Goal: Contribute content: Contribute content

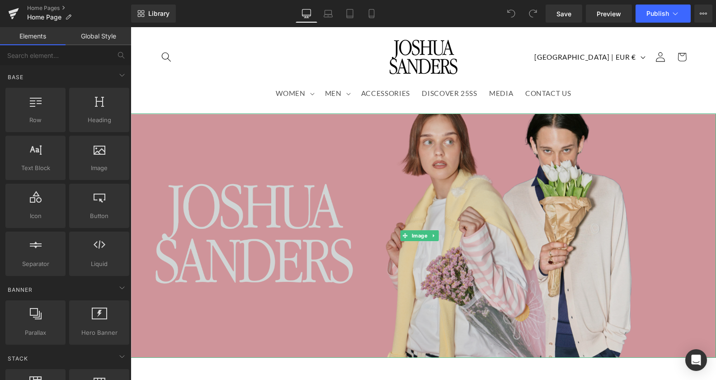
click at [458, 140] on img at bounding box center [424, 235] width 586 height 244
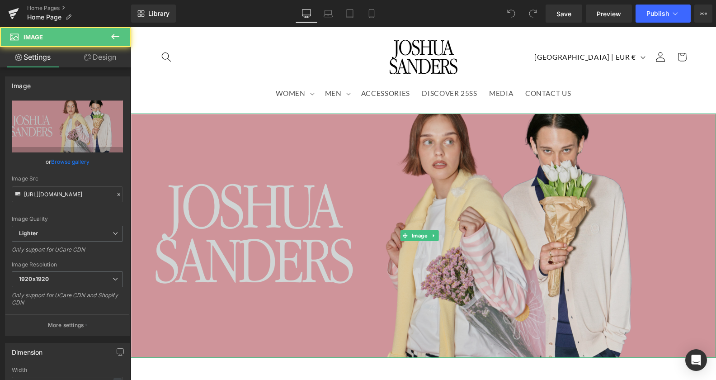
click at [361, 226] on img at bounding box center [424, 235] width 586 height 244
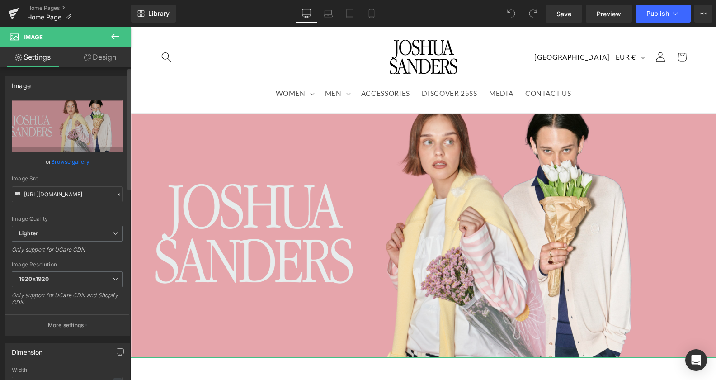
click at [61, 162] on link "Browse gallery" at bounding box center [70, 162] width 38 height 16
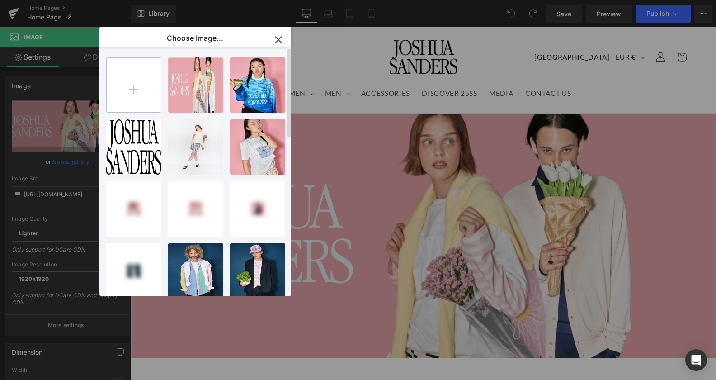
click at [135, 90] on input "file" at bounding box center [134, 85] width 54 height 54
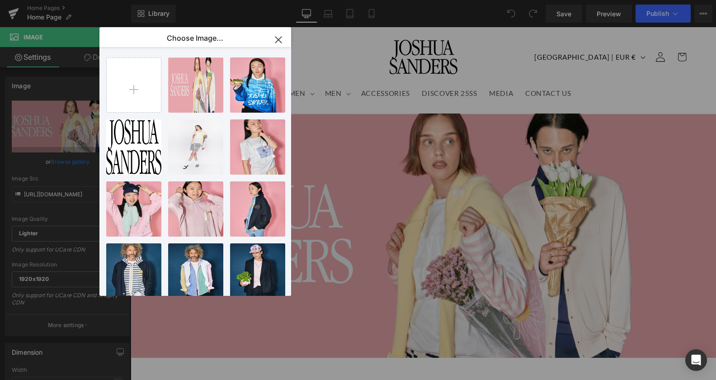
type input "C:\fakepath\1-home fw25 banner.png"
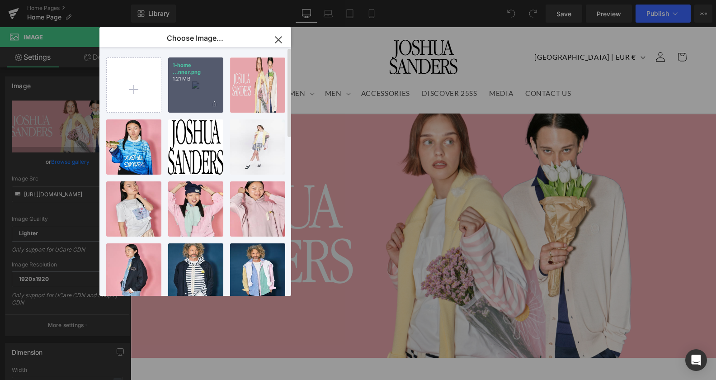
click at [207, 96] on div "1-home ...nner.png 1.21 MB" at bounding box center [195, 84] width 55 height 55
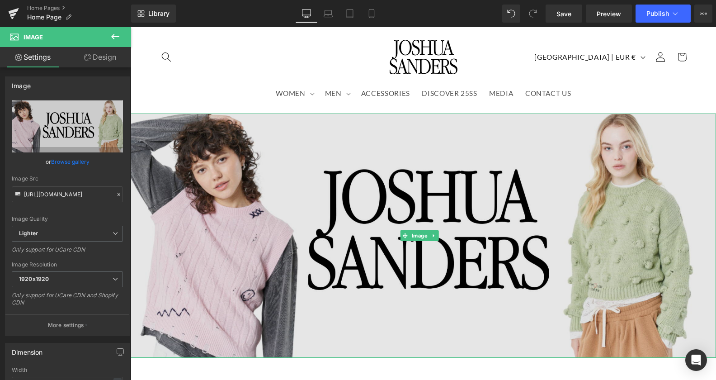
type input "[URL][DOMAIN_NAME]"
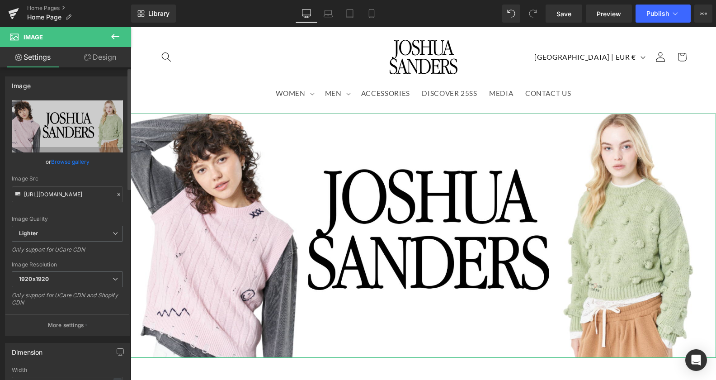
click at [66, 161] on link "Browse gallery" at bounding box center [70, 162] width 38 height 16
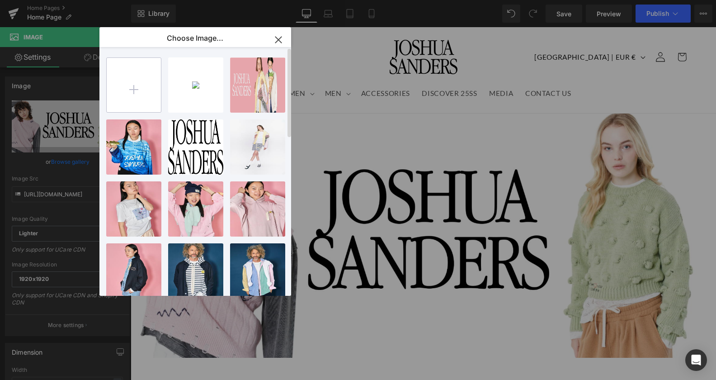
click at [139, 80] on input "file" at bounding box center [134, 85] width 54 height 54
type input "C:\fakepath\1-home fw25 banner.png"
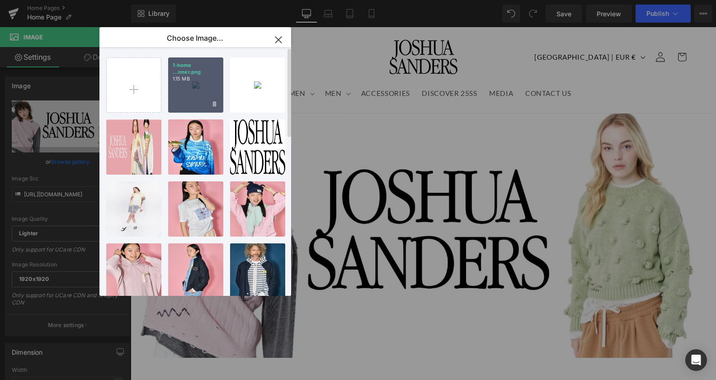
click at [205, 96] on div "1-home ...nner.png 1.15 MB" at bounding box center [195, 84] width 55 height 55
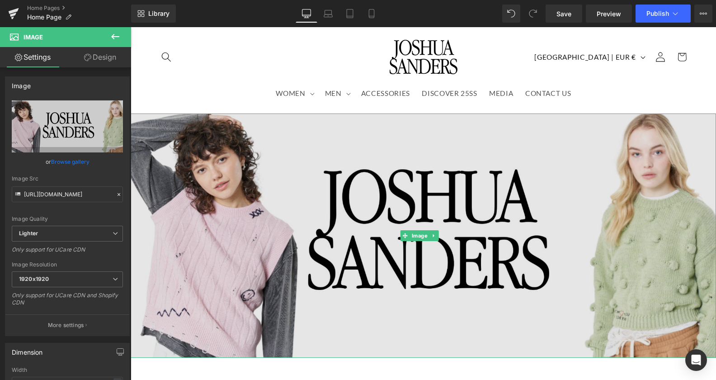
type input "[URL][DOMAIN_NAME]"
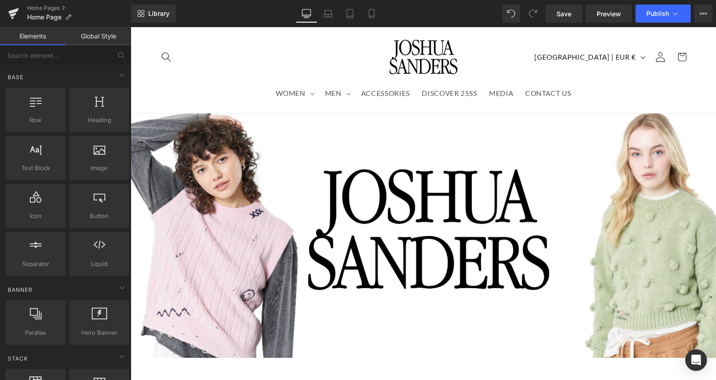
click at [605, 94] on header "WOMEN WOMEN Hoodies and Sweatshirts T-Shirts and Tops Trousers and Shorts Jacke…" at bounding box center [424, 70] width 586 height 86
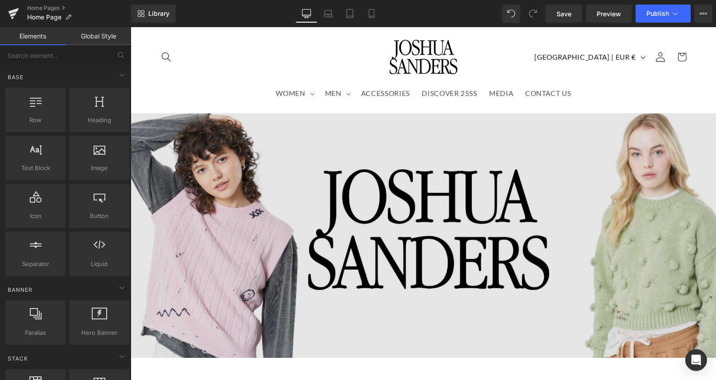
click at [418, 206] on img at bounding box center [424, 235] width 586 height 244
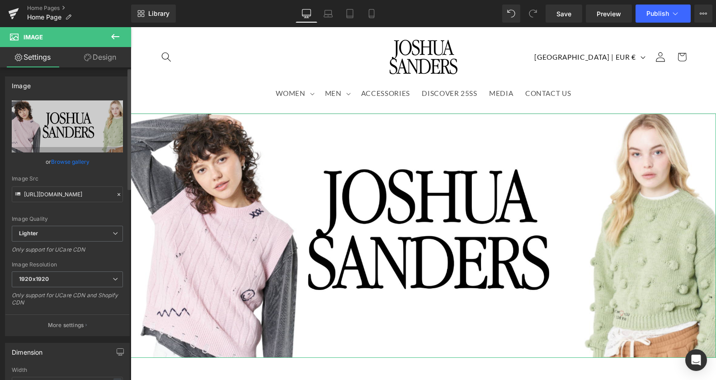
click at [70, 160] on link "Browse gallery" at bounding box center [70, 162] width 38 height 16
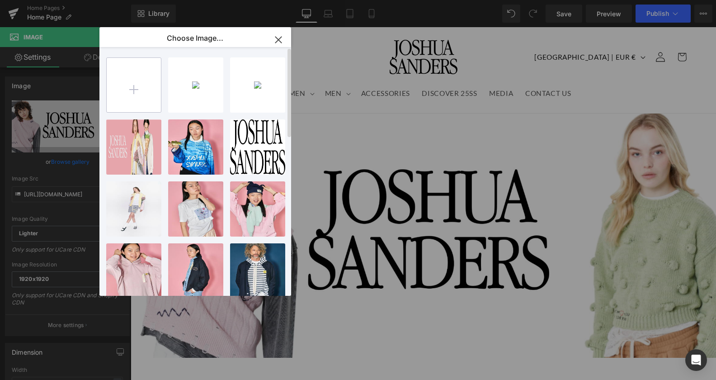
click at [145, 81] on input "file" at bounding box center [134, 85] width 54 height 54
type input "C:\fakepath\1-home fw25 banner.png"
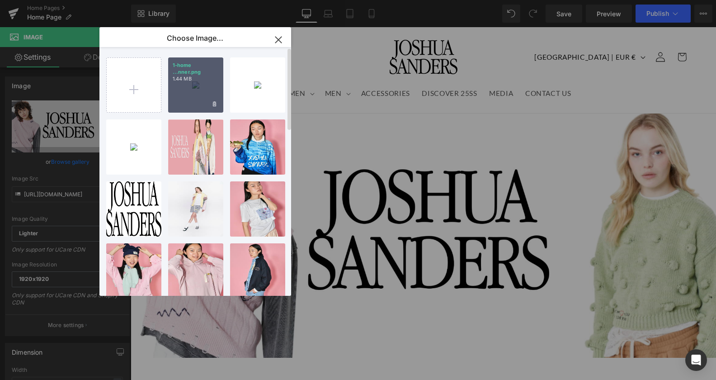
click at [189, 87] on div "1-home ...nner.png 1.44 MB" at bounding box center [195, 84] width 55 height 55
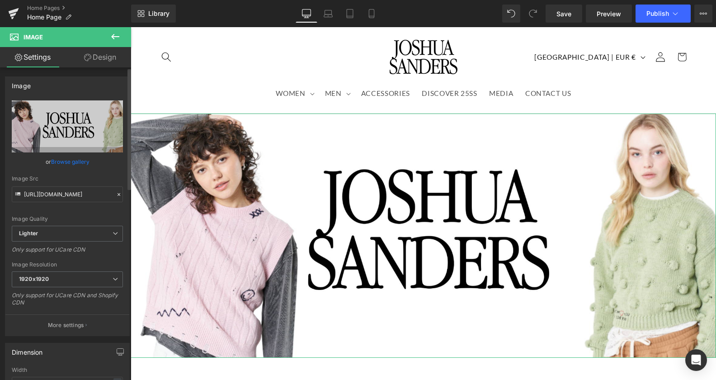
click at [73, 159] on link "Browse gallery" at bounding box center [70, 162] width 38 height 16
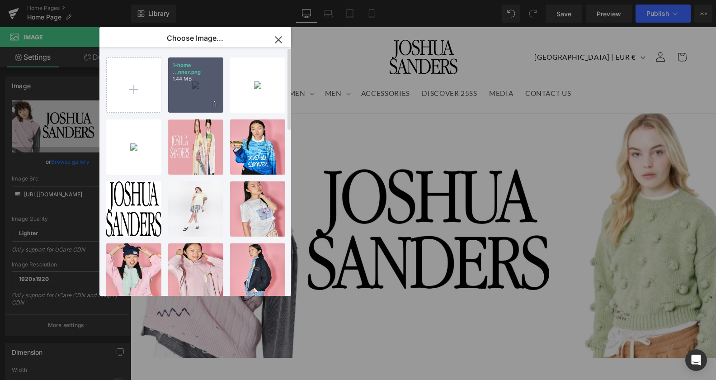
click at [204, 92] on div "1-home ...nner.png 1.44 MB" at bounding box center [195, 84] width 55 height 55
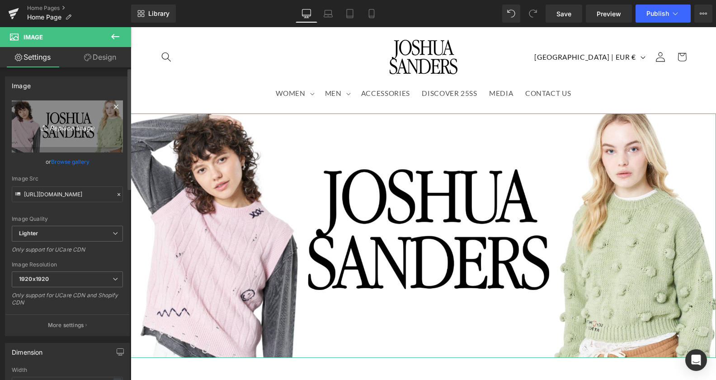
type input "[URL][DOMAIN_NAME]"
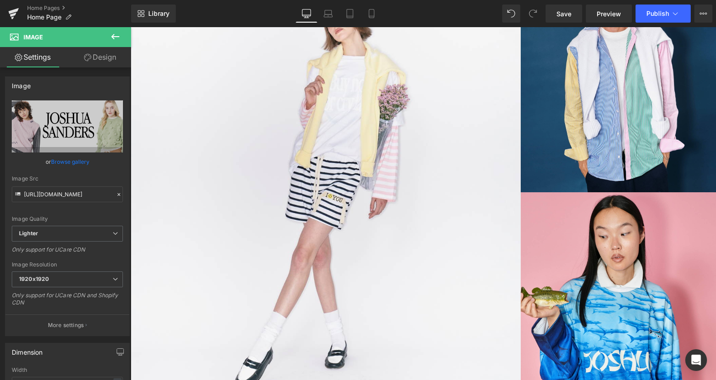
scroll to position [560, 0]
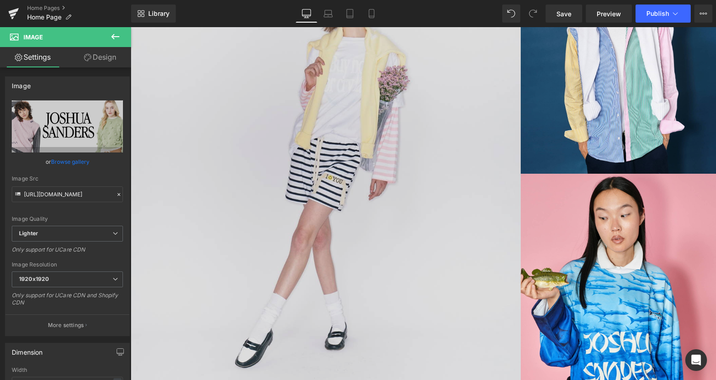
click at [464, 164] on img at bounding box center [326, 173] width 390 height 488
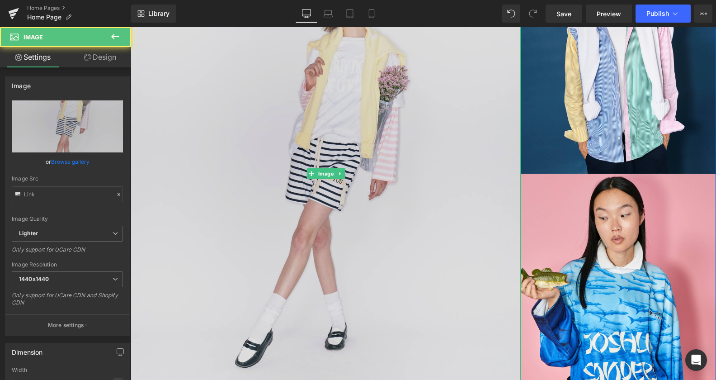
type input "[URL][DOMAIN_NAME]"
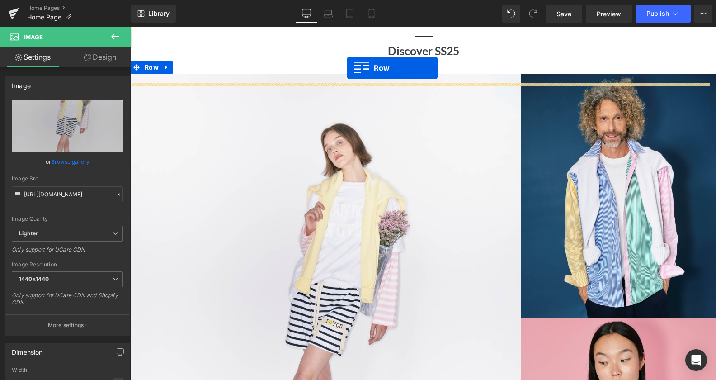
scroll to position [361, 0]
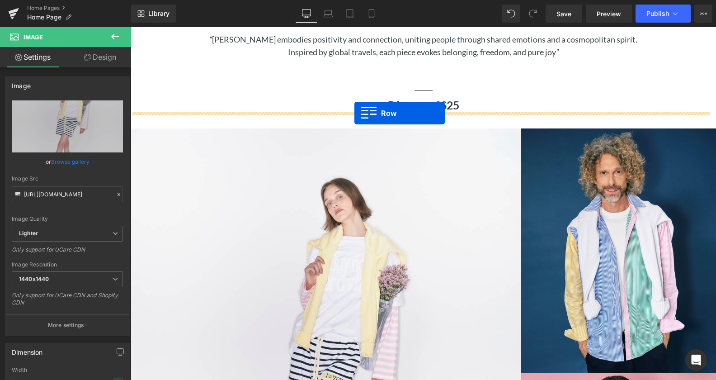
drag, startPoint x: 135, startPoint y: 182, endPoint x: 354, endPoint y: 113, distance: 229.8
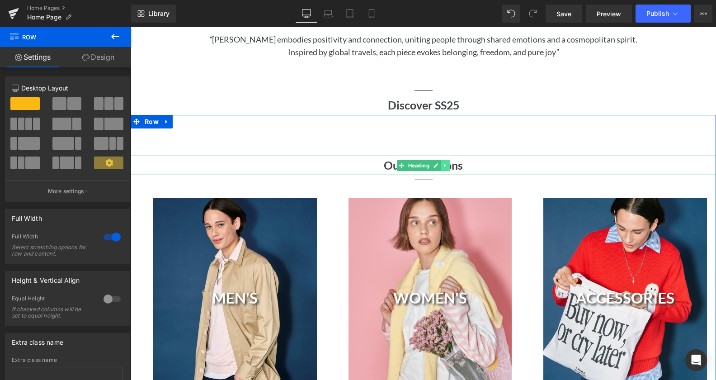
click at [443, 163] on icon at bounding box center [445, 165] width 5 height 5
click at [448, 163] on icon at bounding box center [450, 165] width 5 height 5
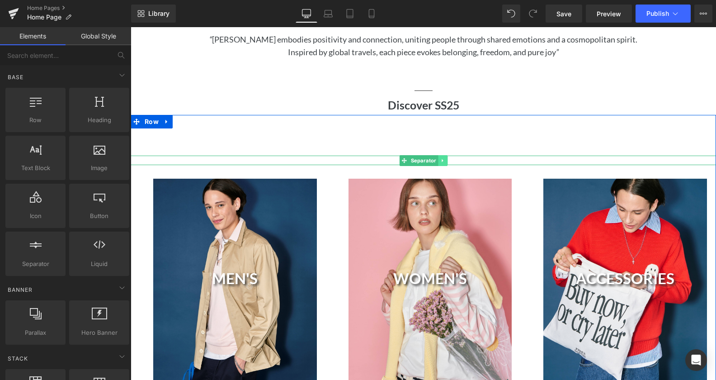
click at [440, 158] on icon at bounding box center [442, 160] width 5 height 5
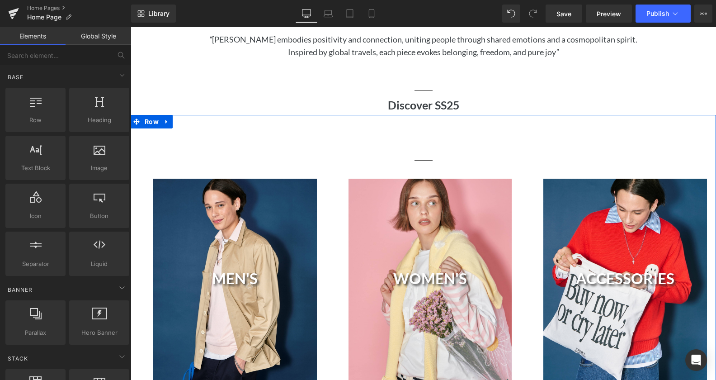
click at [443, 161] on link at bounding box center [447, 160] width 9 height 11
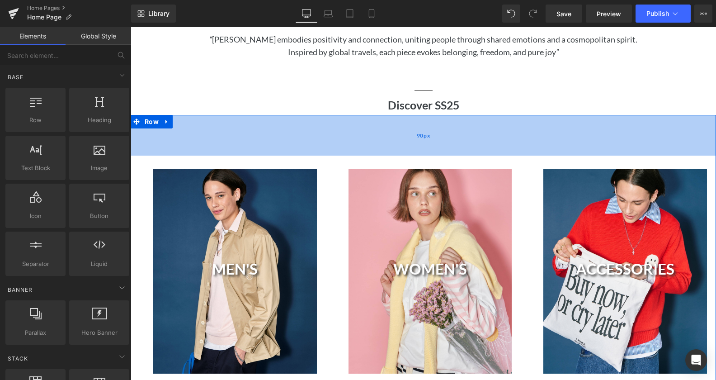
click at [435, 134] on div "90px" at bounding box center [424, 135] width 586 height 41
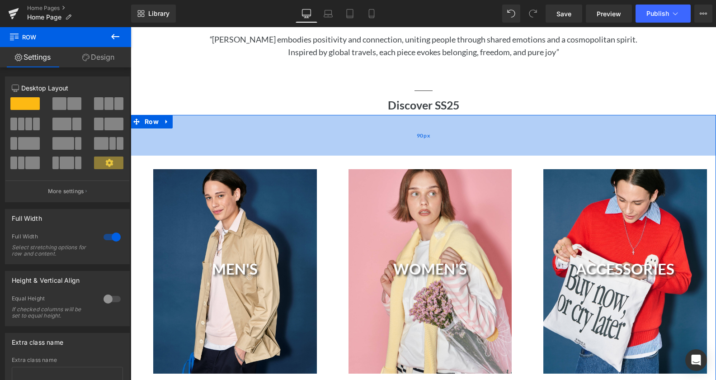
click at [560, 137] on div "90px" at bounding box center [424, 135] width 586 height 41
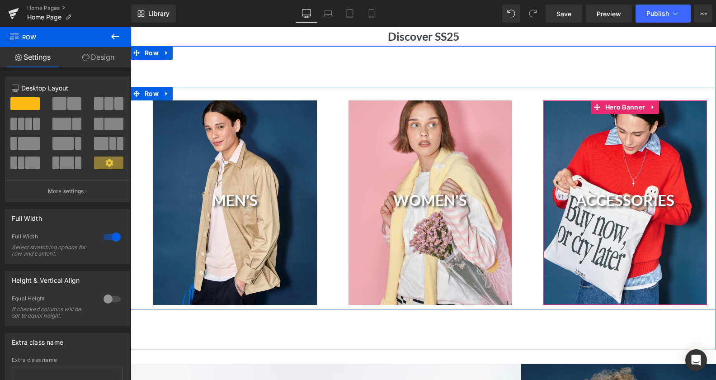
scroll to position [453, 0]
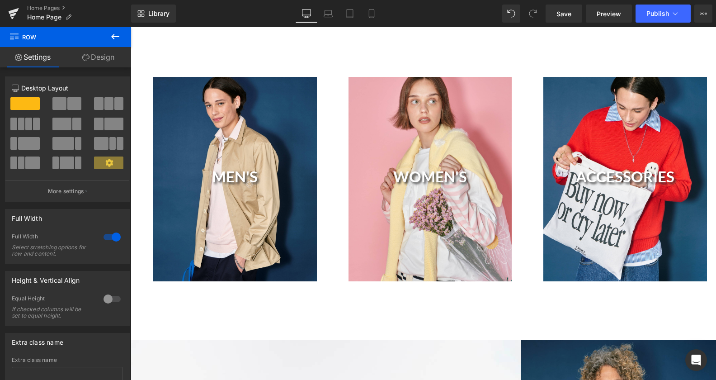
drag, startPoint x: 345, startPoint y: 11, endPoint x: 350, endPoint y: 23, distance: 12.7
click at [345, 12] on link "Tablet" at bounding box center [350, 14] width 22 height 18
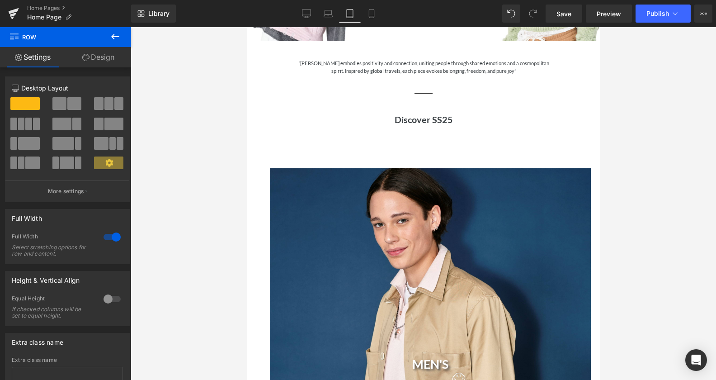
scroll to position [0, 0]
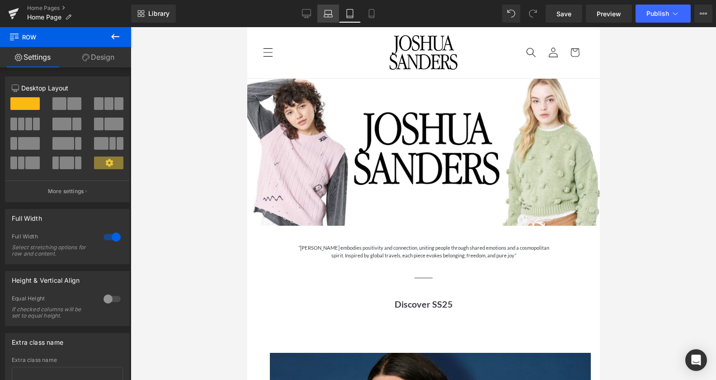
click at [330, 15] on icon at bounding box center [328, 13] width 9 height 9
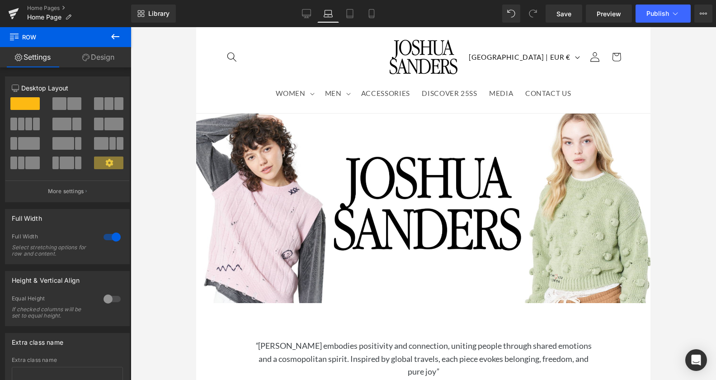
scroll to position [277, 0]
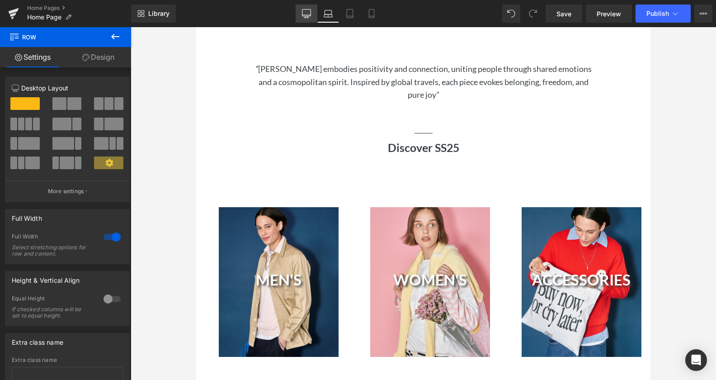
click at [304, 18] on link "Desktop" at bounding box center [307, 14] width 22 height 18
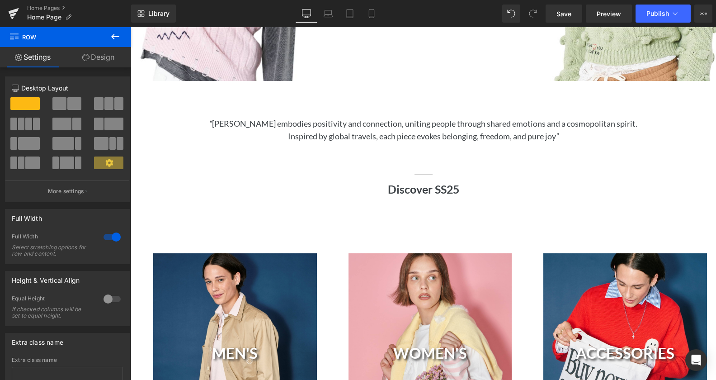
scroll to position [318, 0]
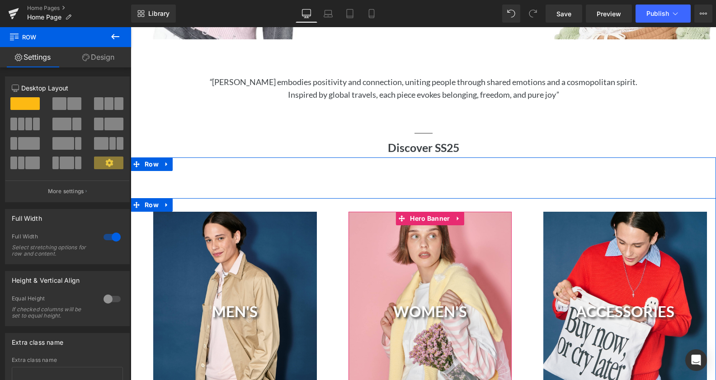
click at [492, 268] on div "WOMEN'S Heading" at bounding box center [431, 314] width 164 height 204
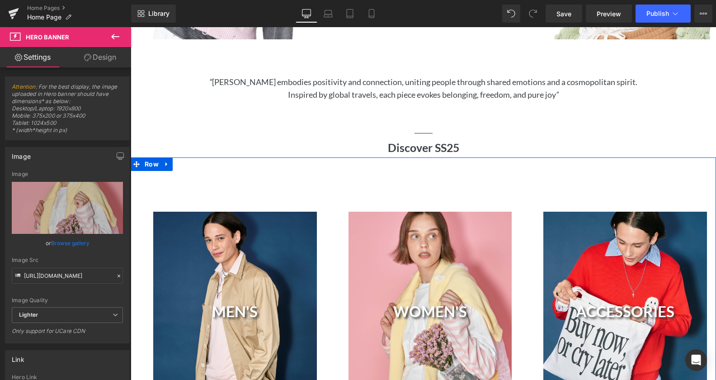
click at [323, 194] on div "MEN'S Heading Hero Banner WOMEN'S Heading Hero Banner ACCESSORIES Heading Hero …" at bounding box center [424, 309] width 586 height 304
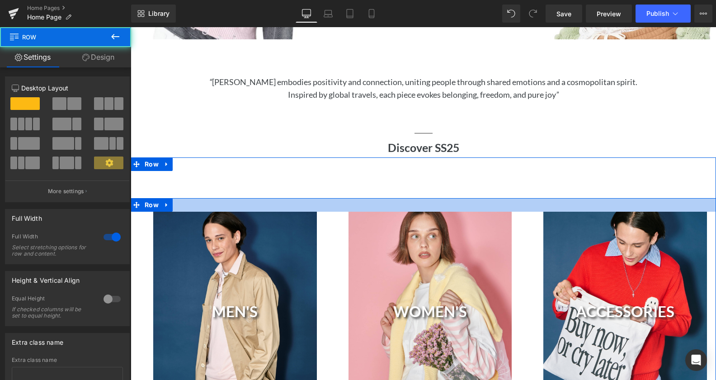
click at [323, 201] on div at bounding box center [424, 205] width 586 height 14
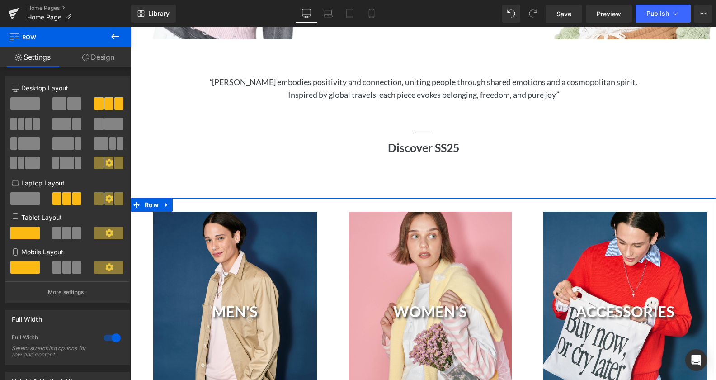
click at [61, 100] on span at bounding box center [59, 103] width 14 height 13
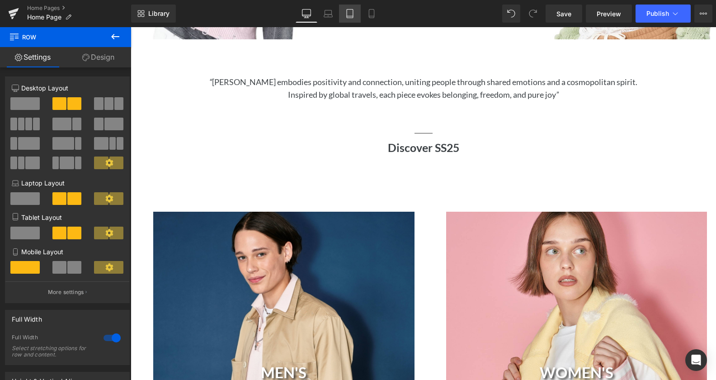
click at [345, 18] on link "Tablet" at bounding box center [350, 14] width 22 height 18
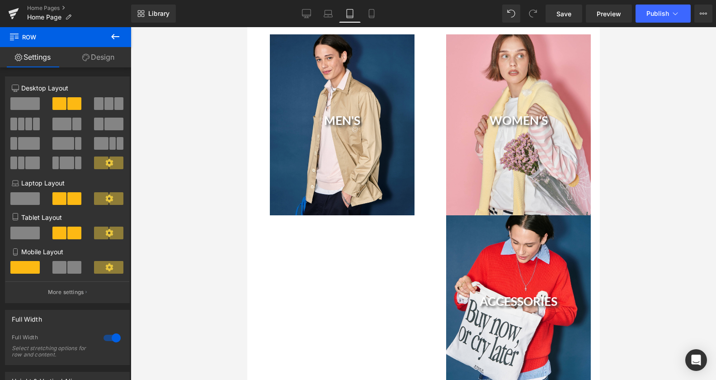
scroll to position [141, 0]
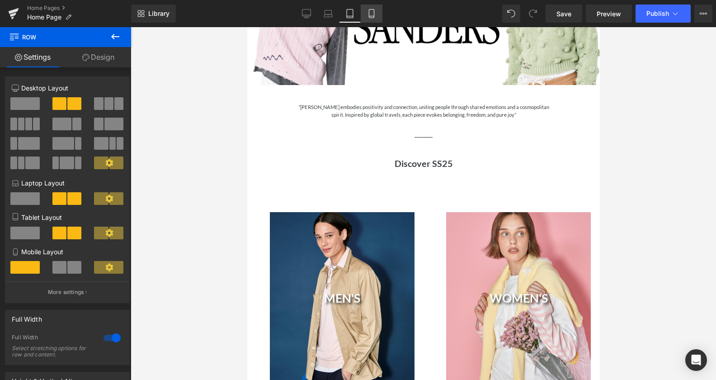
click at [371, 12] on icon at bounding box center [371, 13] width 9 height 9
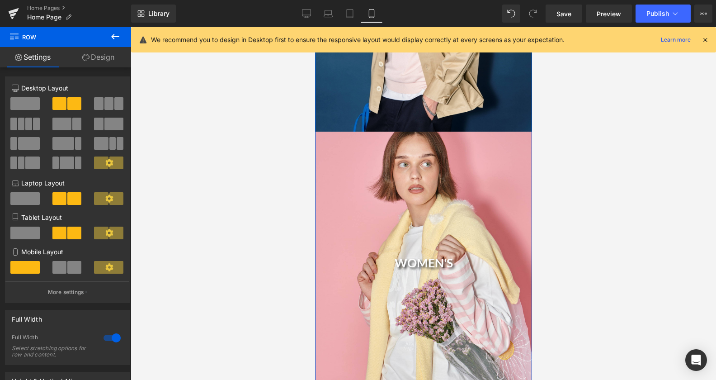
scroll to position [448, 0]
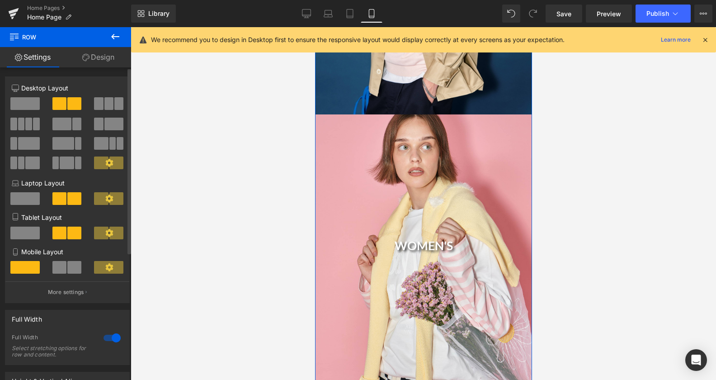
click at [53, 268] on span at bounding box center [59, 267] width 14 height 13
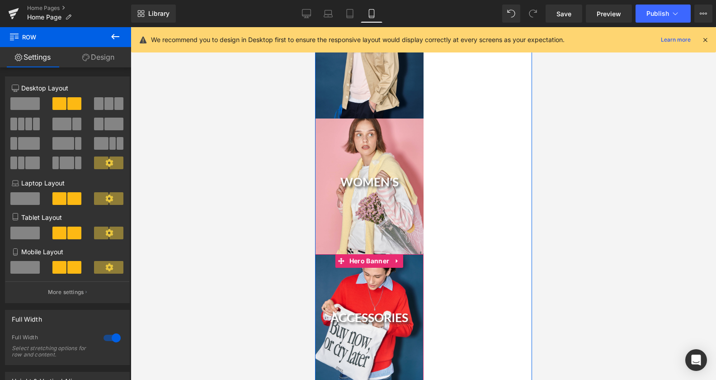
scroll to position [263, 0]
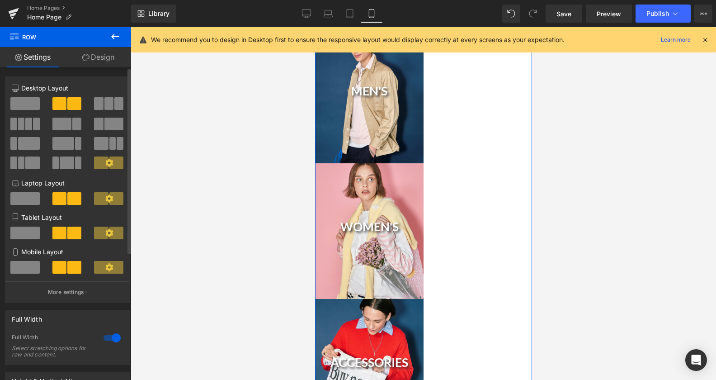
click at [17, 265] on span at bounding box center [24, 267] width 29 height 13
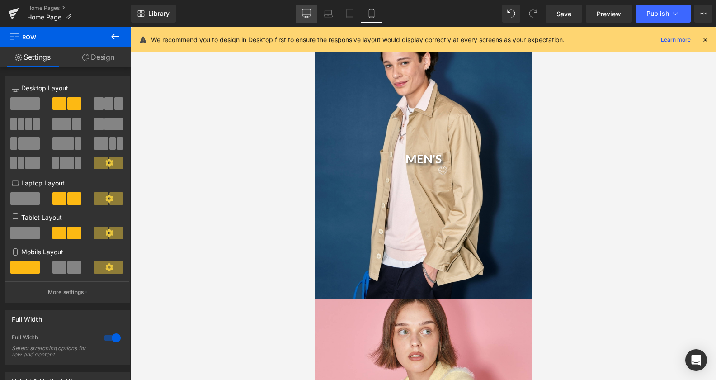
click at [312, 14] on link "Desktop" at bounding box center [307, 14] width 22 height 18
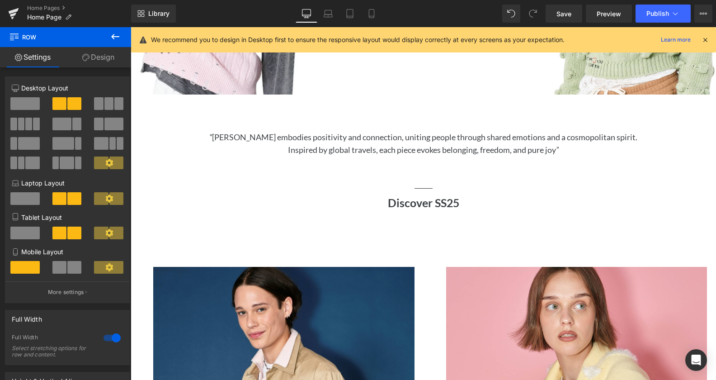
scroll to position [367, 0]
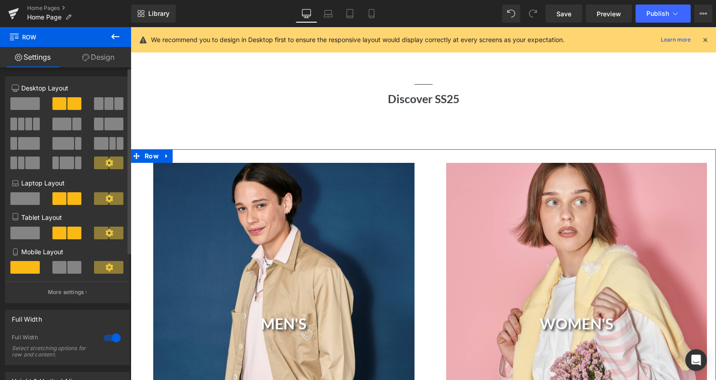
click at [63, 162] on span at bounding box center [67, 162] width 14 height 13
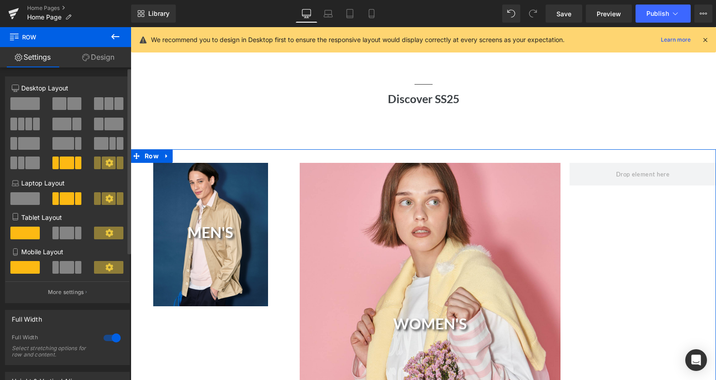
click at [59, 97] on span at bounding box center [59, 103] width 14 height 13
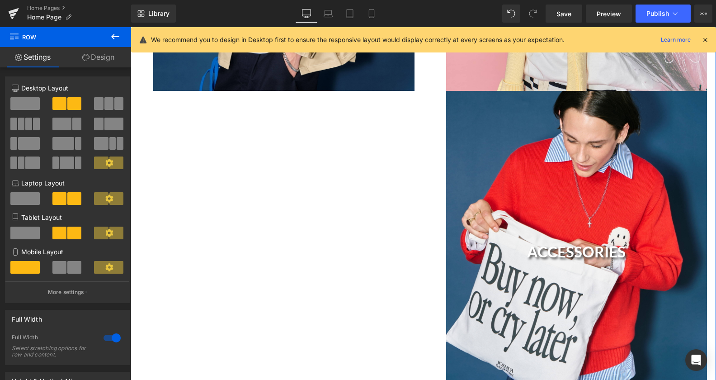
scroll to position [690, 0]
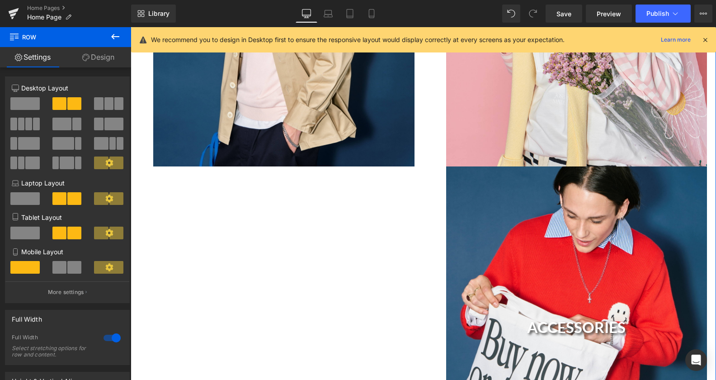
click at [594, 276] on div "ACCESSORIES Heading" at bounding box center [576, 329] width 261 height 326
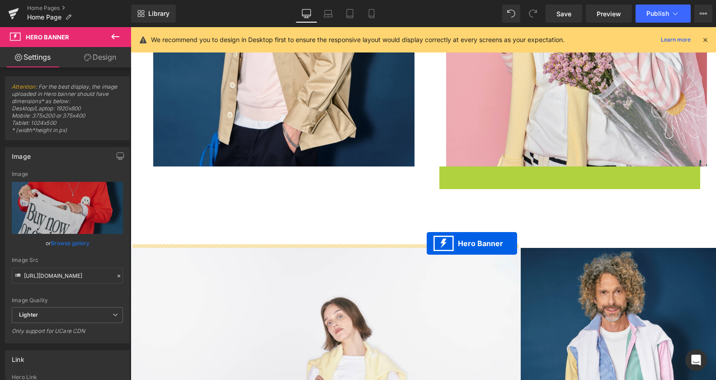
drag, startPoint x: 544, startPoint y: 170, endPoint x: 427, endPoint y: 243, distance: 138.7
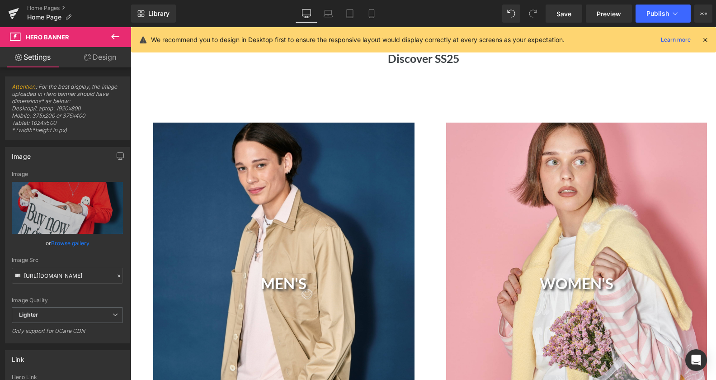
scroll to position [367, 0]
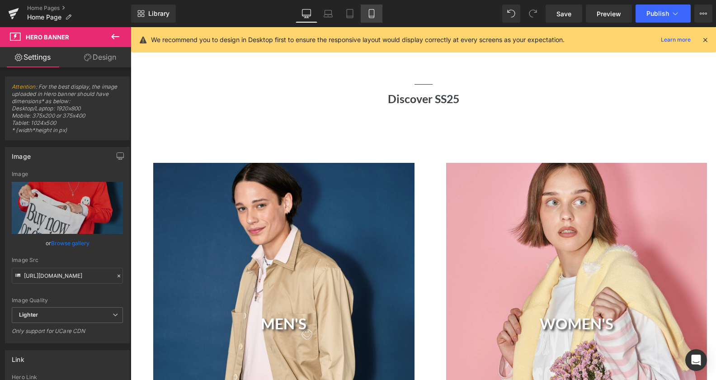
click at [369, 14] on icon at bounding box center [371, 13] width 5 height 9
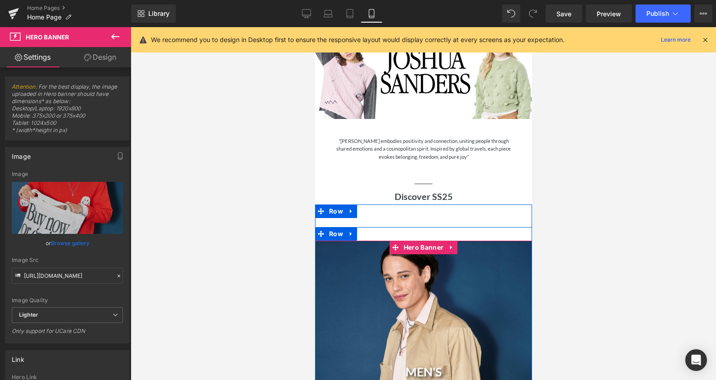
scroll to position [49, 0]
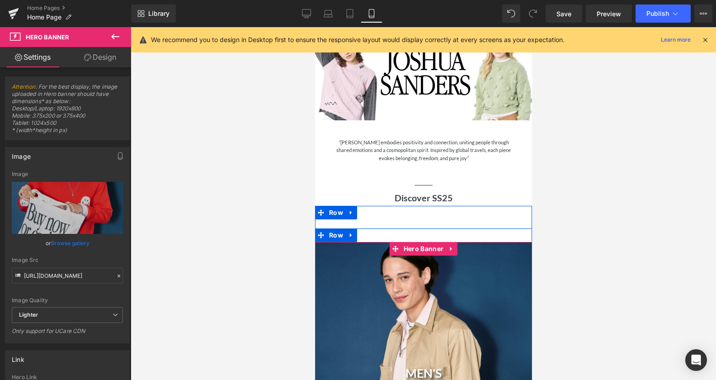
click at [422, 299] on div "MEN'S Heading" at bounding box center [423, 377] width 217 height 271
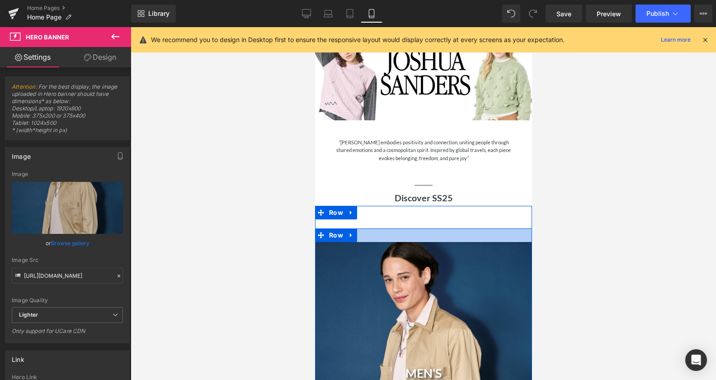
click at [361, 229] on div at bounding box center [423, 235] width 217 height 14
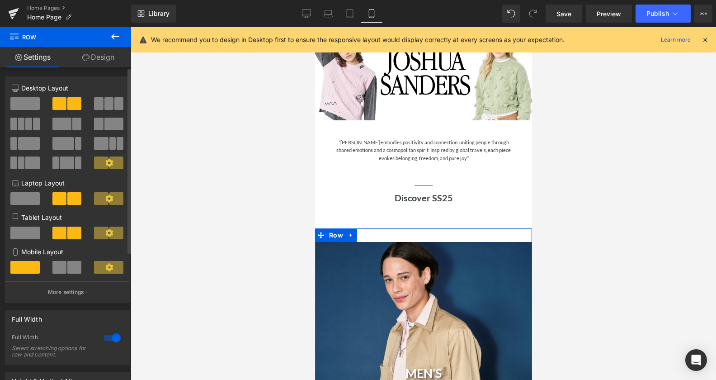
click at [60, 270] on span at bounding box center [59, 267] width 14 height 13
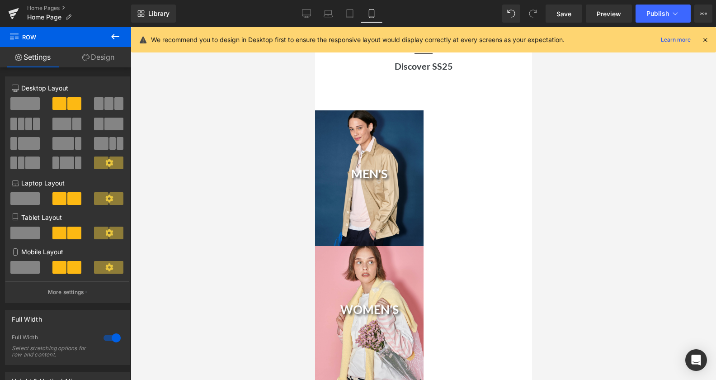
scroll to position [141, 0]
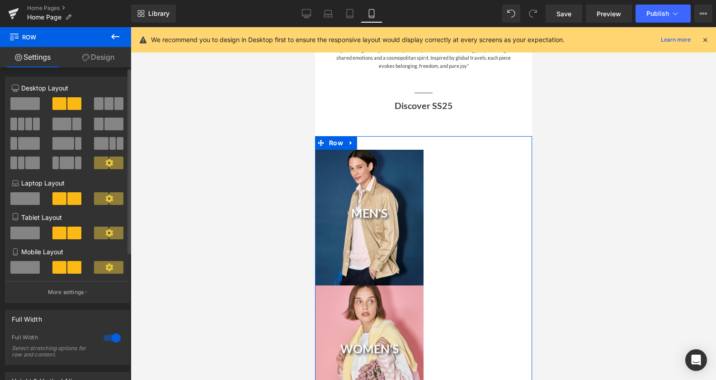
click at [22, 268] on span at bounding box center [24, 267] width 29 height 13
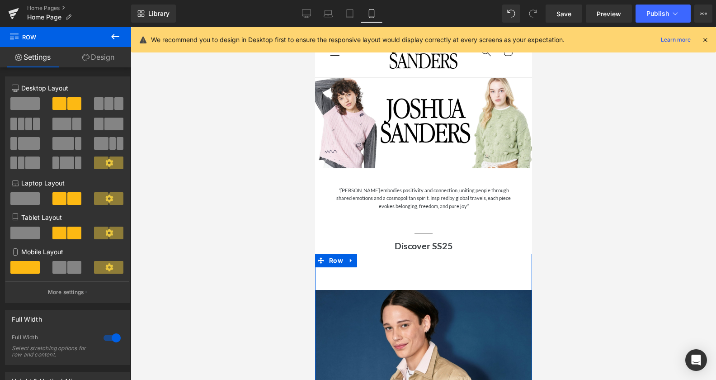
scroll to position [0, 0]
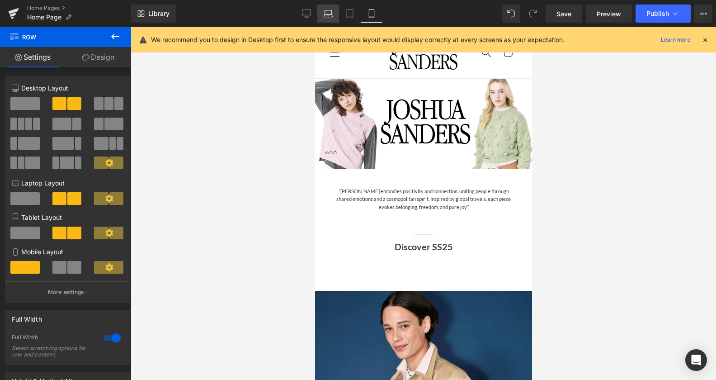
click at [324, 11] on icon at bounding box center [328, 13] width 9 height 9
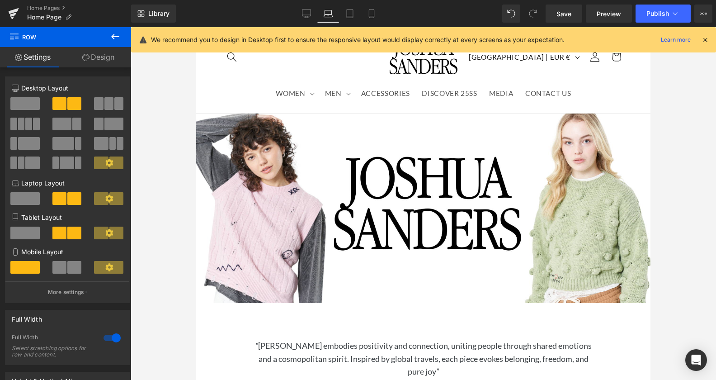
scroll to position [194, 0]
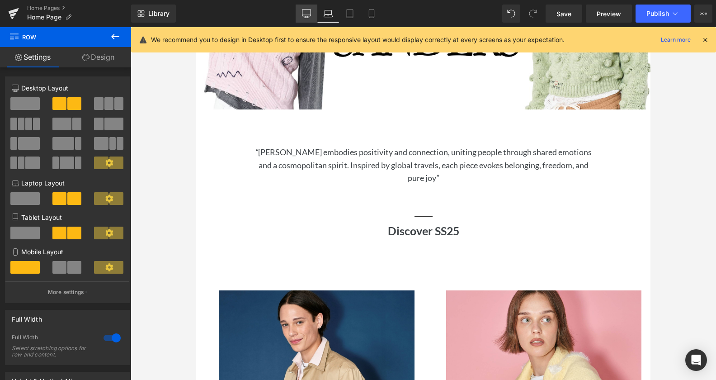
click at [316, 14] on link "Desktop" at bounding box center [307, 14] width 22 height 18
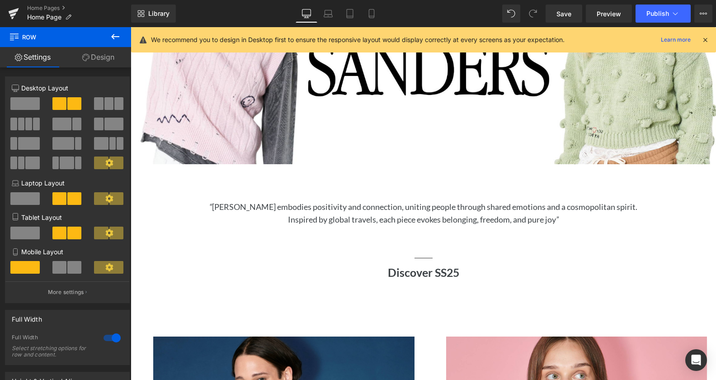
scroll to position [240, 0]
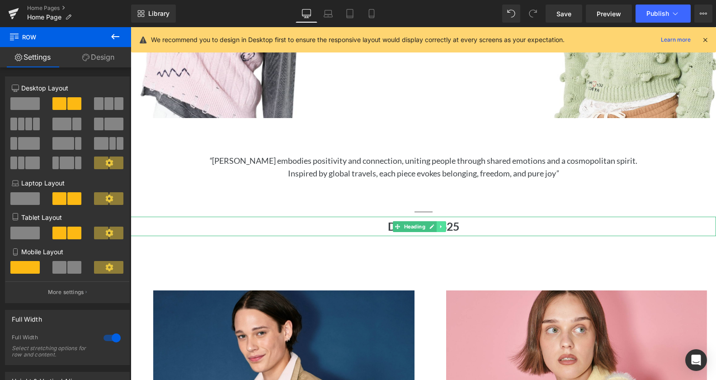
click at [444, 225] on icon at bounding box center [441, 226] width 5 height 5
click at [445, 224] on icon at bounding box center [446, 226] width 5 height 5
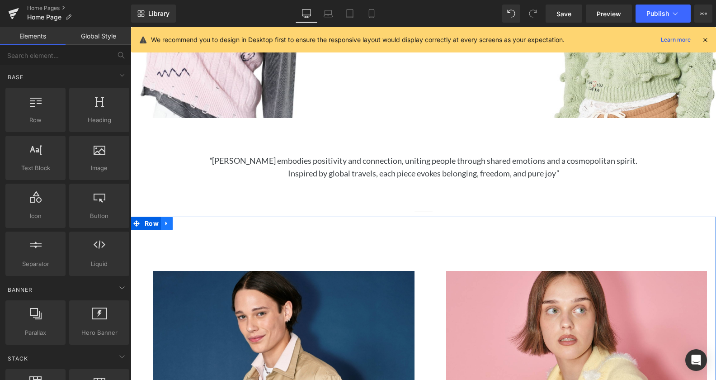
click at [166, 225] on link at bounding box center [167, 224] width 12 height 14
click at [184, 220] on link at bounding box center [190, 224] width 12 height 14
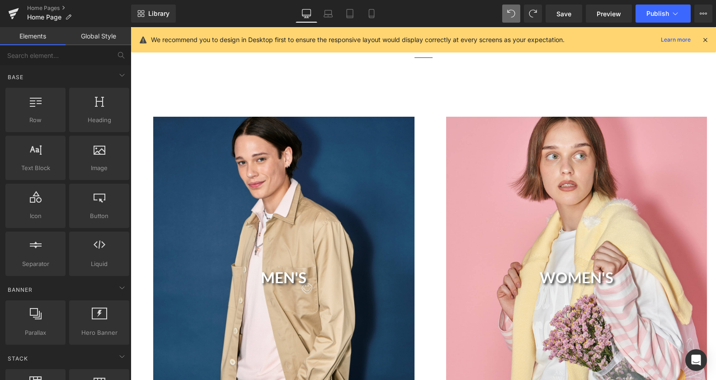
scroll to position [470, 0]
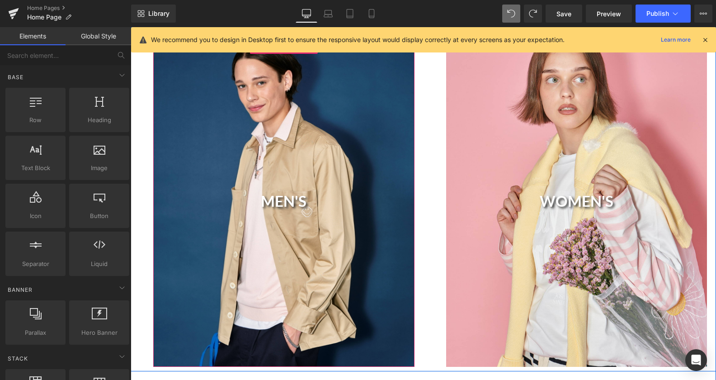
click at [327, 123] on div "MEN'S Heading" at bounding box center [283, 203] width 261 height 326
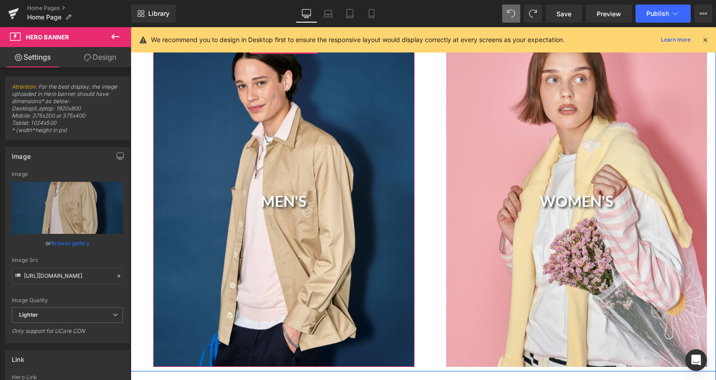
click at [334, 114] on div "MEN'S Heading" at bounding box center [283, 203] width 261 height 326
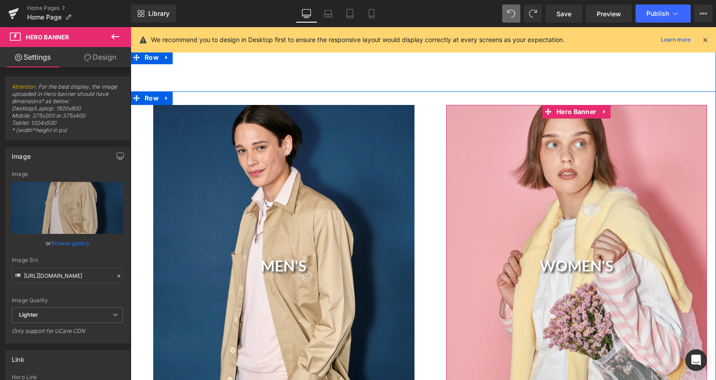
scroll to position [378, 0]
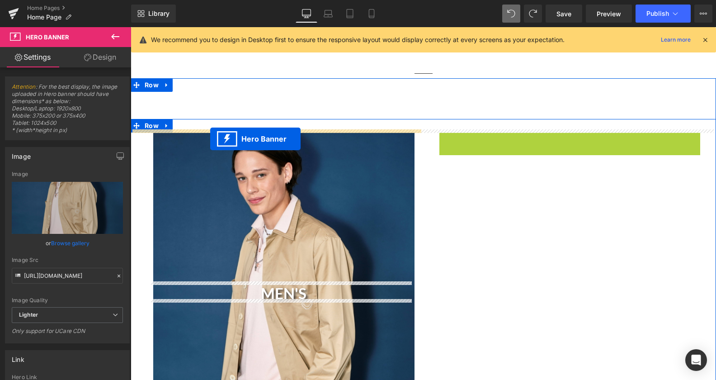
drag, startPoint x: 543, startPoint y: 137, endPoint x: 210, endPoint y: 139, distance: 332.3
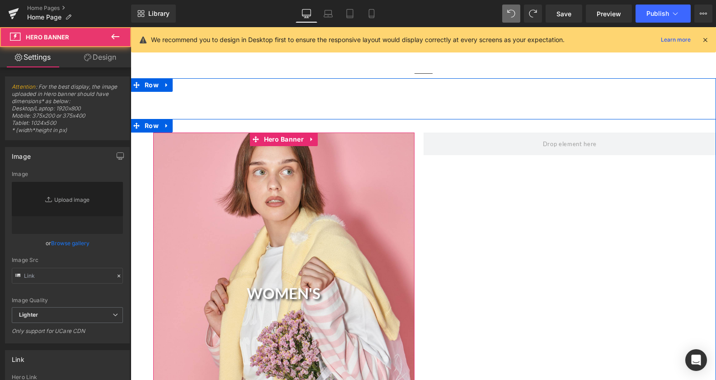
type input "[URL][DOMAIN_NAME]"
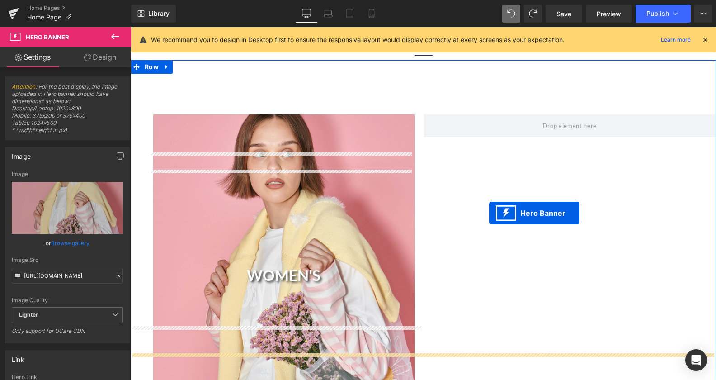
scroll to position [323, 0]
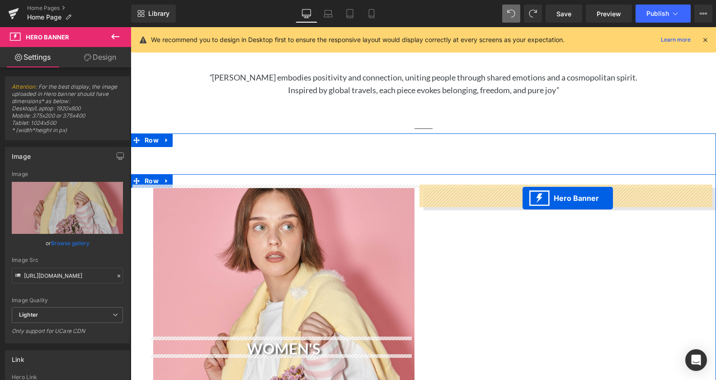
drag, startPoint x: 248, startPoint y: 184, endPoint x: 523, endPoint y: 198, distance: 274.8
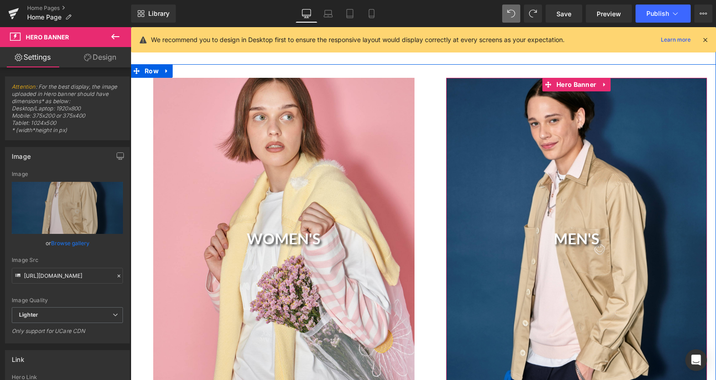
scroll to position [369, 0]
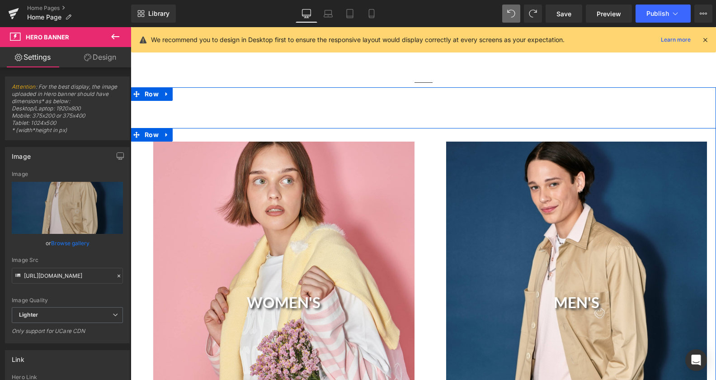
click at [424, 193] on div "MEN'S Heading Hero Banner" at bounding box center [570, 305] width 293 height 326
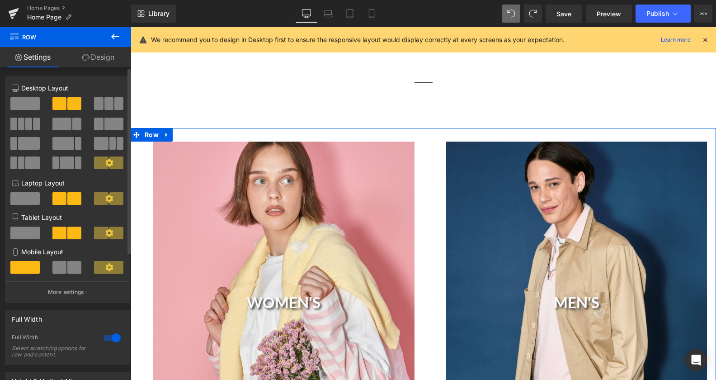
click at [108, 339] on div at bounding box center [112, 338] width 22 height 14
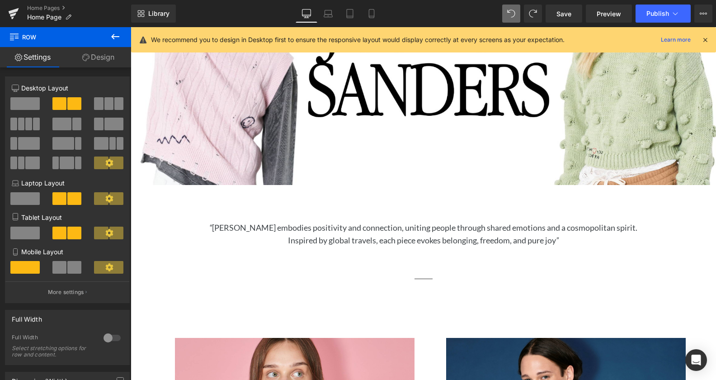
scroll to position [138, 0]
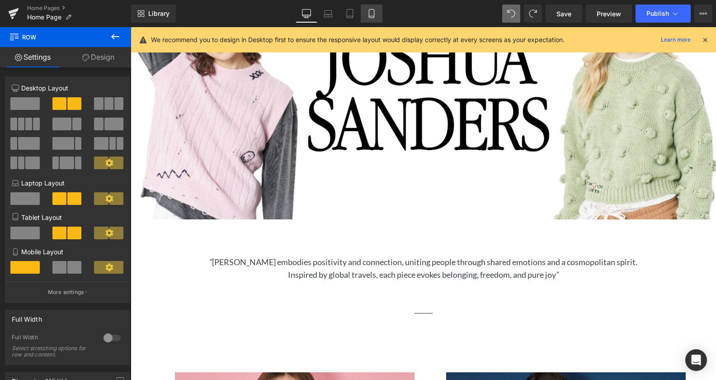
click at [366, 10] on link "Mobile" at bounding box center [372, 14] width 22 height 18
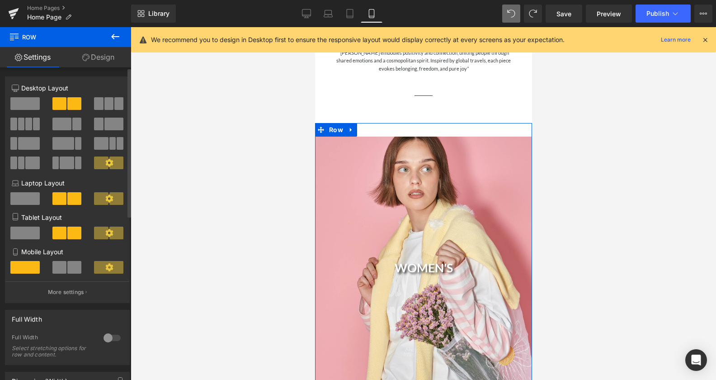
click at [61, 267] on span at bounding box center [59, 267] width 14 height 13
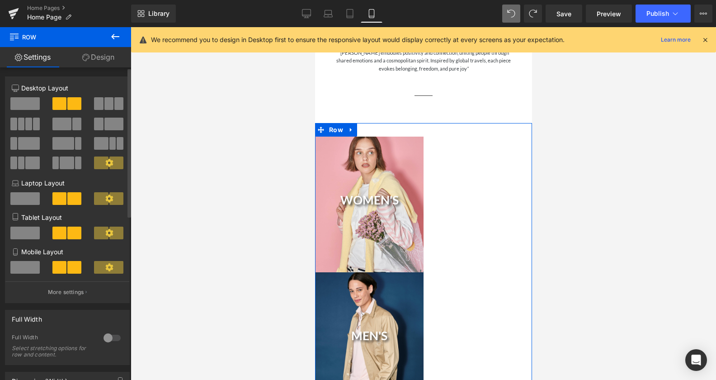
click at [33, 268] on span at bounding box center [24, 267] width 29 height 13
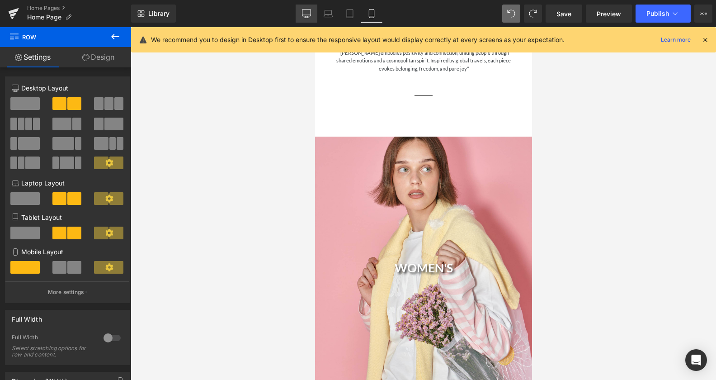
click at [309, 18] on icon at bounding box center [306, 18] width 5 height 0
type input "1200"
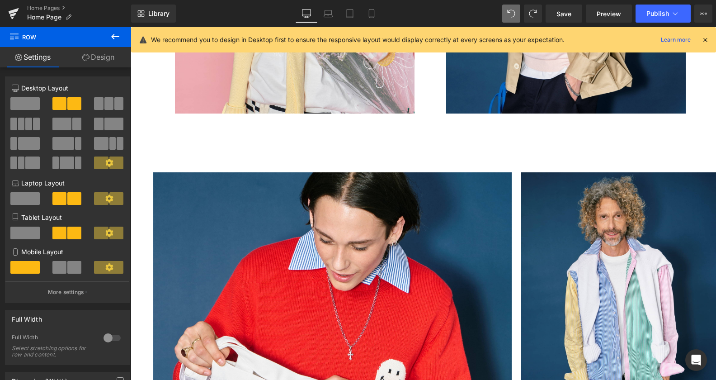
scroll to position [374, 0]
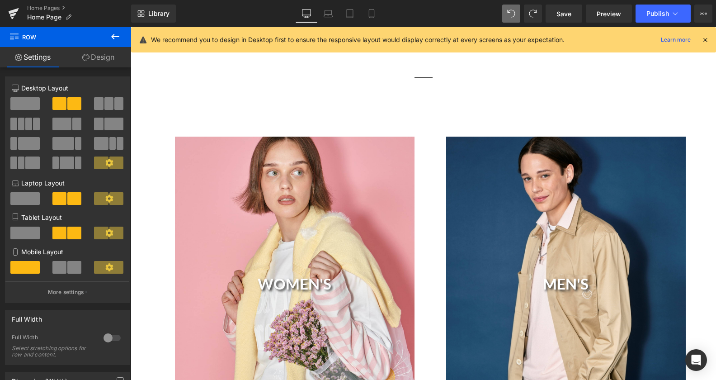
click at [347, 168] on div "WOMEN'S Heading" at bounding box center [295, 286] width 240 height 299
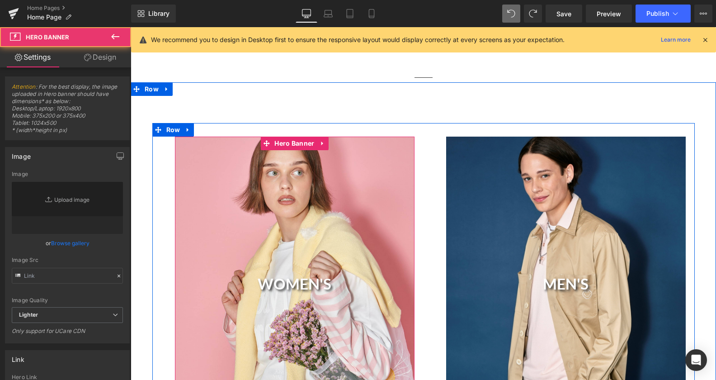
type input "[URL][DOMAIN_NAME]"
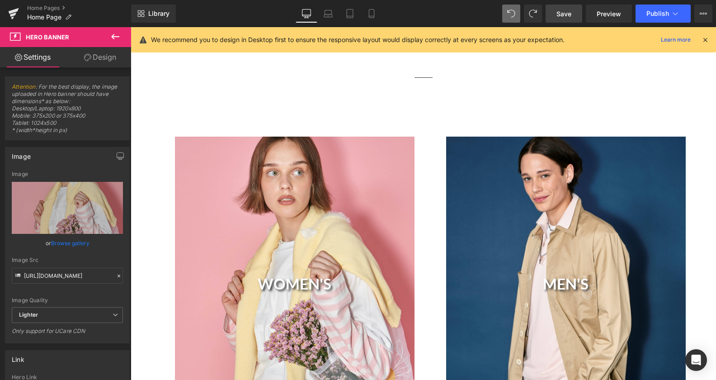
click at [561, 11] on span "Save" at bounding box center [564, 13] width 15 height 9
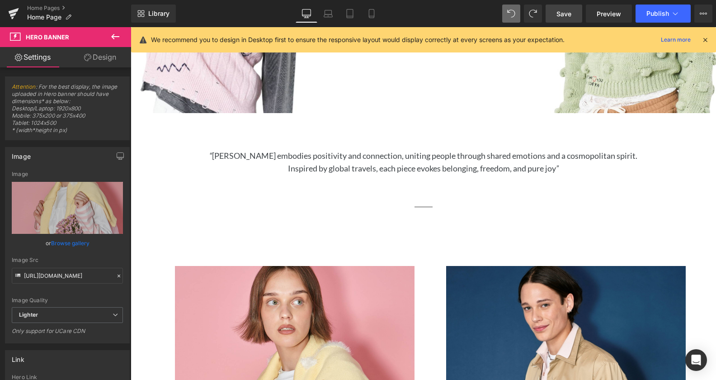
scroll to position [323, 0]
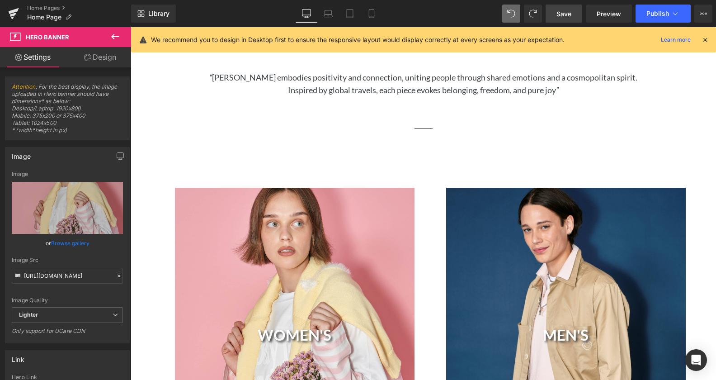
click at [244, 265] on div "WOMEN'S Heading" at bounding box center [295, 337] width 240 height 299
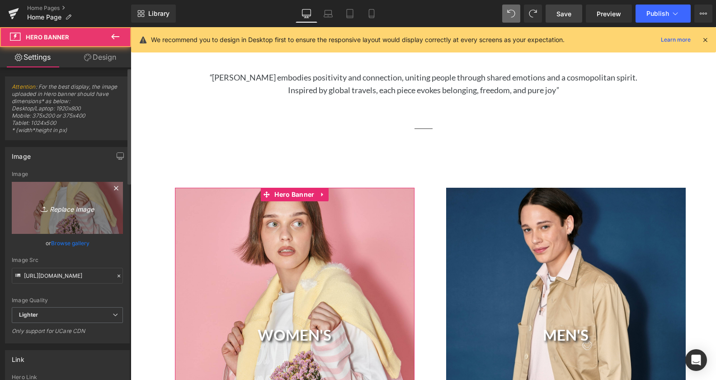
click at [74, 208] on icon "Replace Image" at bounding box center [67, 207] width 72 height 11
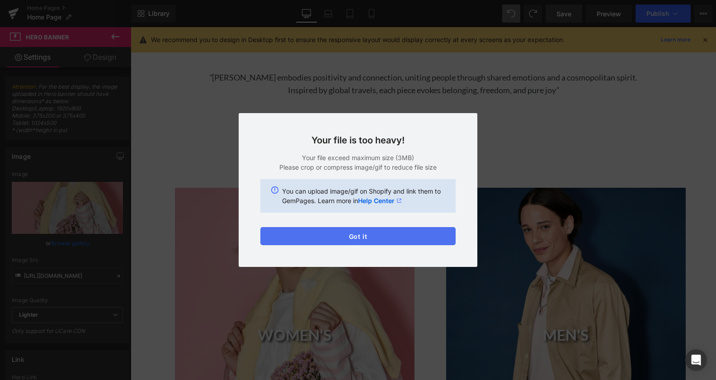
click at [396, 242] on button "Got it" at bounding box center [357, 236] width 195 height 18
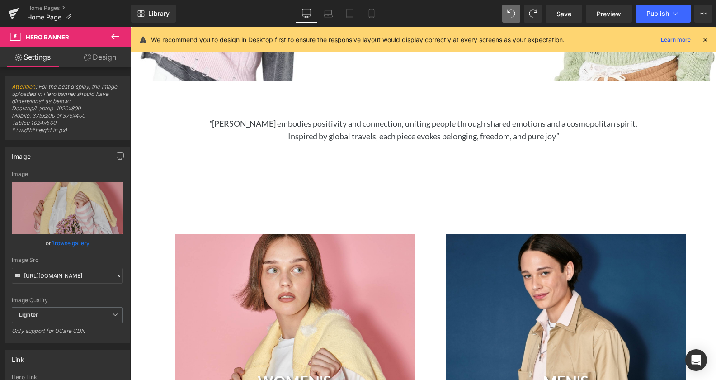
scroll to position [0, 0]
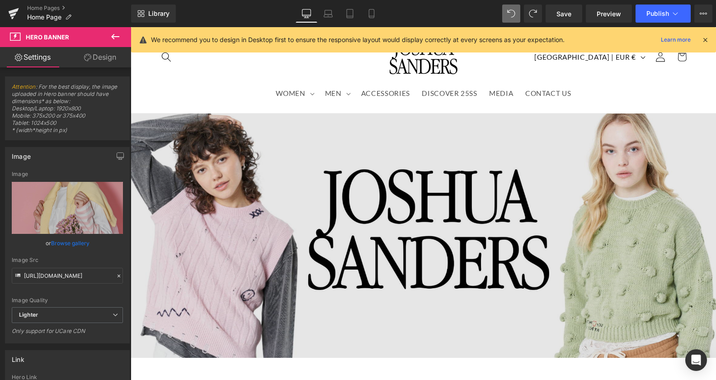
click at [332, 175] on img at bounding box center [424, 235] width 586 height 244
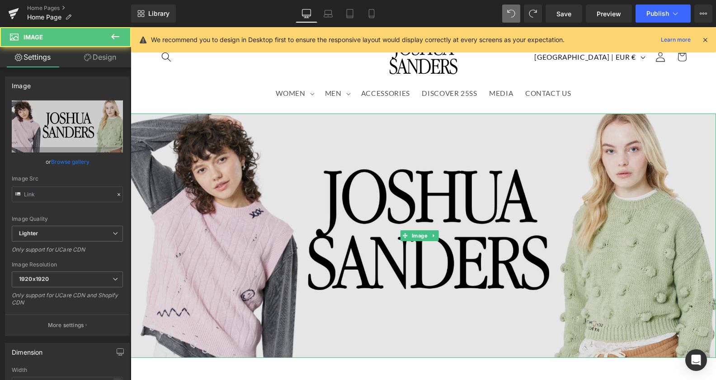
type input "[URL][DOMAIN_NAME]"
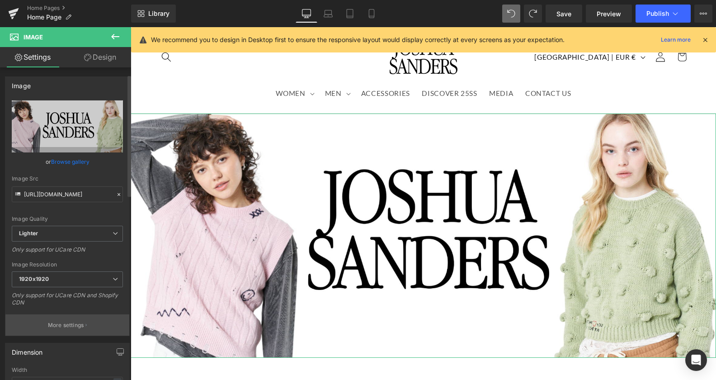
scroll to position [92, 0]
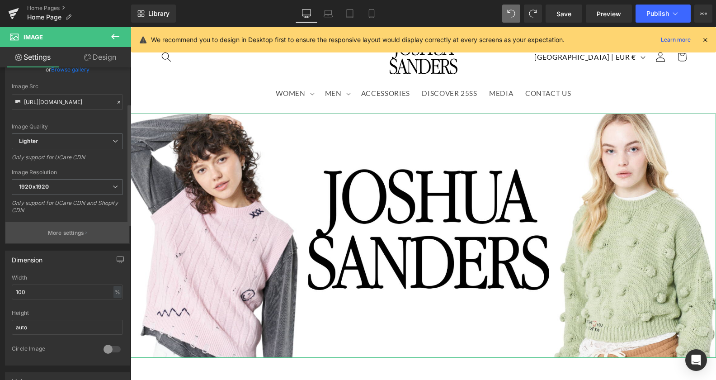
click at [84, 232] on button "More settings" at bounding box center [67, 232] width 124 height 21
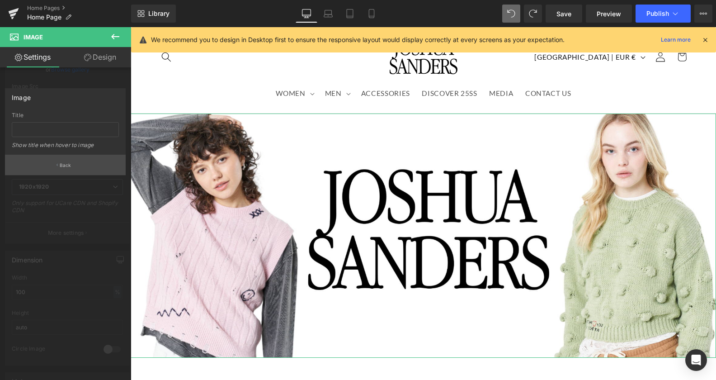
click at [78, 170] on button "Back" at bounding box center [65, 165] width 121 height 20
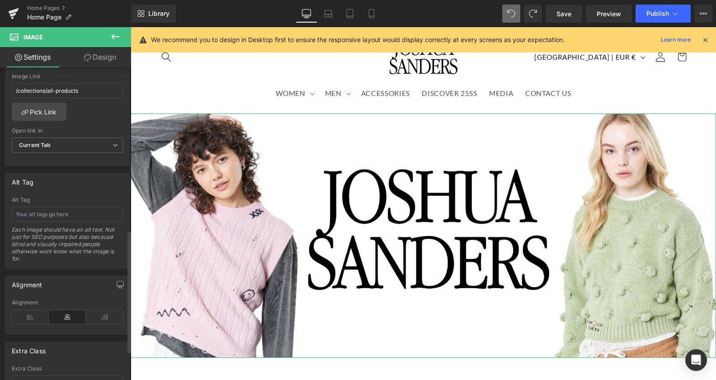
scroll to position [491, 0]
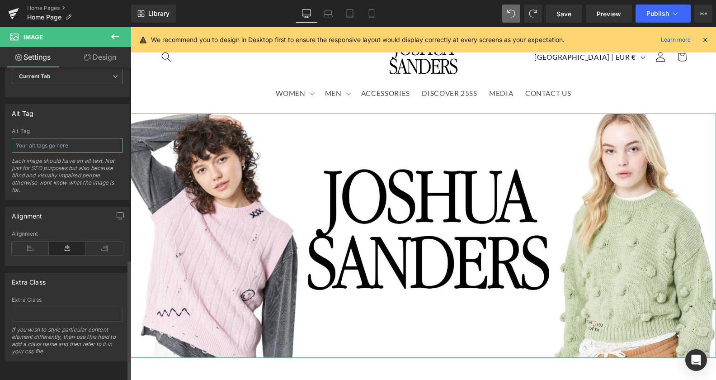
click at [43, 138] on input "text" at bounding box center [67, 145] width 111 height 15
paste input "WHITE ROOM FW25 fashion banner"
drag, startPoint x: 52, startPoint y: 137, endPoint x: -8, endPoint y: 137, distance: 59.7
click at [12, 138] on input "WHITE ROOM FW25 fashion banner" at bounding box center [67, 145] width 111 height 15
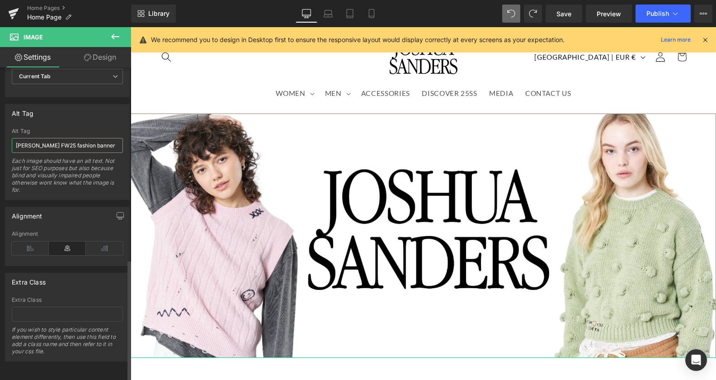
drag, startPoint x: 104, startPoint y: 141, endPoint x: 148, endPoint y: 141, distance: 44.3
click at [123, 141] on input "[PERSON_NAME] FW25 fashion banner" at bounding box center [67, 145] width 111 height 15
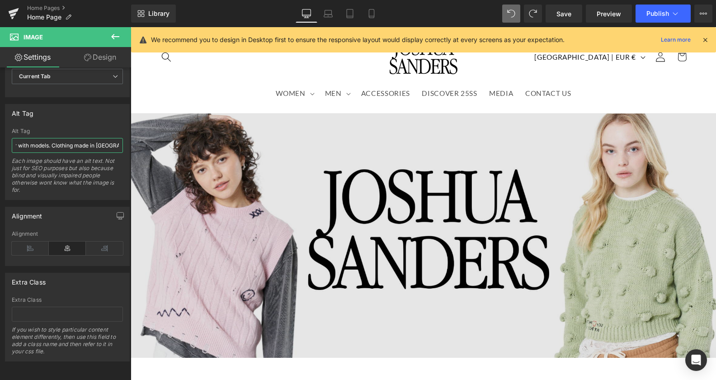
scroll to position [0, 102]
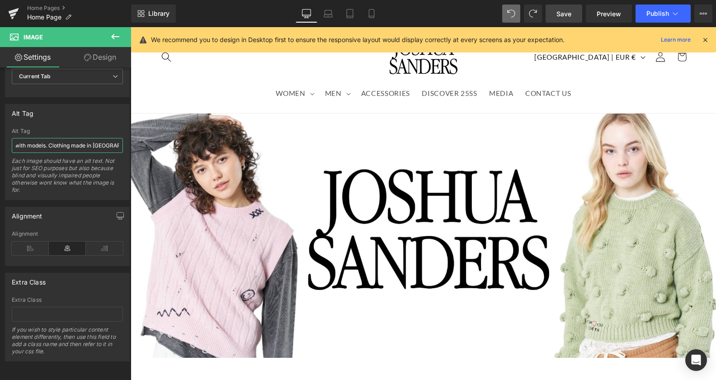
type input "[PERSON_NAME] FW25 fashion banner with models. Clothing made in [GEOGRAPHIC_DAT…"
click at [568, 16] on span "Save" at bounding box center [564, 13] width 15 height 9
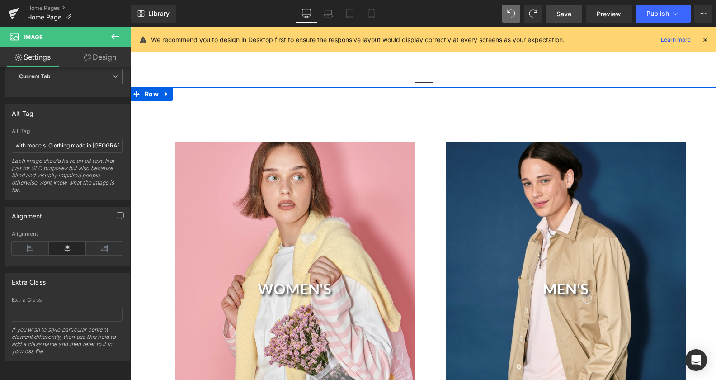
scroll to position [231, 0]
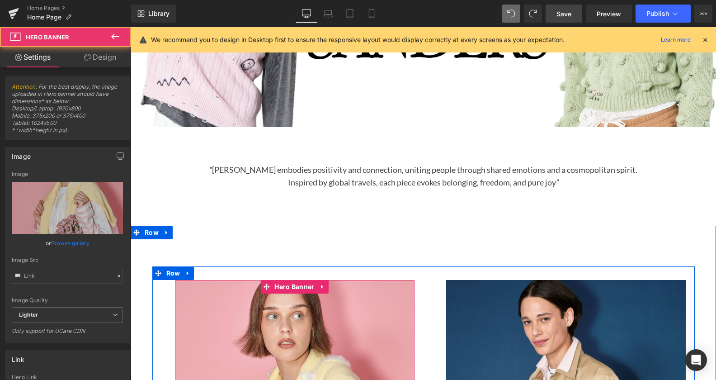
type input "[URL][DOMAIN_NAME]"
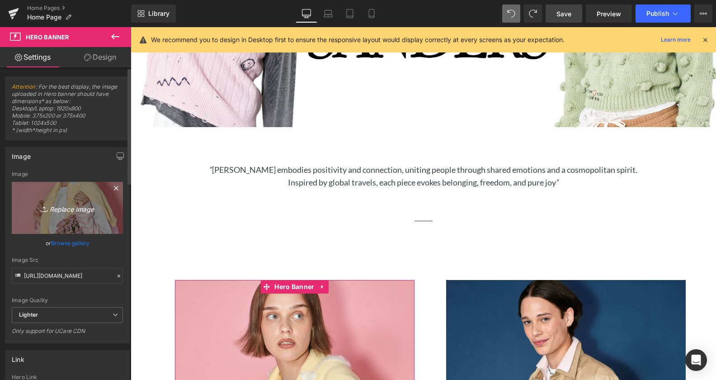
click at [74, 208] on icon "Replace Image" at bounding box center [67, 207] width 72 height 11
type input "C:\fakepath\image214.jpg"
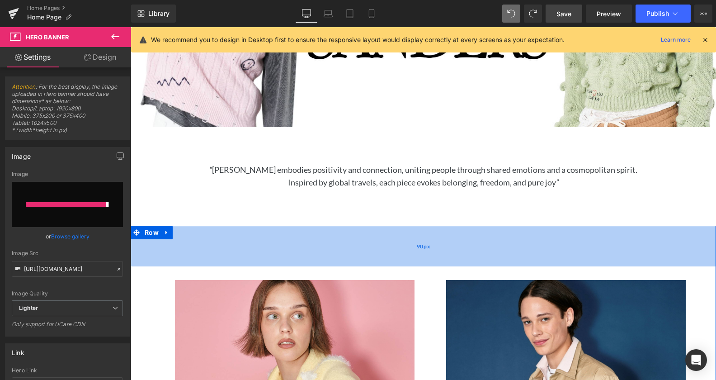
type input "[URL][DOMAIN_NAME]"
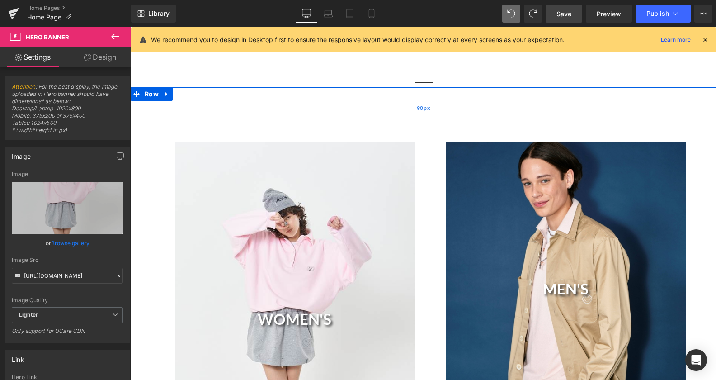
scroll to position [507, 0]
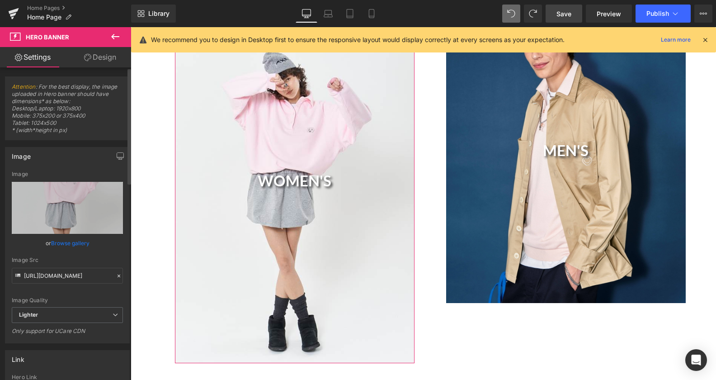
click at [64, 242] on link "Browse gallery" at bounding box center [70, 243] width 38 height 16
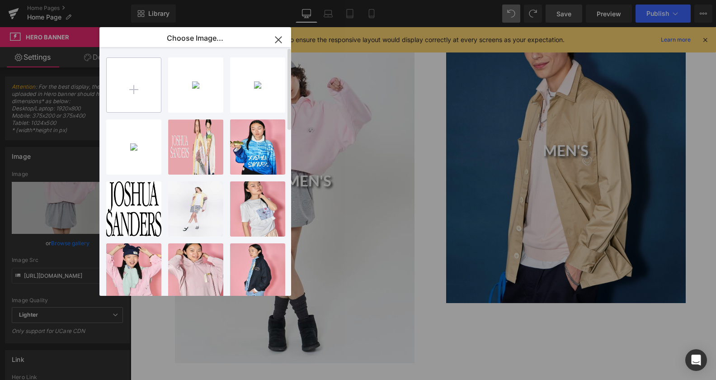
click at [139, 83] on input "file" at bounding box center [134, 85] width 54 height 54
type input "C:\fakepath\image335.jpg"
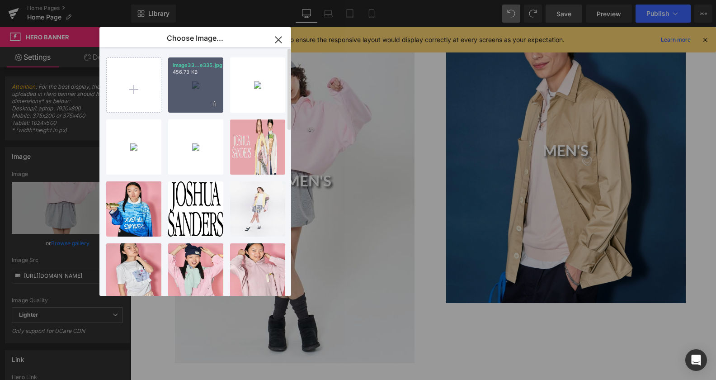
click at [205, 89] on div "image33...e335.jpg 456.73 KB" at bounding box center [195, 84] width 55 height 55
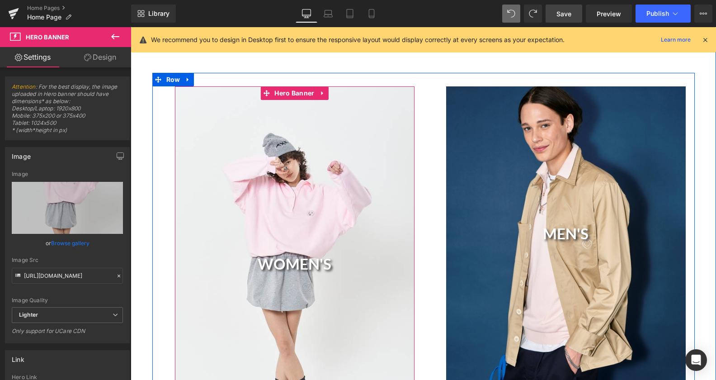
scroll to position [415, 0]
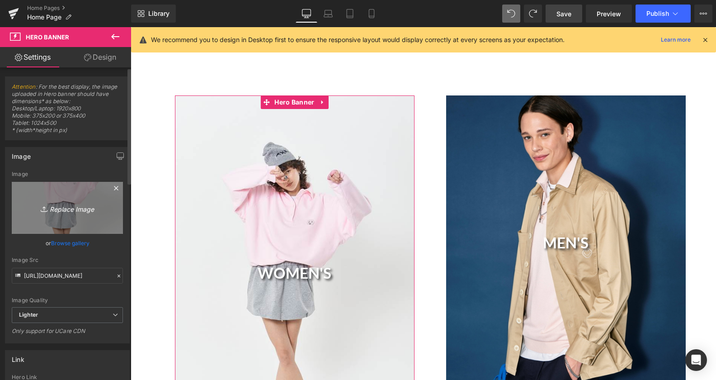
click at [67, 209] on icon "Replace Image" at bounding box center [67, 207] width 72 height 11
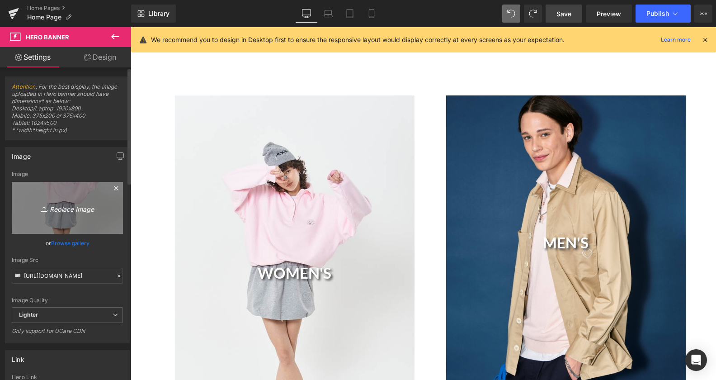
type input "C:\fakepath\image257.jpg"
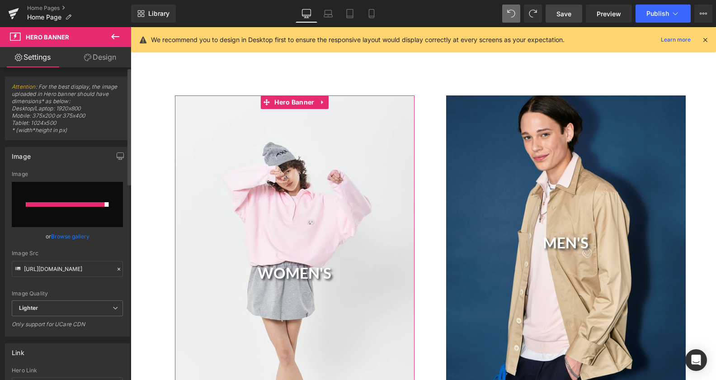
click at [77, 234] on link "Browse gallery" at bounding box center [70, 236] width 38 height 16
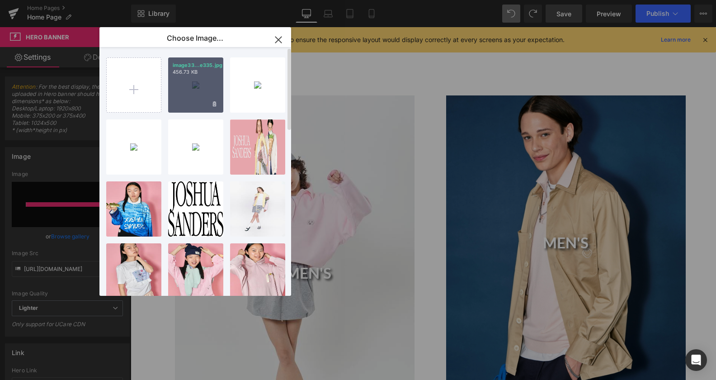
click at [190, 82] on div "image33...e335.jpg 456.73 KB" at bounding box center [195, 84] width 55 height 55
type input "[URL][DOMAIN_NAME]"
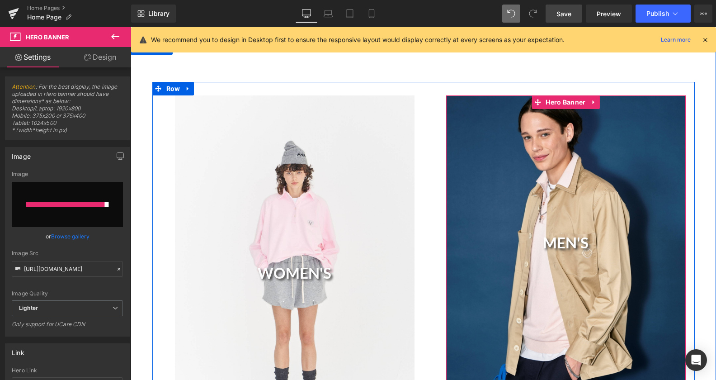
scroll to position [507, 0]
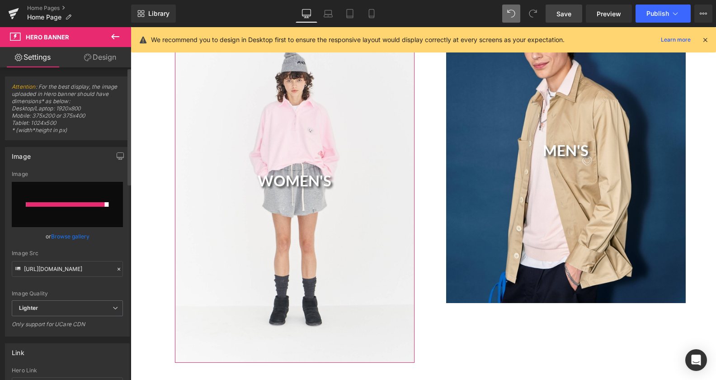
click at [75, 235] on link "Browse gallery" at bounding box center [70, 236] width 38 height 16
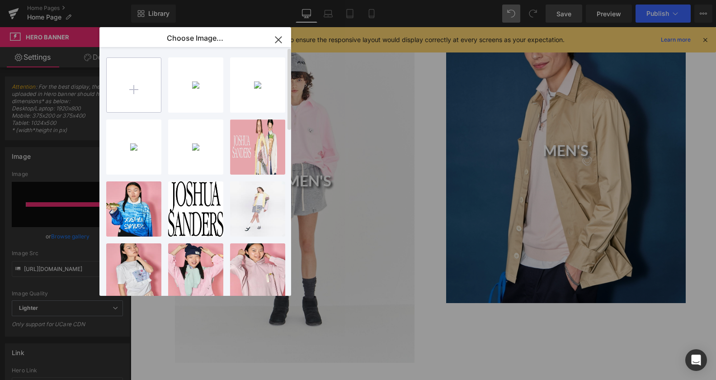
click at [150, 99] on input "file" at bounding box center [134, 85] width 54 height 54
type input "C:\fakepath\image257.jpg"
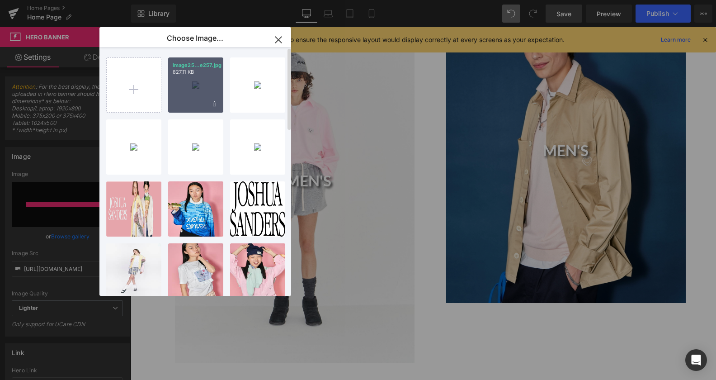
click at [198, 88] on div "image25...e257.jpg 827.11 KB" at bounding box center [195, 84] width 55 height 55
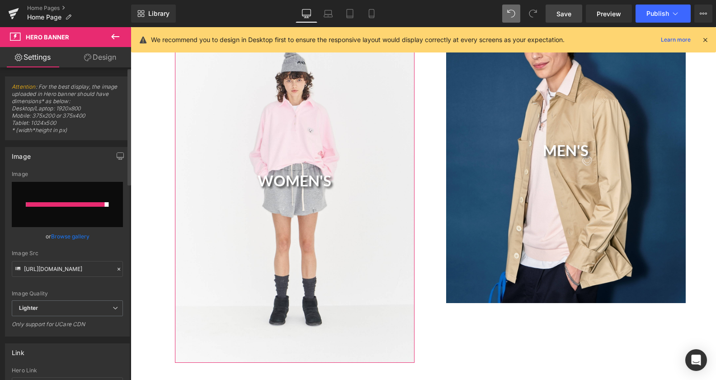
click at [75, 236] on link "Browse gallery" at bounding box center [70, 236] width 38 height 16
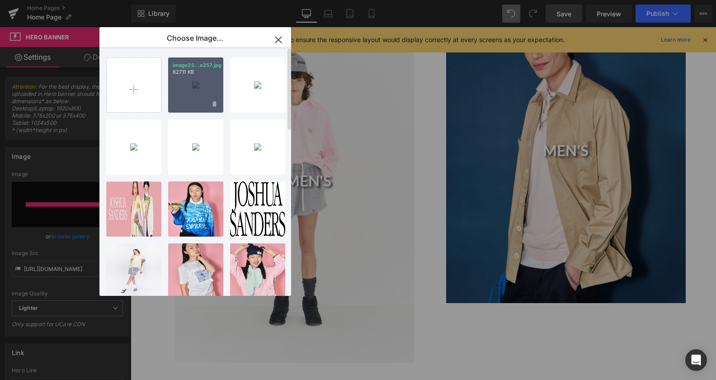
click at [192, 82] on div "image25...e257.jpg 827.11 KB" at bounding box center [195, 84] width 55 height 55
type input "[URL][DOMAIN_NAME]"
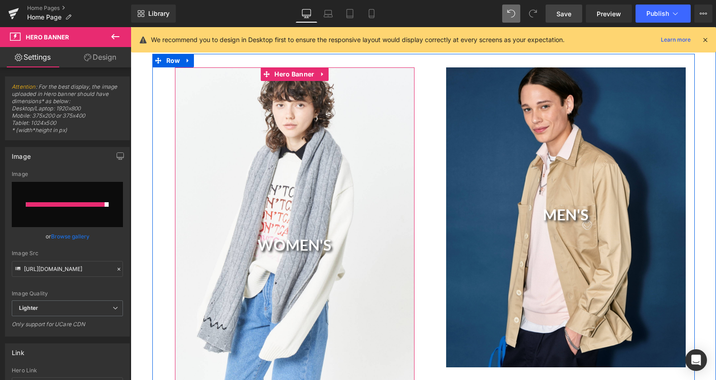
scroll to position [461, 0]
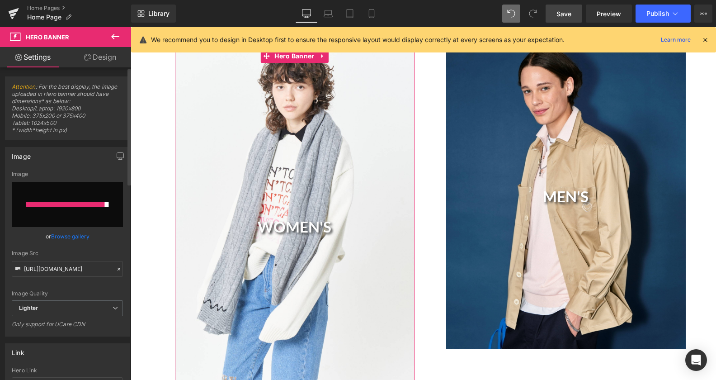
click at [73, 233] on link "Browse gallery" at bounding box center [70, 236] width 38 height 16
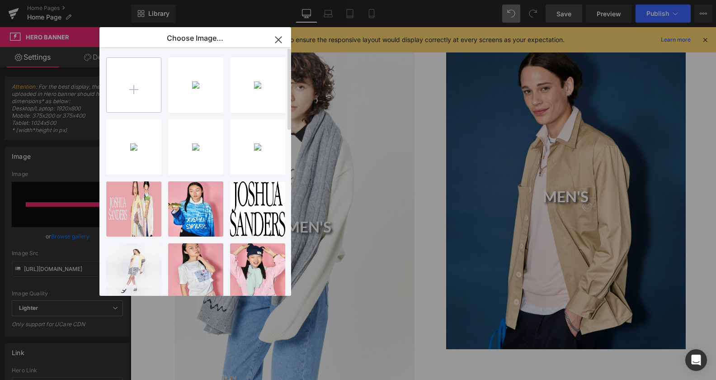
click at [151, 99] on input "file" at bounding box center [134, 85] width 54 height 54
type input "C:\fakepath\image237.jpg"
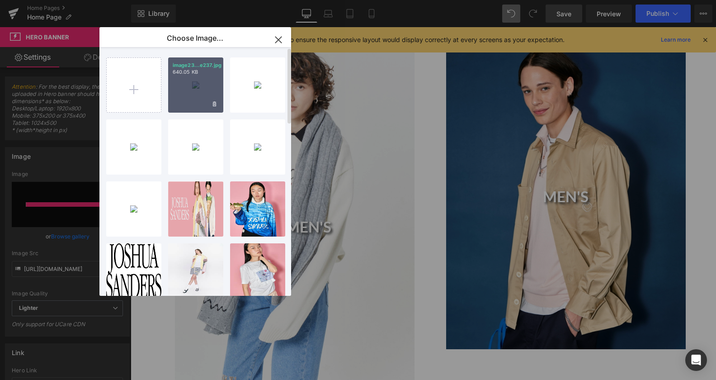
click at [199, 95] on div "image23...e237.jpg 640.05 KB" at bounding box center [195, 84] width 55 height 55
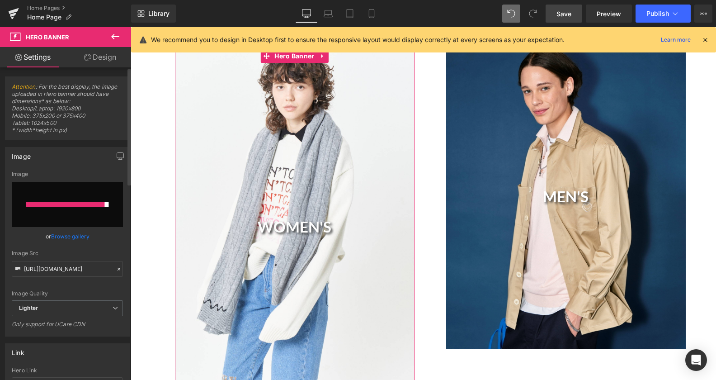
click at [74, 233] on link "Browse gallery" at bounding box center [70, 236] width 38 height 16
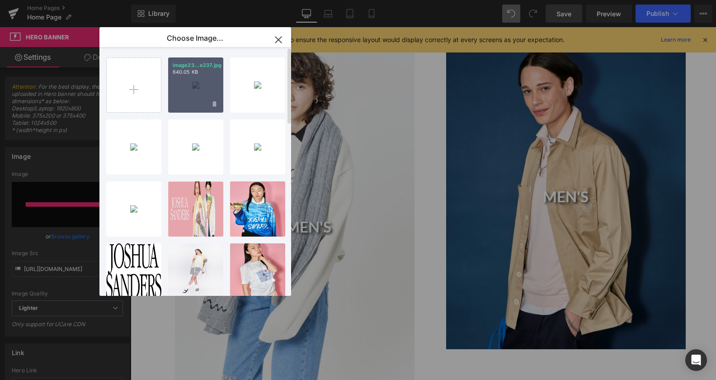
click at [207, 61] on div "image23...e237.jpg 640.05 KB" at bounding box center [195, 84] width 55 height 55
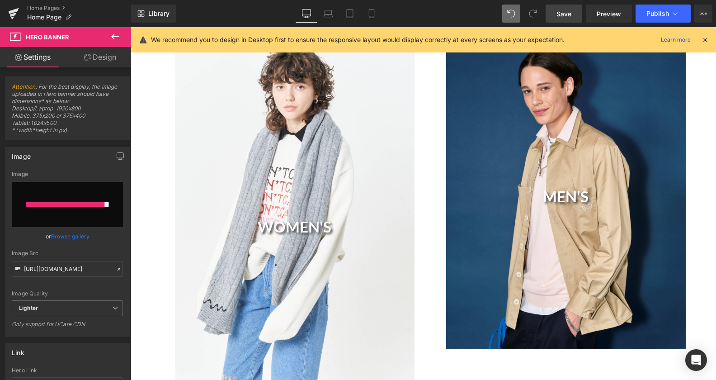
type input "[URL][DOMAIN_NAME]"
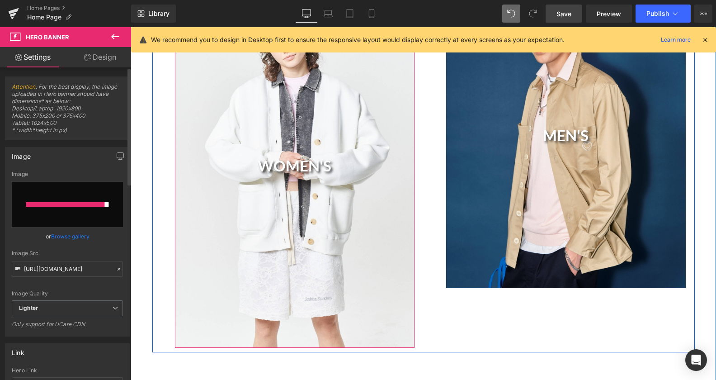
scroll to position [507, 0]
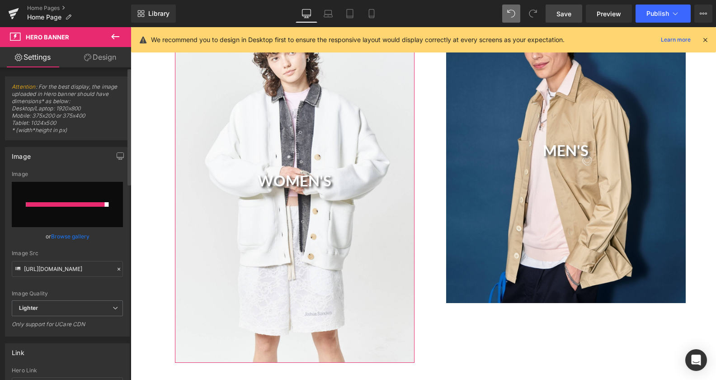
click at [77, 236] on link "Browse gallery" at bounding box center [70, 236] width 38 height 16
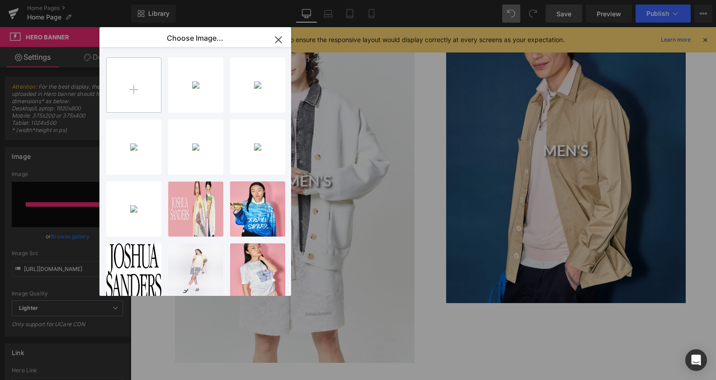
click at [139, 91] on input "file" at bounding box center [134, 85] width 54 height 54
type input "C:\fakepath\image123.jpg"
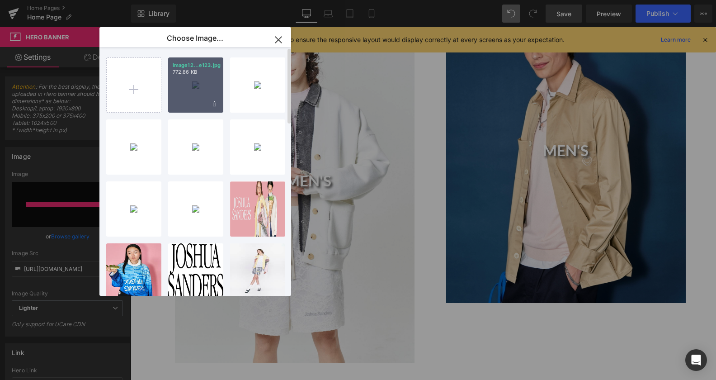
click at [192, 93] on div "image12...e123.jpg 772.86 KB" at bounding box center [195, 84] width 55 height 55
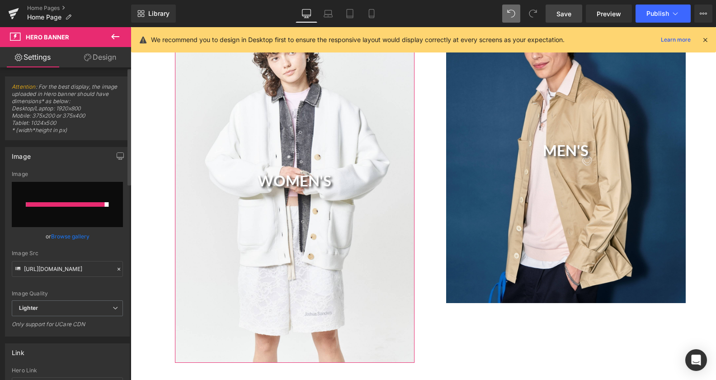
click at [75, 235] on link "Browse gallery" at bounding box center [70, 236] width 38 height 16
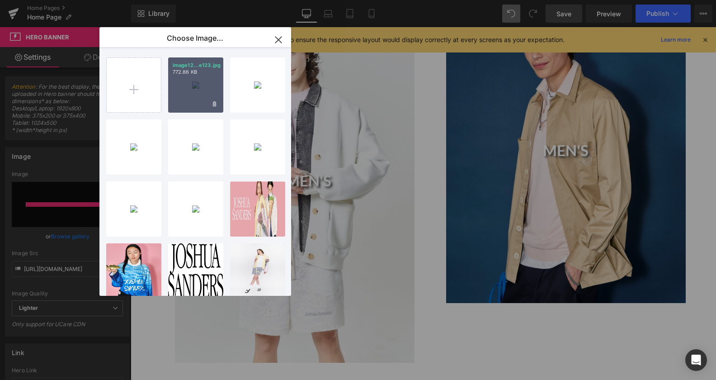
click at [182, 94] on div "image12...e123.jpg 772.86 KB" at bounding box center [195, 84] width 55 height 55
type input "[URL][DOMAIN_NAME]"
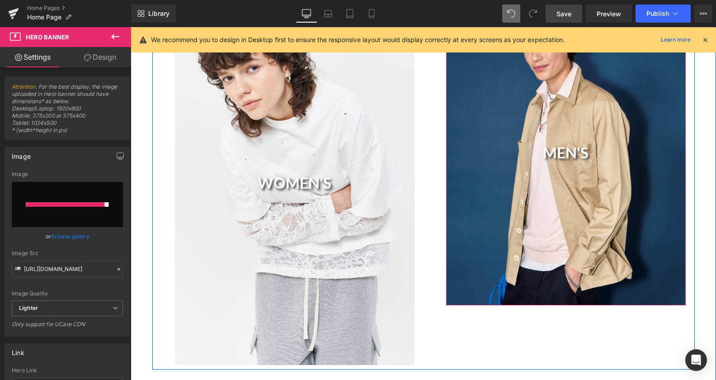
scroll to position [461, 0]
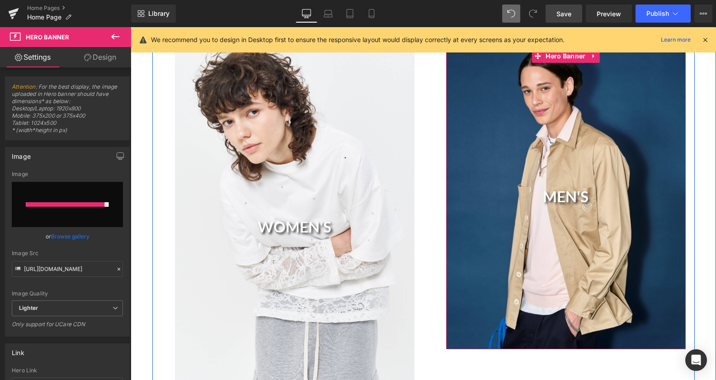
click at [534, 147] on div "MEN'S Heading" at bounding box center [566, 199] width 240 height 300
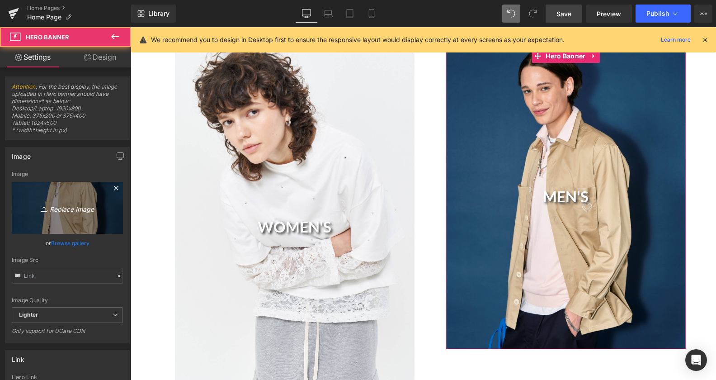
type input "[URL][DOMAIN_NAME]"
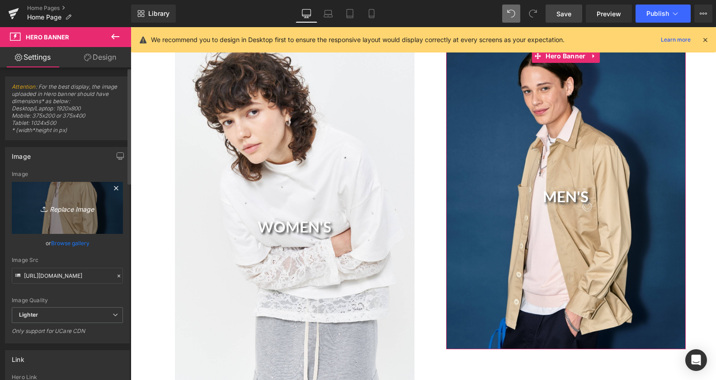
click at [77, 206] on icon "Replace Image" at bounding box center [67, 207] width 72 height 11
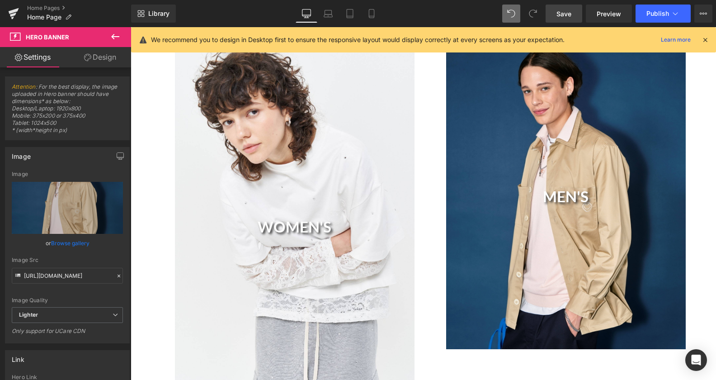
type input "C:\fakepath\image011.jpg"
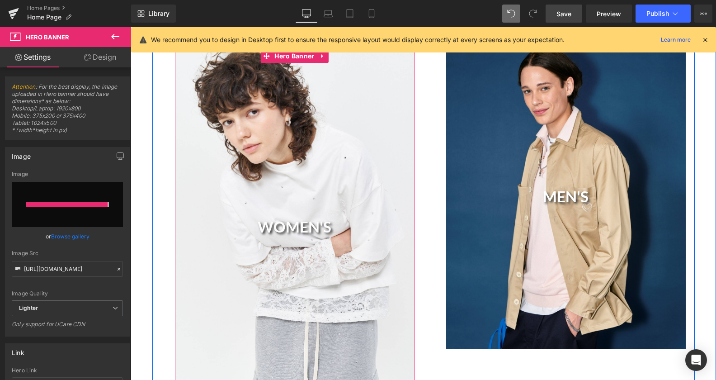
type input "[URL][DOMAIN_NAME]"
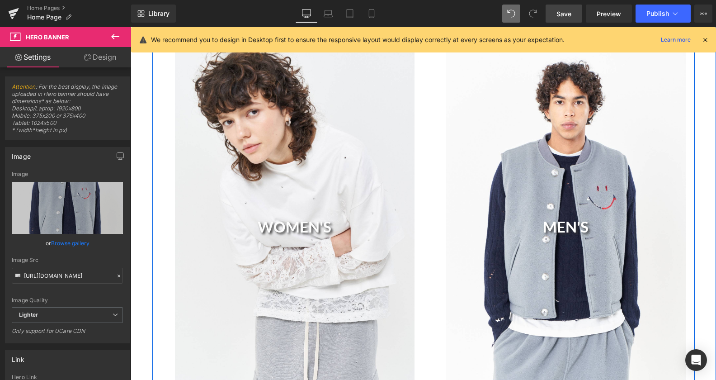
click at [329, 131] on div "WOMEN'S Heading" at bounding box center [295, 228] width 240 height 359
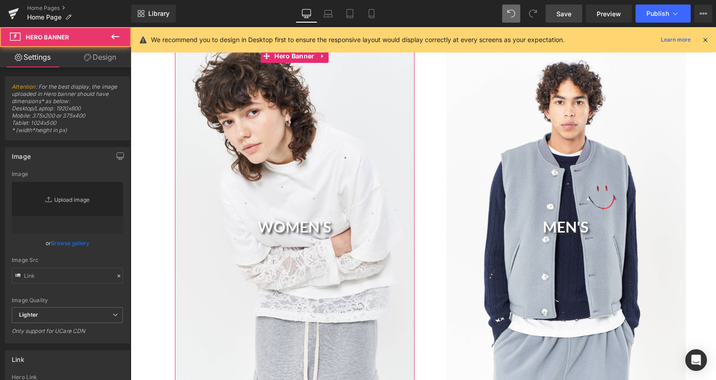
type input "[URL][DOMAIN_NAME]"
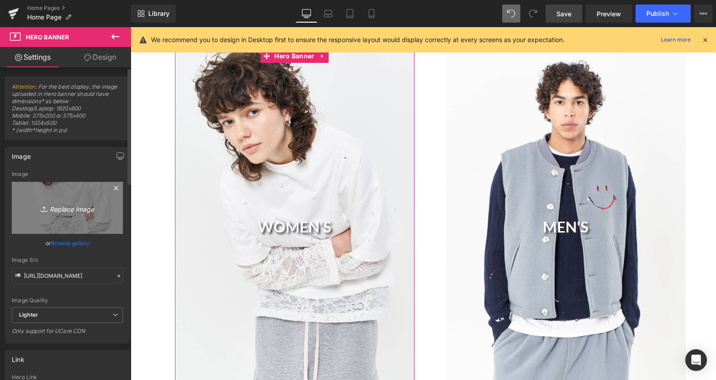
click at [58, 210] on icon "Replace Image" at bounding box center [67, 207] width 72 height 11
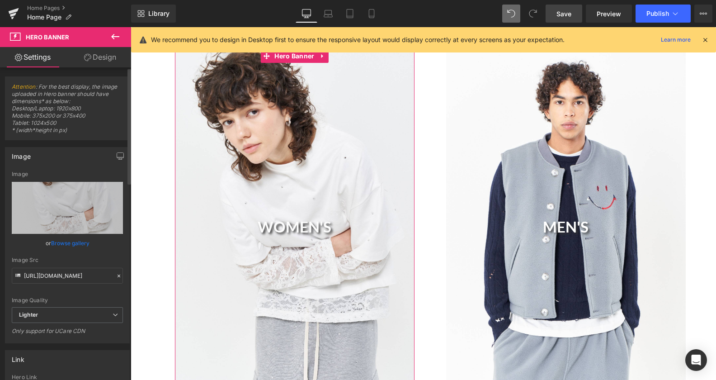
click at [69, 244] on link "Browse gallery" at bounding box center [70, 243] width 38 height 16
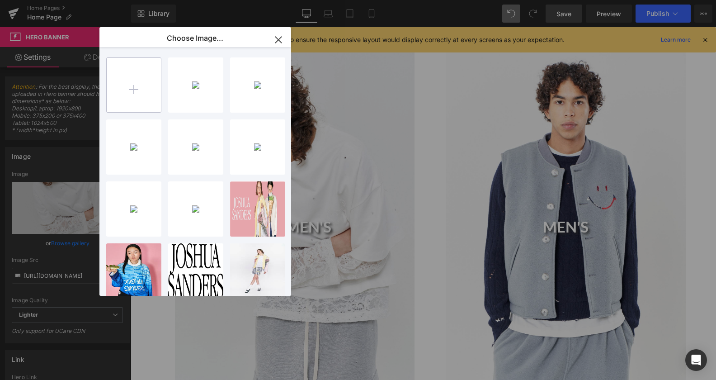
click at [145, 57] on div at bounding box center [133, 84] width 55 height 55
click at [139, 85] on input "file" at bounding box center [134, 85] width 54 height 54
type input "C:\fakepath\image085.jpg"
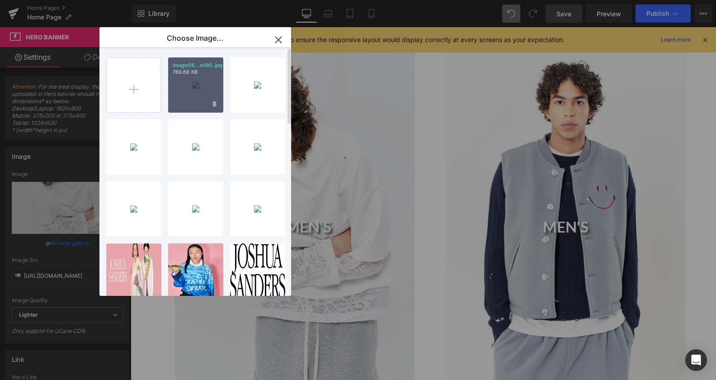
click at [202, 80] on div "image08...e085.jpg 780.68 KB" at bounding box center [195, 84] width 55 height 55
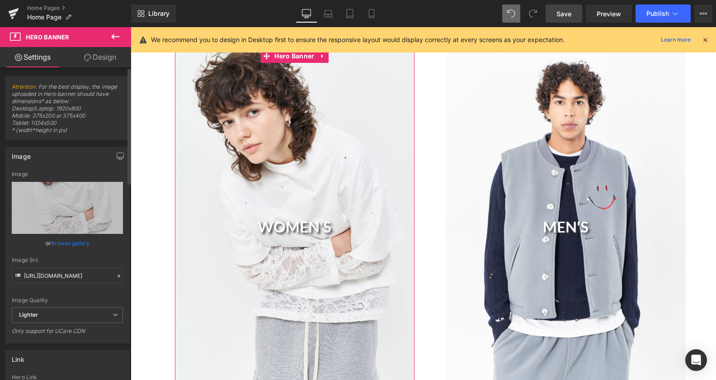
click at [74, 238] on link "Browse gallery" at bounding box center [70, 243] width 38 height 16
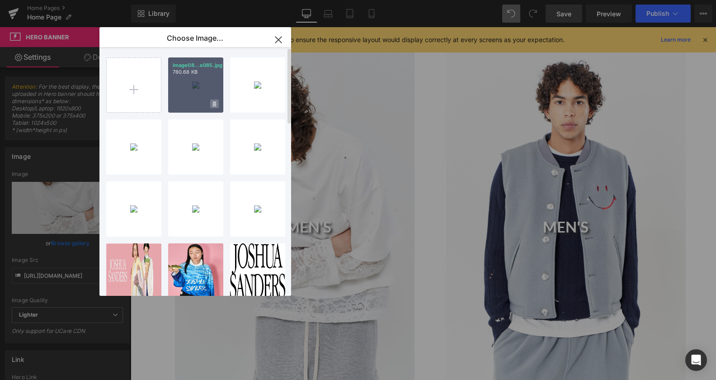
click at [213, 100] on span at bounding box center [214, 103] width 9 height 9
click at [215, 101] on span "No" at bounding box center [206, 103] width 23 height 9
click at [198, 78] on div "image08...e085.jpg 780.68 KB" at bounding box center [195, 84] width 55 height 55
type input "[URL][DOMAIN_NAME]"
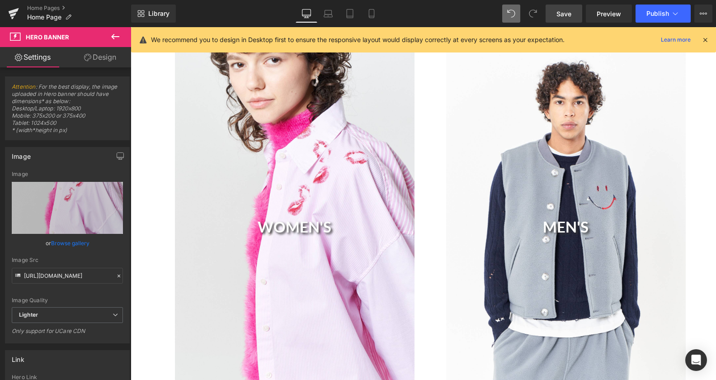
click at [195, 83] on div "WOMEN'S Heading" at bounding box center [295, 228] width 240 height 359
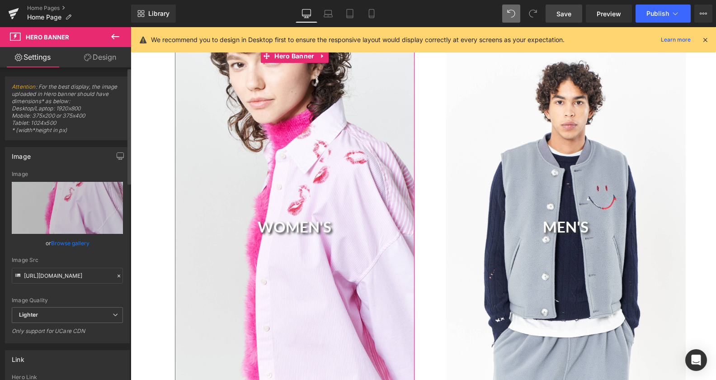
click at [72, 241] on link "Browse gallery" at bounding box center [70, 243] width 38 height 16
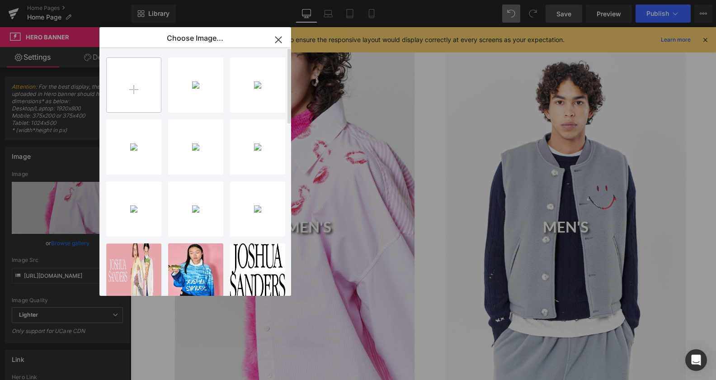
click at [134, 92] on input "file" at bounding box center [134, 85] width 54 height 54
type input "C:\fakepath\image081.jpg"
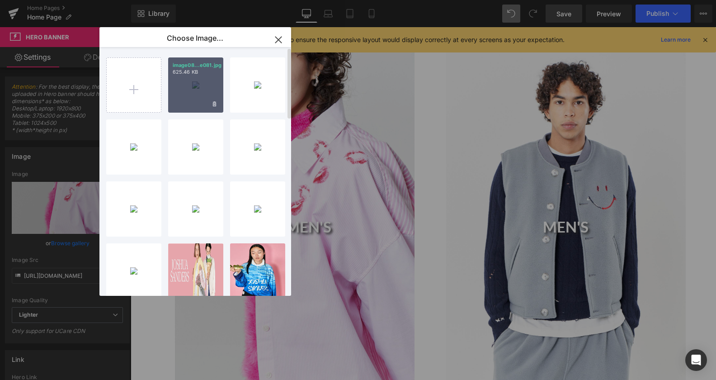
click at [203, 76] on div "image08...e081.jpg 625.46 KB" at bounding box center [195, 84] width 55 height 55
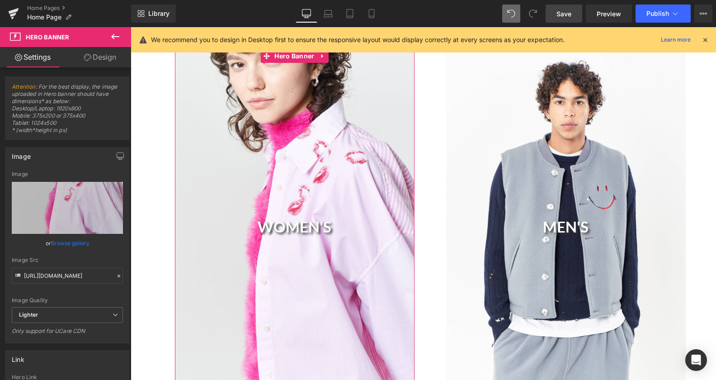
click at [72, 241] on link "Browse gallery" at bounding box center [70, 243] width 38 height 16
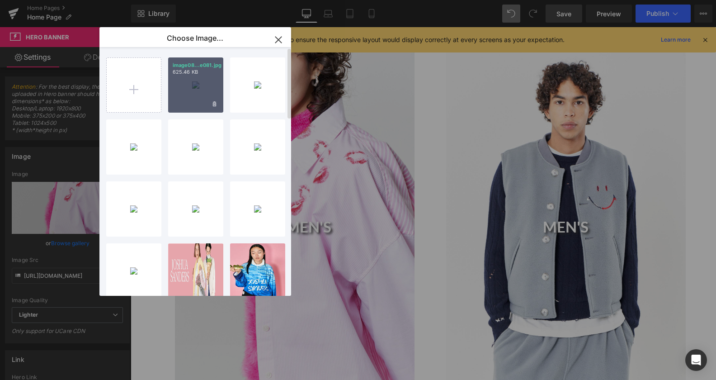
click at [179, 80] on div "image08...e081.jpg 625.46 KB" at bounding box center [195, 84] width 55 height 55
type input "[URL][DOMAIN_NAME]"
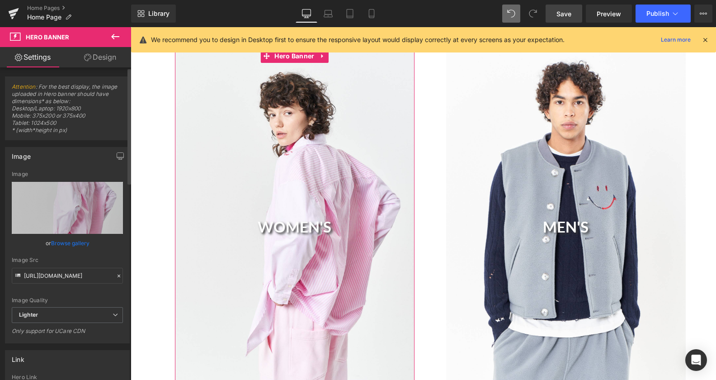
click at [61, 239] on link "Browse gallery" at bounding box center [70, 243] width 38 height 16
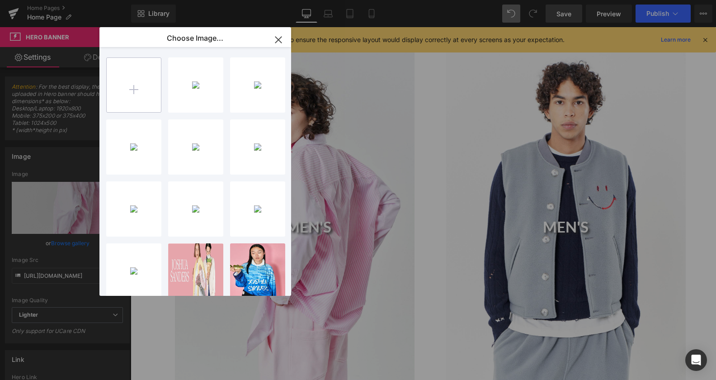
click at [129, 103] on input "file" at bounding box center [134, 85] width 54 height 54
type input "C:\fakepath\image191.jpg"
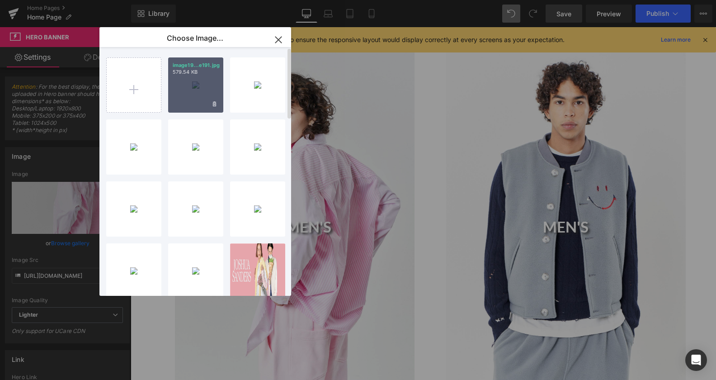
click at [184, 82] on div "image19...e191.jpg 579.54 KB" at bounding box center [195, 84] width 55 height 55
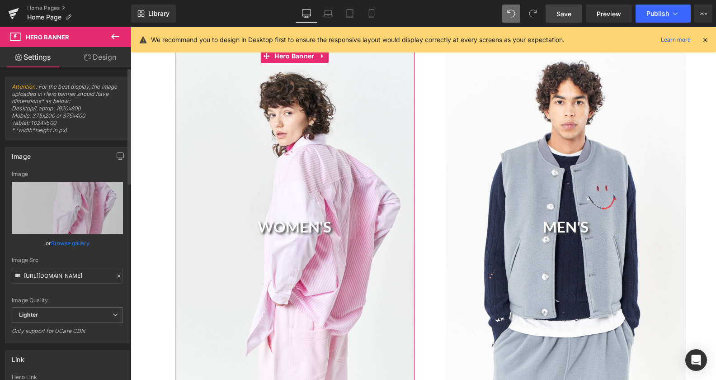
click at [75, 244] on link "Browse gallery" at bounding box center [70, 243] width 38 height 16
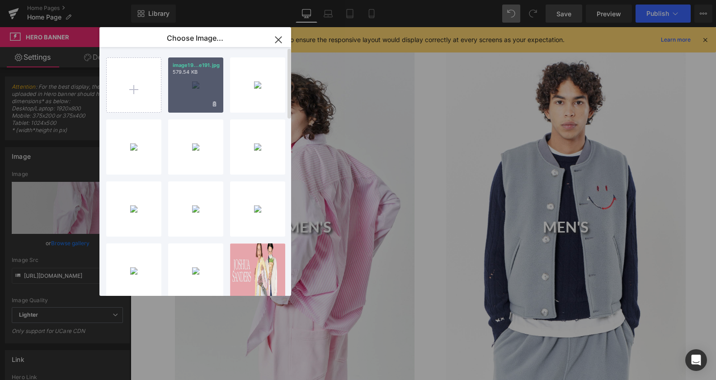
click at [197, 67] on p "image19...e191.jpg" at bounding box center [196, 65] width 46 height 7
type input "[URL][DOMAIN_NAME]"
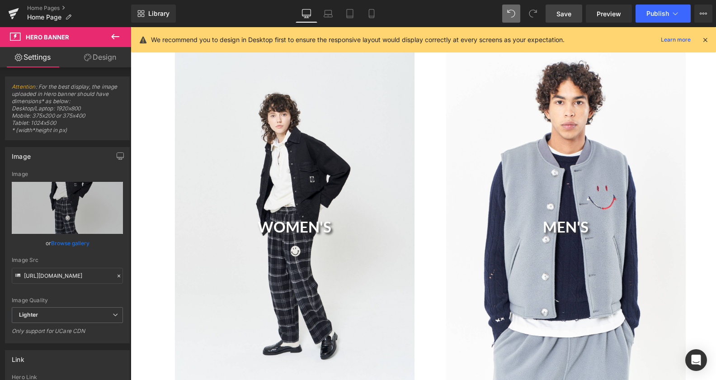
click at [203, 74] on div "WOMEN'S Heading" at bounding box center [295, 228] width 240 height 359
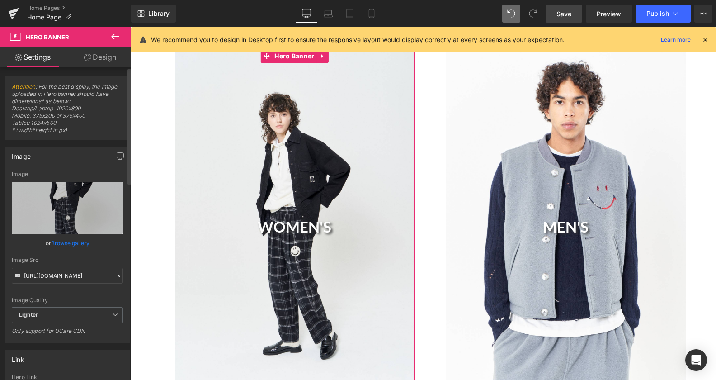
click at [74, 242] on link "Browse gallery" at bounding box center [70, 243] width 38 height 16
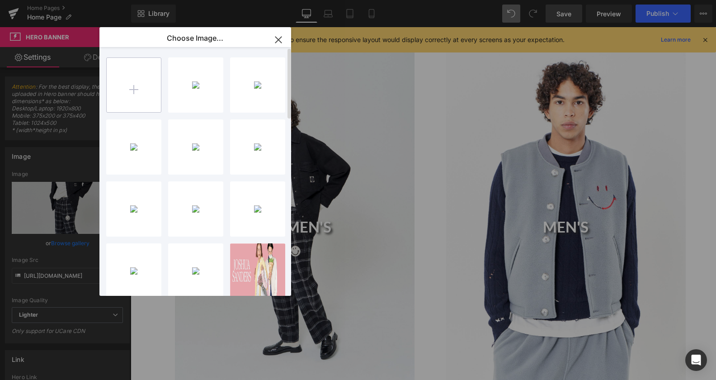
click at [131, 72] on input "file" at bounding box center [134, 85] width 54 height 54
type input "C:\fakepath\image255.jpg"
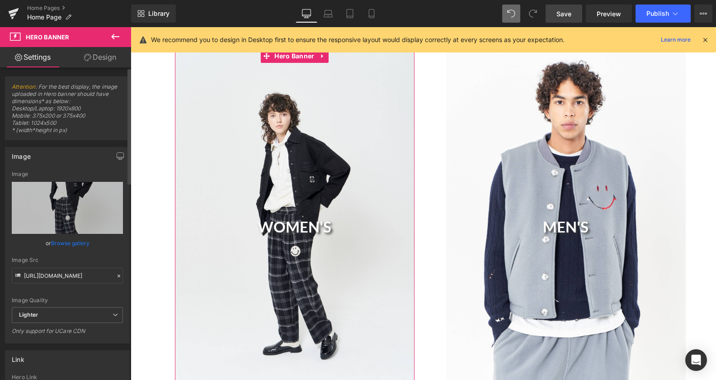
click at [71, 245] on link "Browse gallery" at bounding box center [70, 243] width 38 height 16
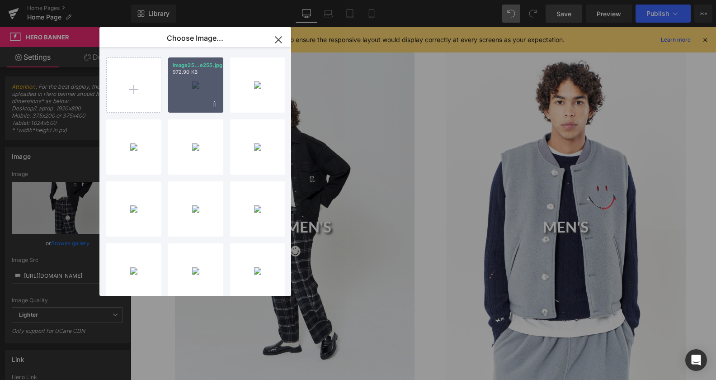
drag, startPoint x: 190, startPoint y: 75, endPoint x: 64, endPoint y: 52, distance: 128.2
click at [190, 75] on p "972.90 KB" at bounding box center [196, 72] width 46 height 7
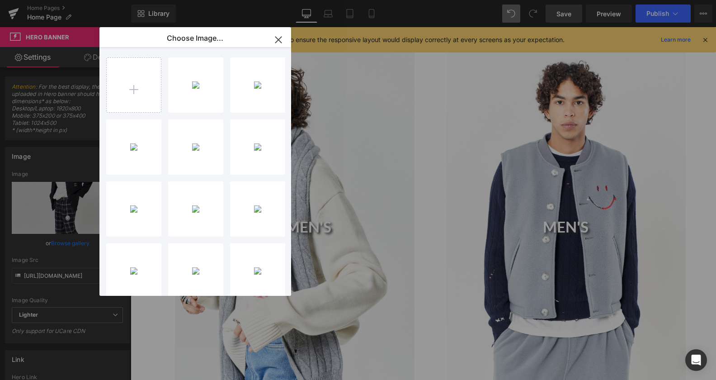
type input "[URL][DOMAIN_NAME]"
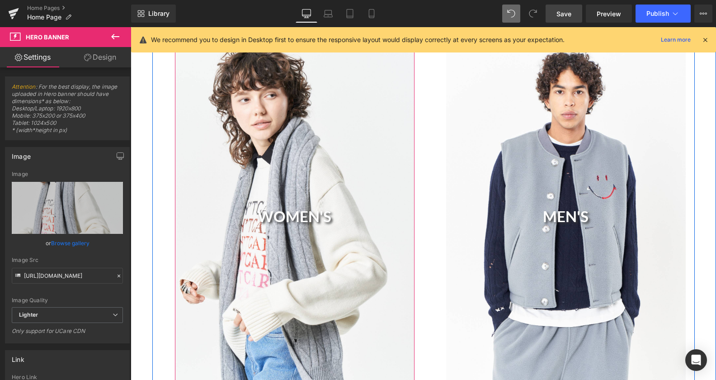
scroll to position [507, 0]
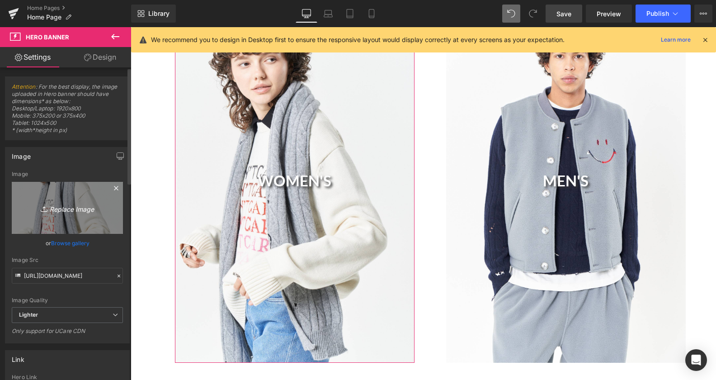
click at [73, 208] on icon "Replace Image" at bounding box center [67, 207] width 72 height 11
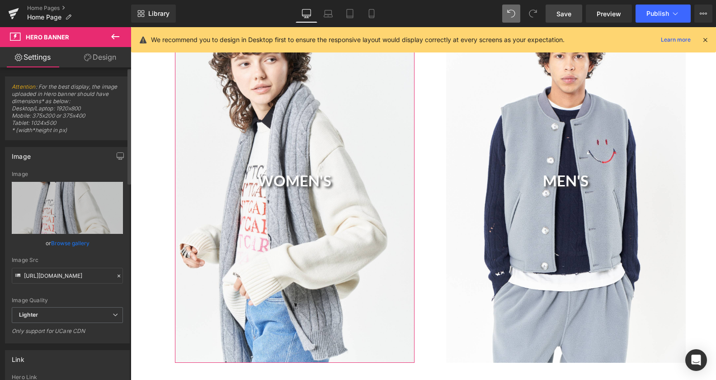
click at [68, 242] on link "Browse gallery" at bounding box center [70, 243] width 38 height 16
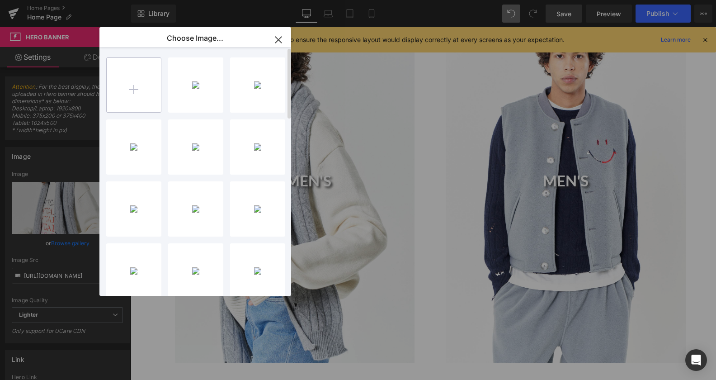
click at [135, 93] on input "file" at bounding box center [134, 85] width 54 height 54
type input "C:\fakepath\image164.jpg"
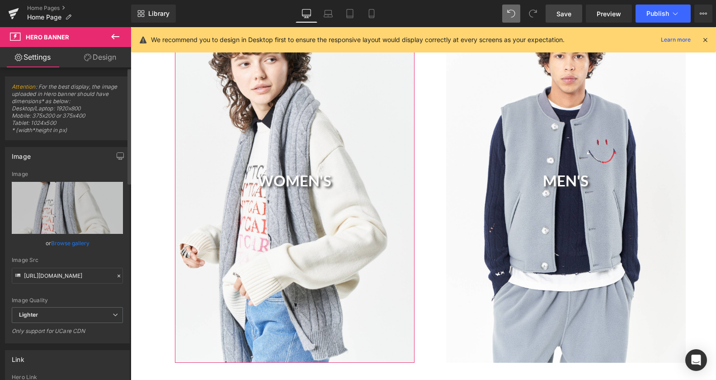
click at [76, 245] on link "Browse gallery" at bounding box center [70, 243] width 38 height 16
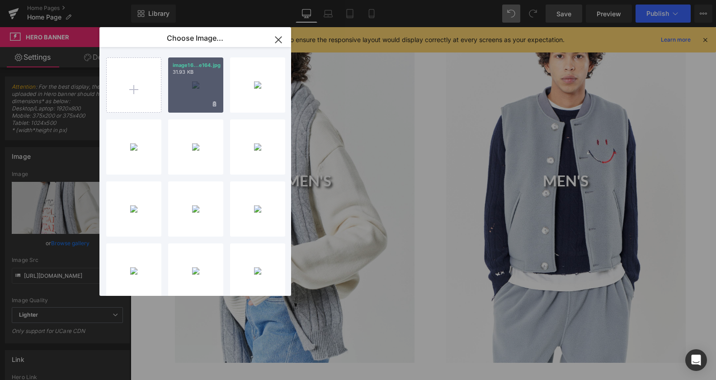
click at [181, 81] on div "image16...e164.jpg 31.93 KB" at bounding box center [195, 84] width 55 height 55
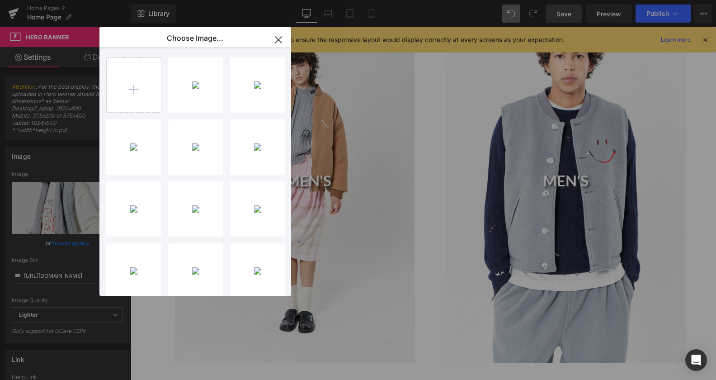
type input "[URL][DOMAIN_NAME]"
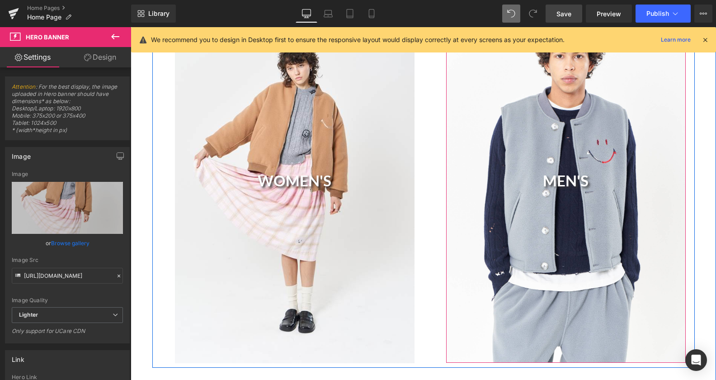
scroll to position [461, 0]
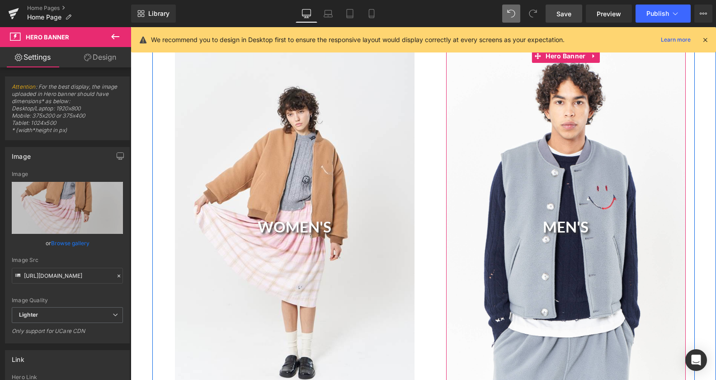
click at [534, 214] on div "MEN'S Heading" at bounding box center [566, 228] width 240 height 359
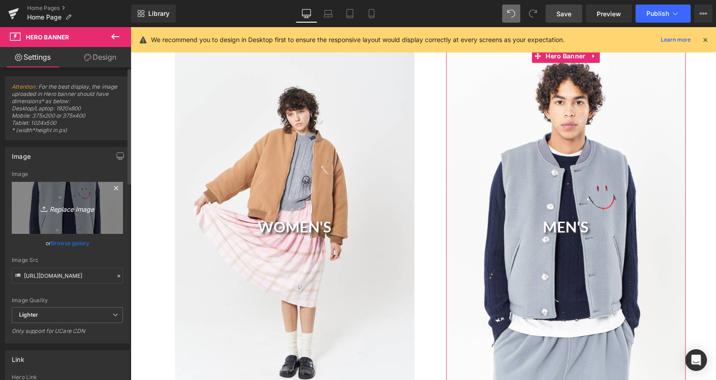
click at [69, 208] on icon "Replace Image" at bounding box center [67, 207] width 72 height 11
type input "C:\fakepath\image015.jpg"
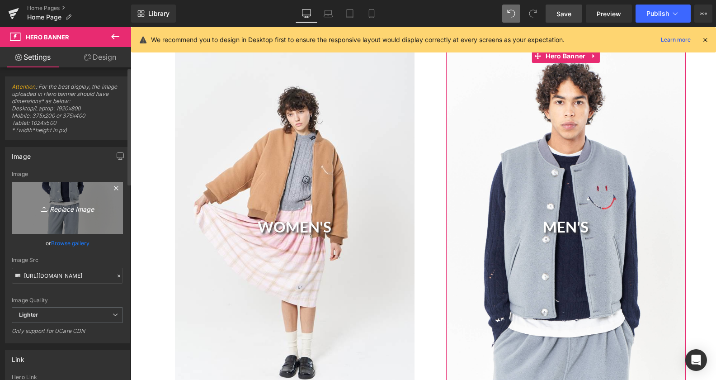
type input "[URL][DOMAIN_NAME]"
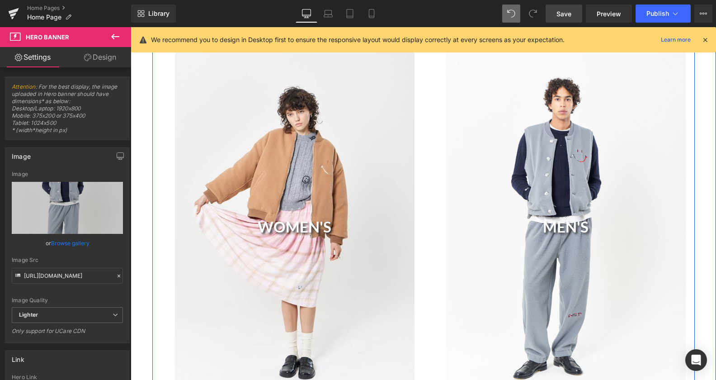
click at [307, 177] on div "WOMEN'S Heading" at bounding box center [295, 228] width 240 height 359
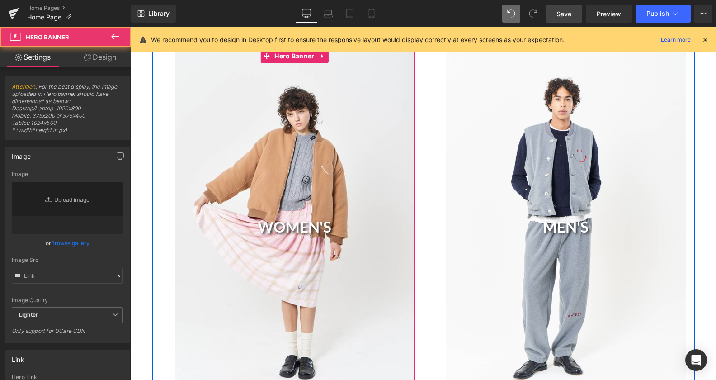
type input "[URL][DOMAIN_NAME]"
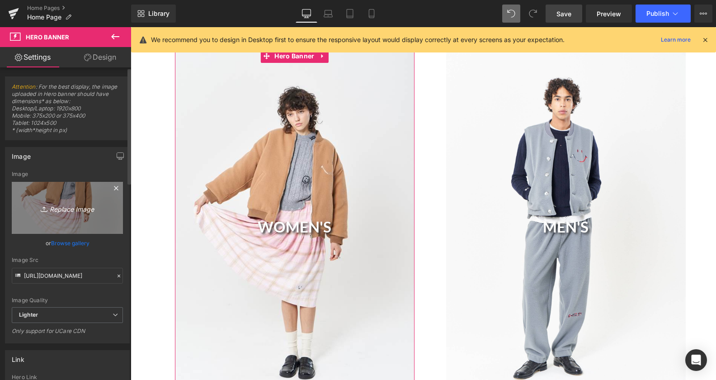
click at [78, 210] on icon "Replace Image" at bounding box center [67, 207] width 72 height 11
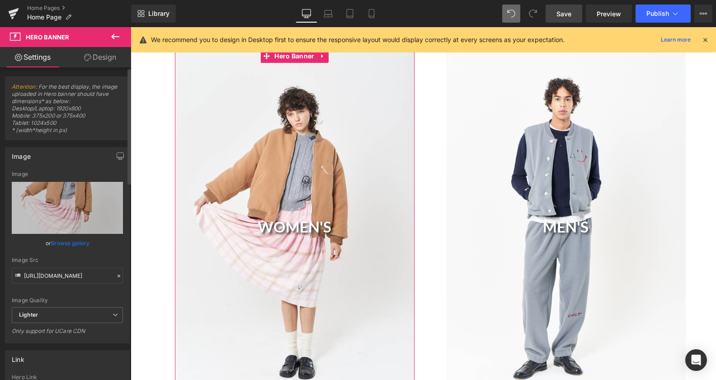
click at [80, 241] on link "Browse gallery" at bounding box center [70, 243] width 38 height 16
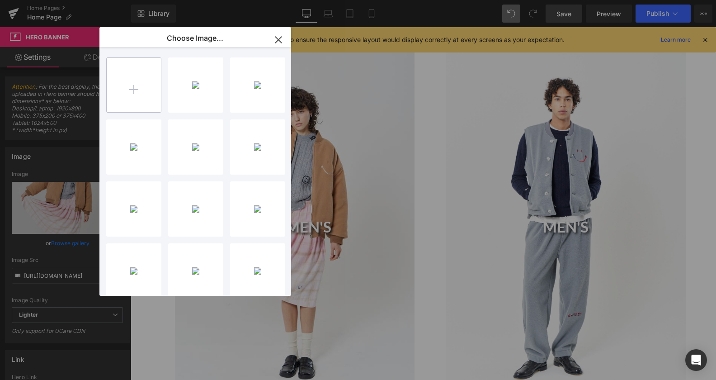
click at [154, 86] on input "file" at bounding box center [134, 85] width 54 height 54
type input "C:\fakepath\image171.jpg"
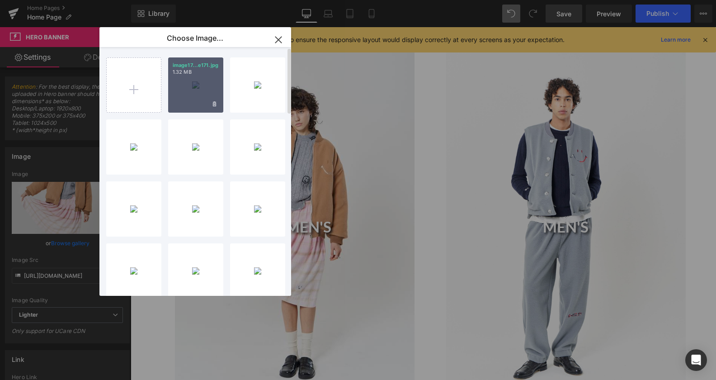
click at [196, 88] on div "image17...e171.jpg 1.32 MB" at bounding box center [195, 84] width 55 height 55
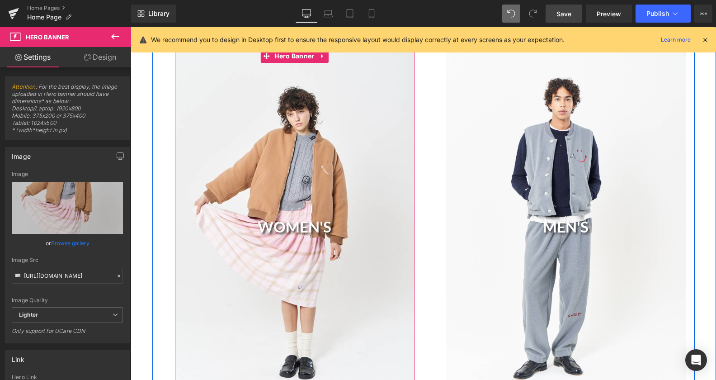
click at [531, 174] on div "MEN'S Heading" at bounding box center [566, 228] width 240 height 359
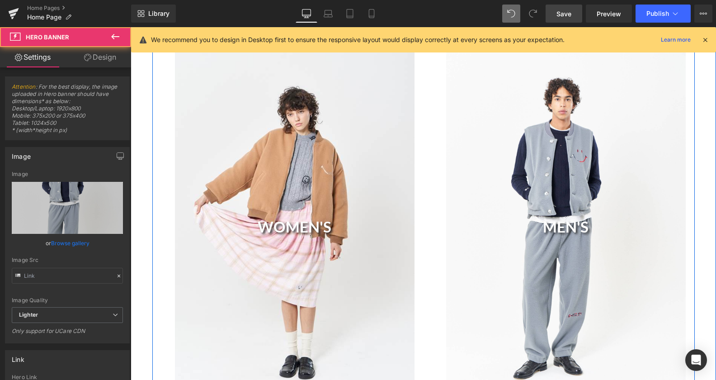
type input "[URL][DOMAIN_NAME]"
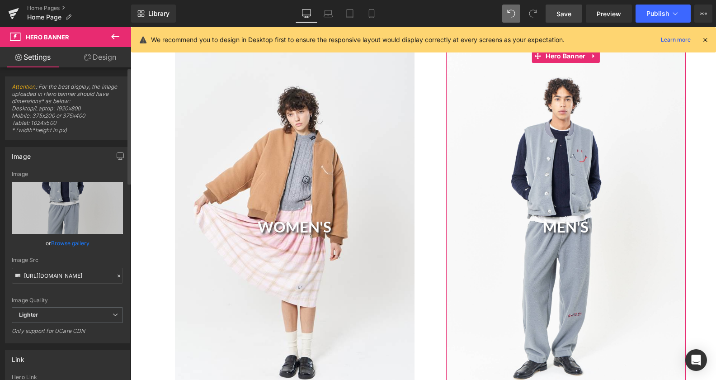
click at [72, 240] on link "Browse gallery" at bounding box center [70, 243] width 38 height 16
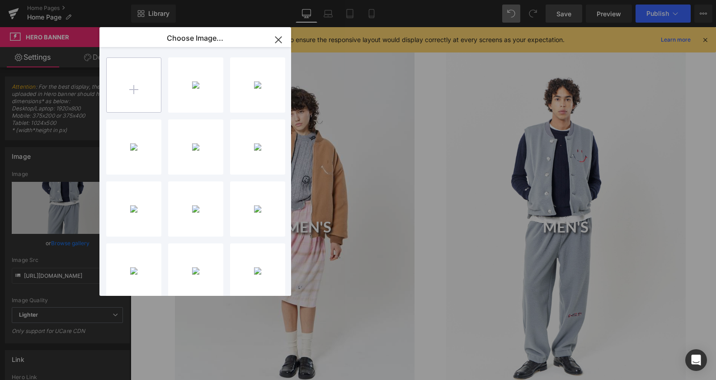
click at [124, 76] on input "file" at bounding box center [134, 85] width 54 height 54
type input "C:\fakepath\image075.jpg"
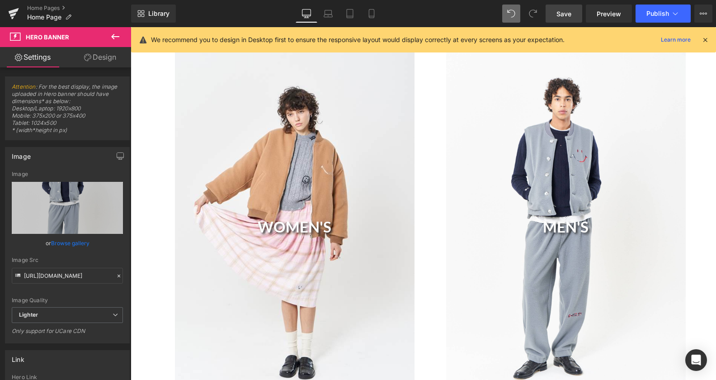
click at [259, 207] on div "WOMEN'S Heading" at bounding box center [295, 228] width 240 height 359
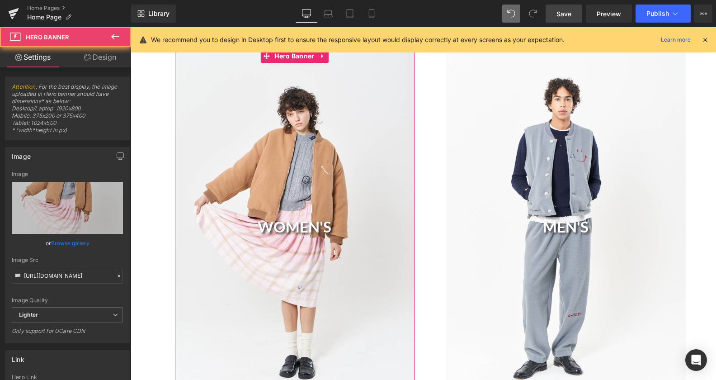
click at [234, 138] on div "WOMEN'S Heading" at bounding box center [295, 228] width 240 height 359
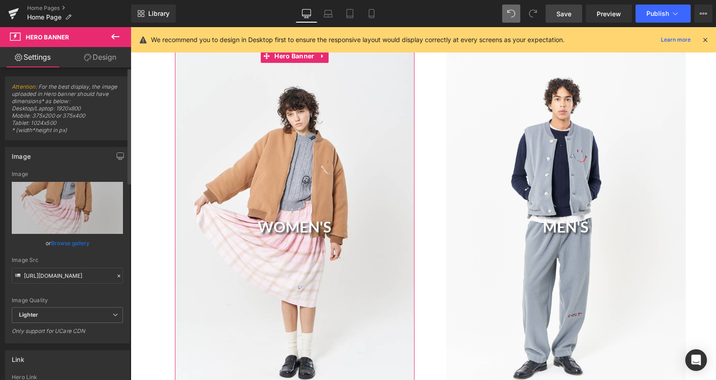
click at [71, 238] on link "Browse gallery" at bounding box center [70, 243] width 38 height 16
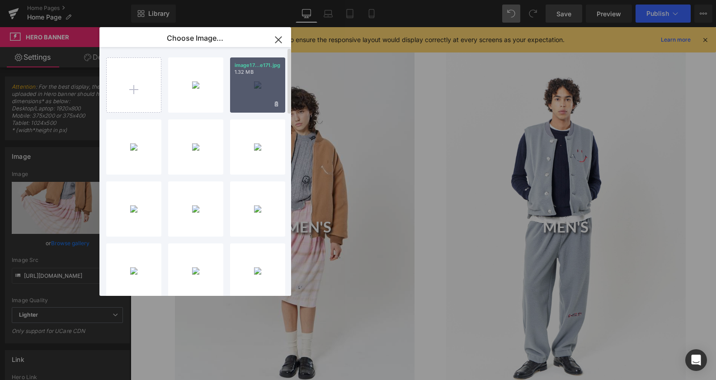
click at [259, 88] on div "image17...e171.jpg 1.32 MB" at bounding box center [257, 84] width 55 height 55
type input "[URL][DOMAIN_NAME]"
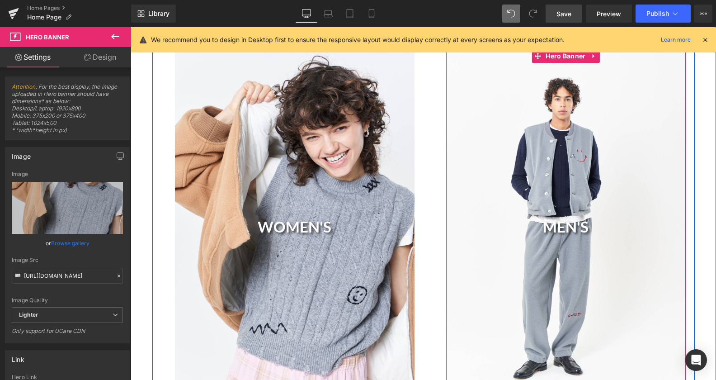
click at [496, 275] on div "MEN'S Heading" at bounding box center [566, 228] width 240 height 359
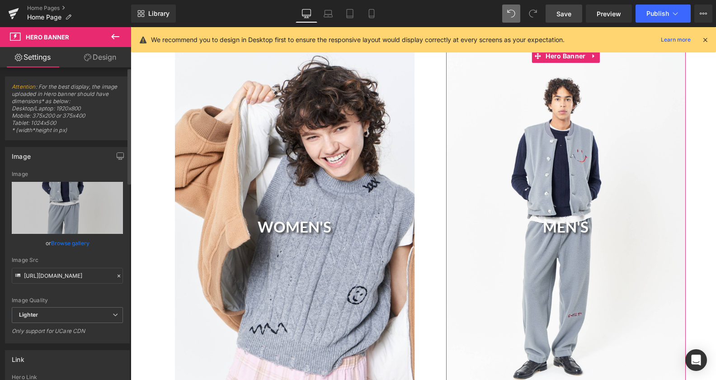
click at [60, 241] on link "Browse gallery" at bounding box center [70, 243] width 38 height 16
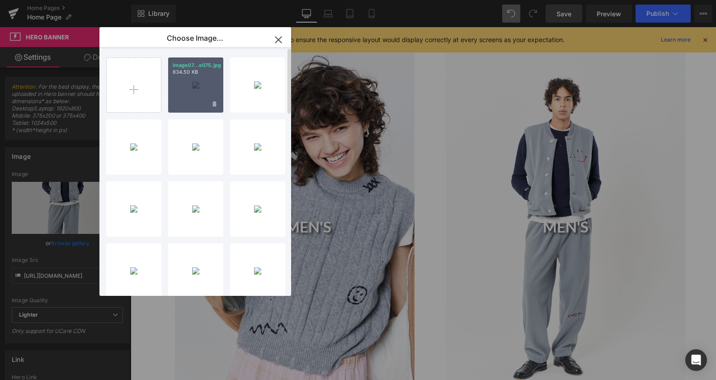
drag, startPoint x: 186, startPoint y: 90, endPoint x: 66, endPoint y: 65, distance: 122.8
click at [186, 90] on div "image07...e075.jpg 834.50 KB" at bounding box center [195, 84] width 55 height 55
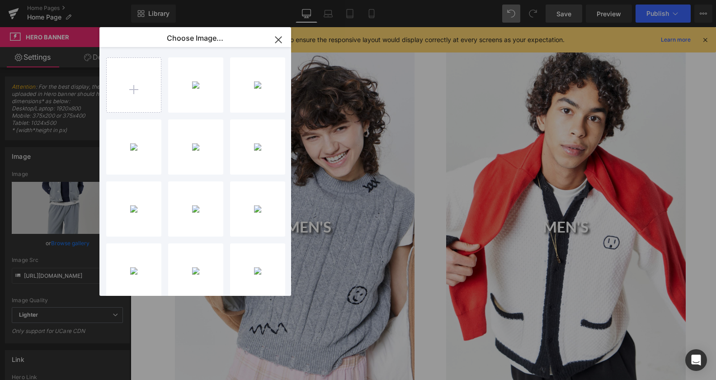
type input "[URL][DOMAIN_NAME]"
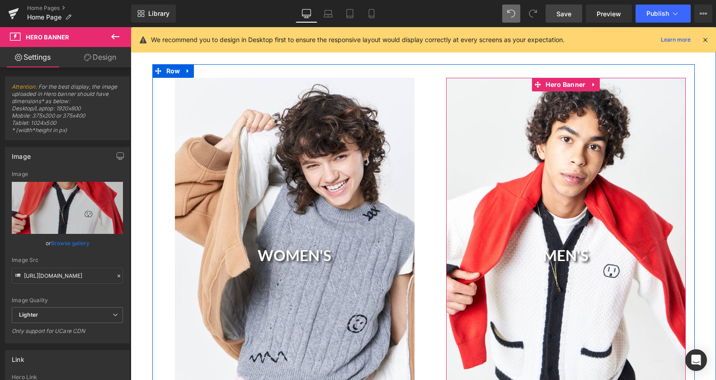
scroll to position [415, 0]
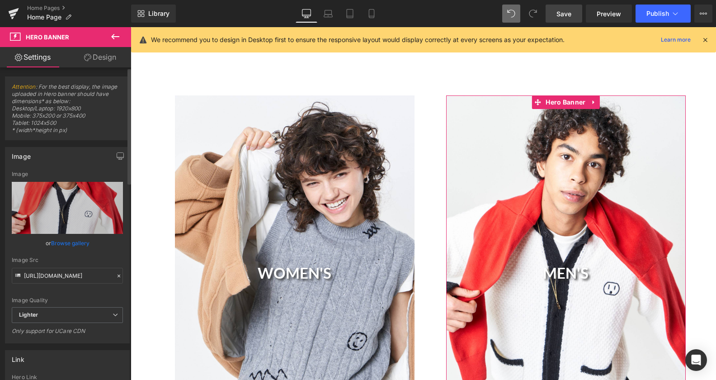
click at [63, 240] on link "Browse gallery" at bounding box center [70, 243] width 38 height 16
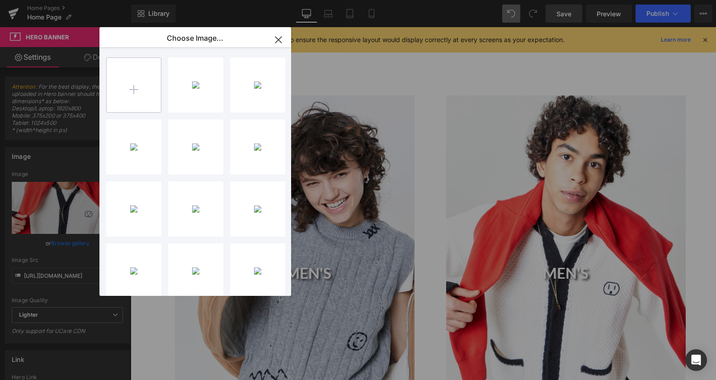
click at [143, 96] on input "file" at bounding box center [134, 85] width 54 height 54
type input "C:\fakepath\image157.jpg"
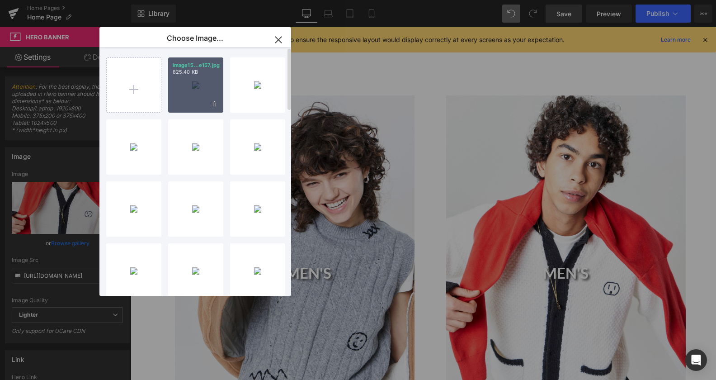
click at [184, 88] on div "image15...e157.jpg 825.40 KB" at bounding box center [195, 84] width 55 height 55
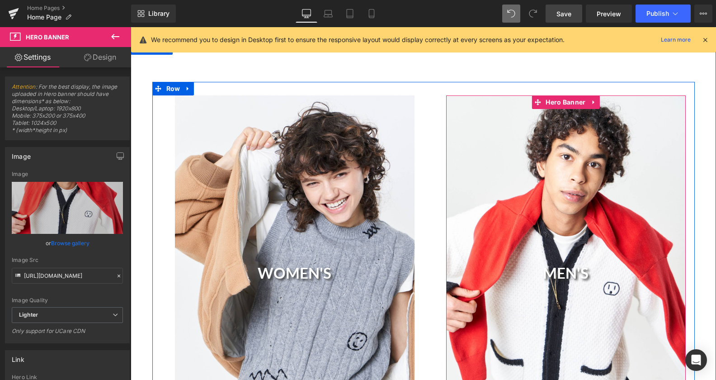
click at [557, 173] on div "MEN'S Heading" at bounding box center [566, 274] width 240 height 359
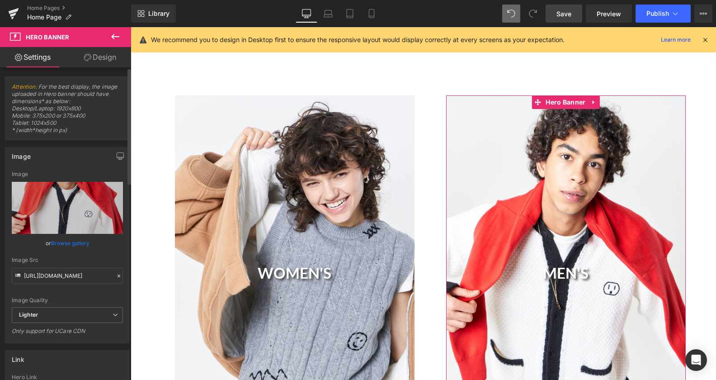
click at [68, 243] on link "Browse gallery" at bounding box center [70, 243] width 38 height 16
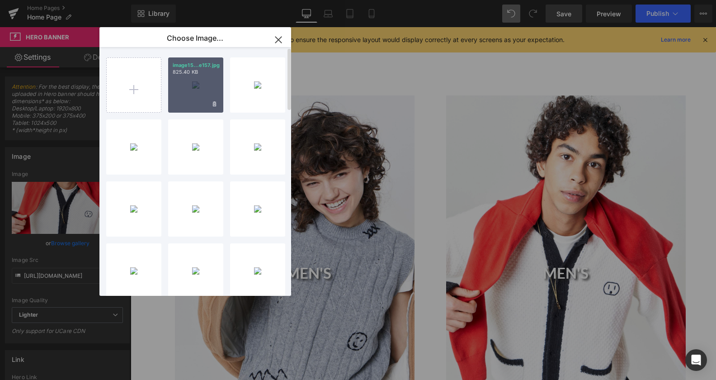
drag, startPoint x: 187, startPoint y: 77, endPoint x: 137, endPoint y: 69, distance: 51.3
click at [187, 77] on div "image15...e157.jpg 825.40 KB" at bounding box center [195, 84] width 55 height 55
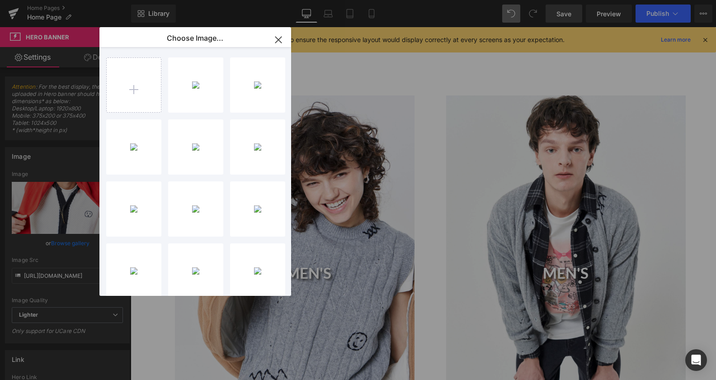
type input "[URL][DOMAIN_NAME]"
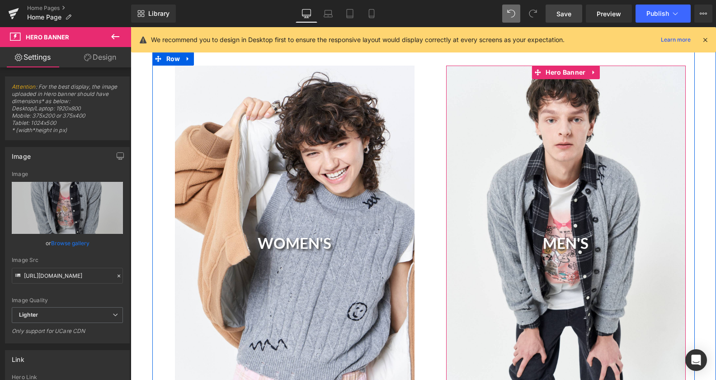
scroll to position [461, 0]
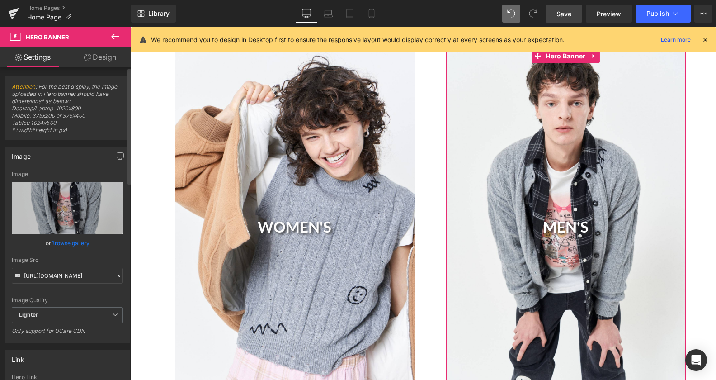
click at [72, 243] on link "Browse gallery" at bounding box center [70, 243] width 38 height 16
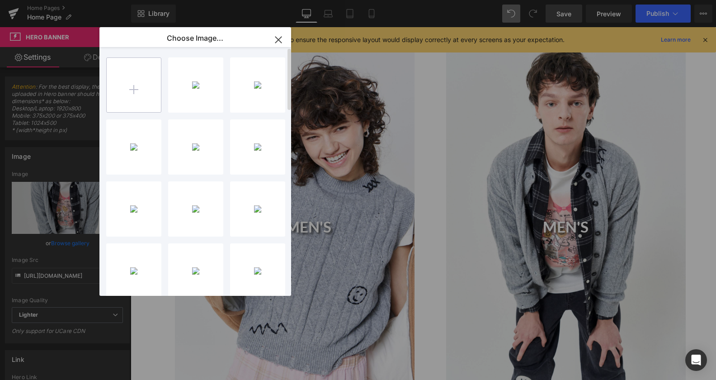
click at [150, 80] on input "file" at bounding box center [134, 85] width 54 height 54
type input "C:\fakepath\image045.jpg"
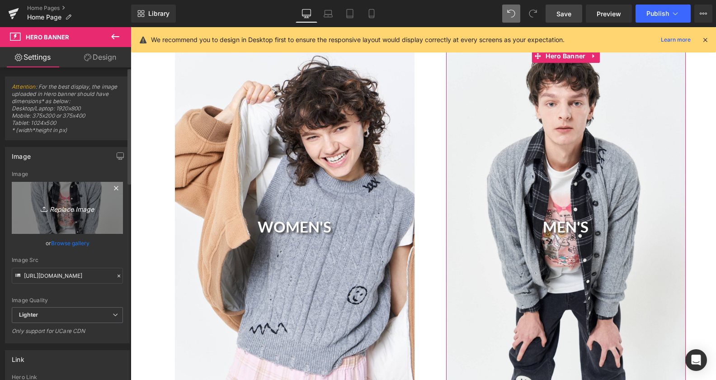
click at [71, 210] on icon "Replace Image" at bounding box center [67, 207] width 72 height 11
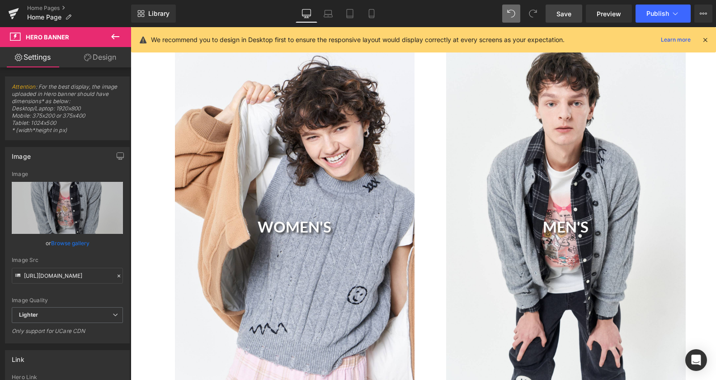
click at [538, 159] on div "MEN'S Heading" at bounding box center [566, 228] width 240 height 359
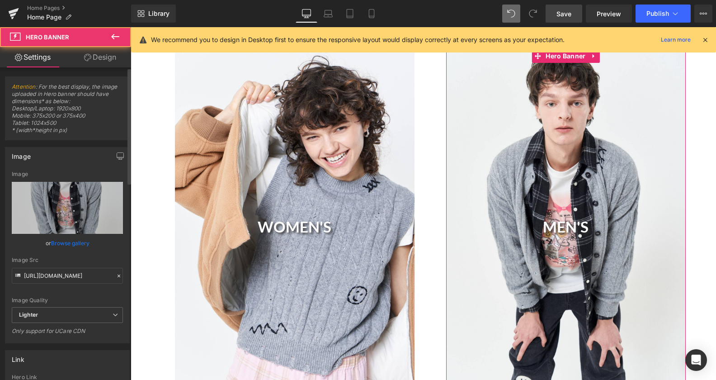
click at [73, 241] on link "Browse gallery" at bounding box center [70, 243] width 38 height 16
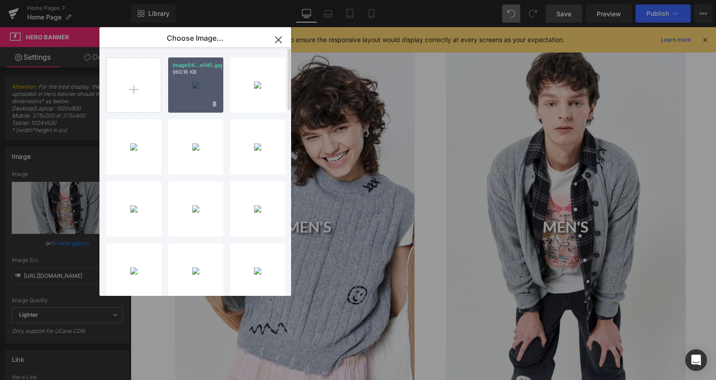
drag, startPoint x: 185, startPoint y: 83, endPoint x: 55, endPoint y: 56, distance: 133.0
click at [185, 83] on div "image04...e045.jpg 960.16 KB" at bounding box center [195, 84] width 55 height 55
type input "[URL][DOMAIN_NAME]"
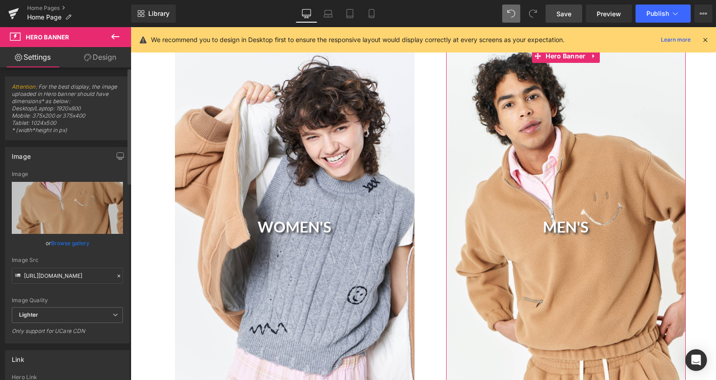
click at [73, 243] on link "Browse gallery" at bounding box center [70, 243] width 38 height 16
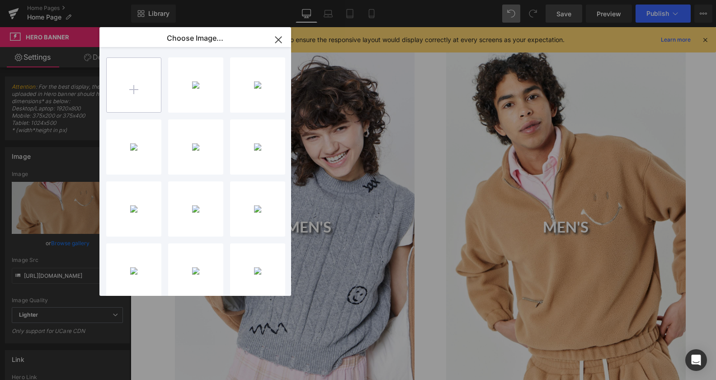
click at [122, 82] on input "file" at bounding box center [134, 85] width 54 height 54
type input "C:\fakepath\image183.jpg"
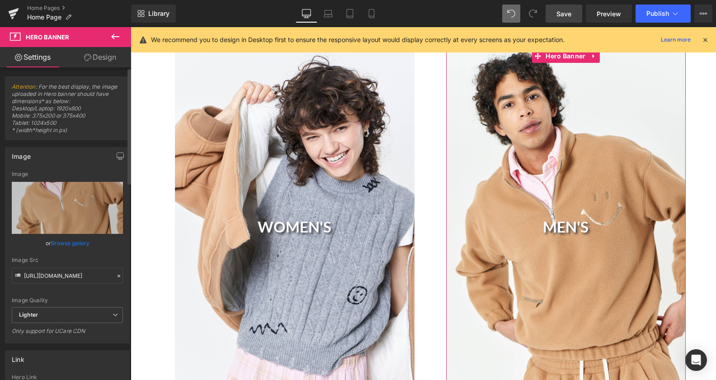
click at [65, 241] on link "Browse gallery" at bounding box center [70, 243] width 38 height 16
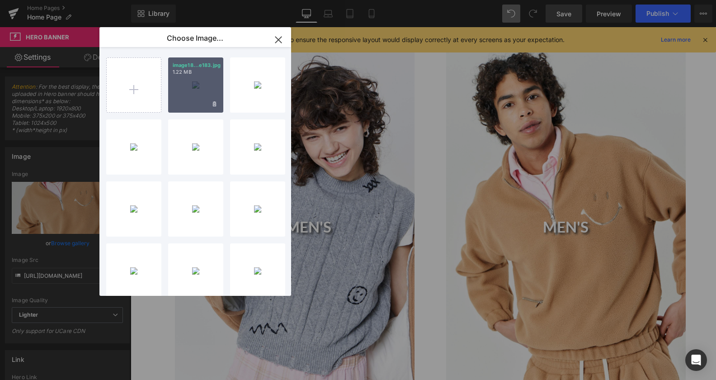
drag, startPoint x: 198, startPoint y: 76, endPoint x: 71, endPoint y: 50, distance: 129.4
click at [198, 76] on div "image18...e183.jpg 1.22 MB" at bounding box center [195, 84] width 55 height 55
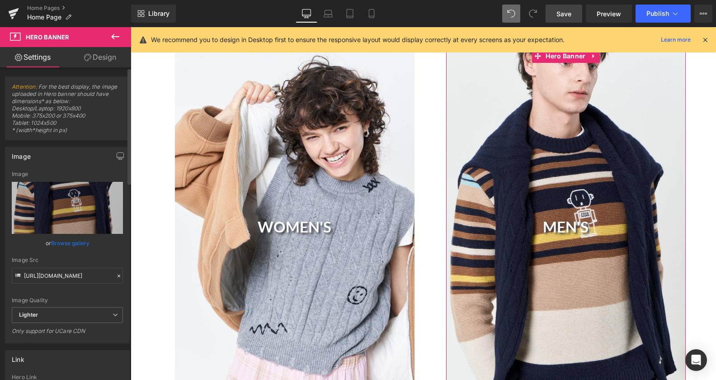
click at [64, 247] on link "Browse gallery" at bounding box center [70, 243] width 38 height 16
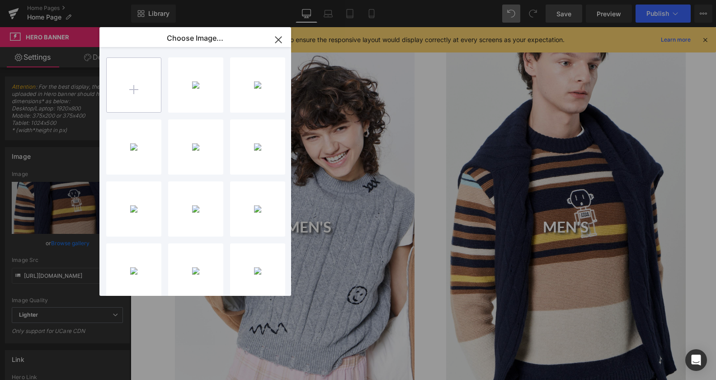
click at [146, 73] on input "file" at bounding box center [134, 85] width 54 height 54
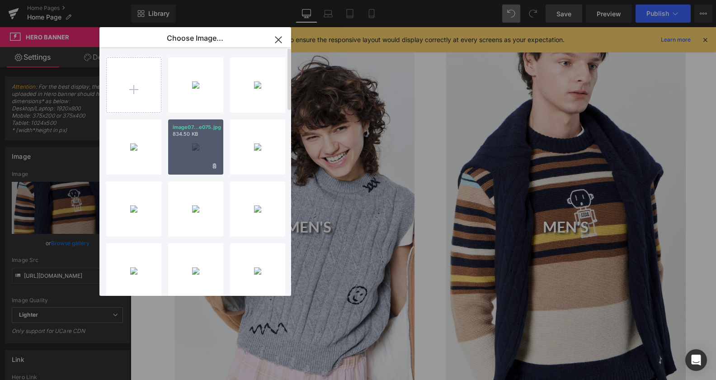
drag, startPoint x: 204, startPoint y: 147, endPoint x: 73, endPoint y: 119, distance: 133.5
click at [204, 147] on div "image07...e075.jpg 834.50 KB" at bounding box center [195, 146] width 55 height 55
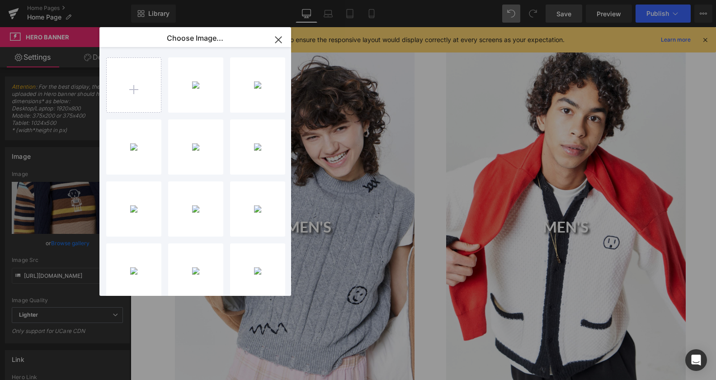
type input "[URL][DOMAIN_NAME]"
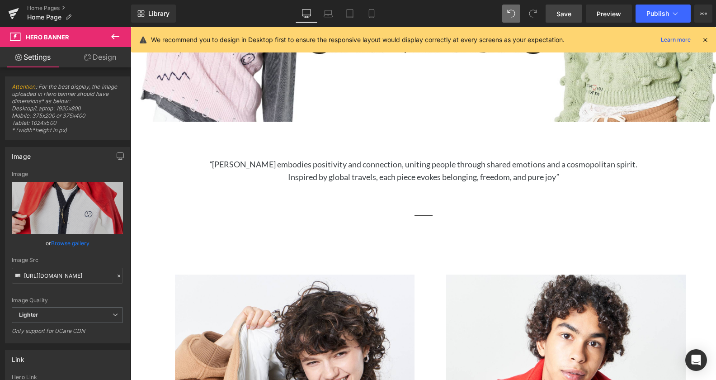
scroll to position [415, 0]
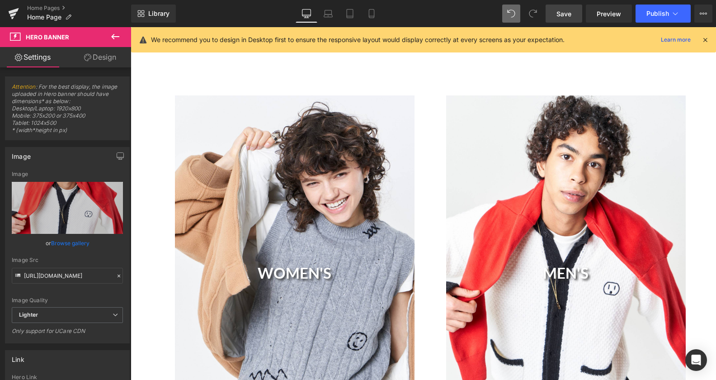
click at [345, 182] on div "WOMEN'S Heading" at bounding box center [295, 274] width 240 height 359
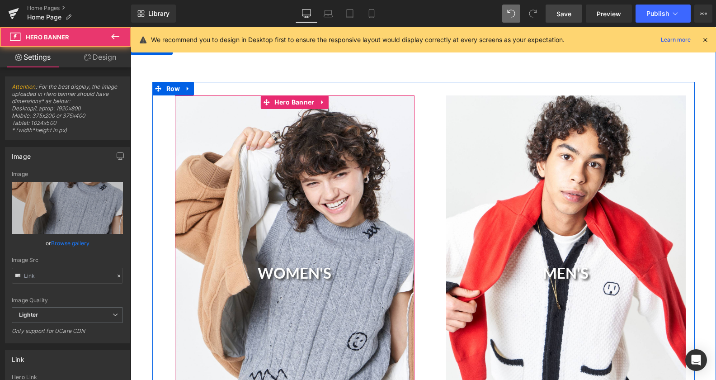
type input "[URL][DOMAIN_NAME]"
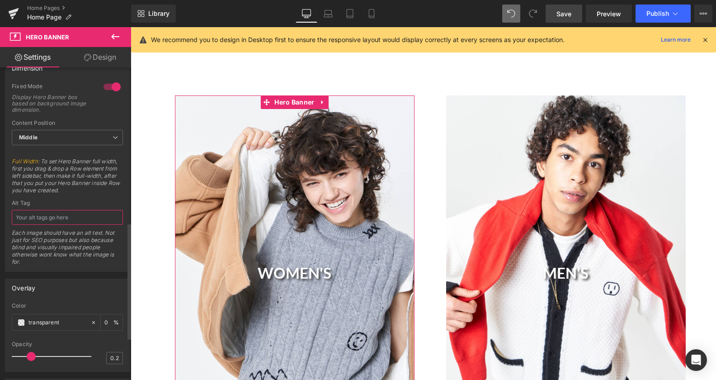
click at [38, 222] on input "text" at bounding box center [67, 217] width 111 height 15
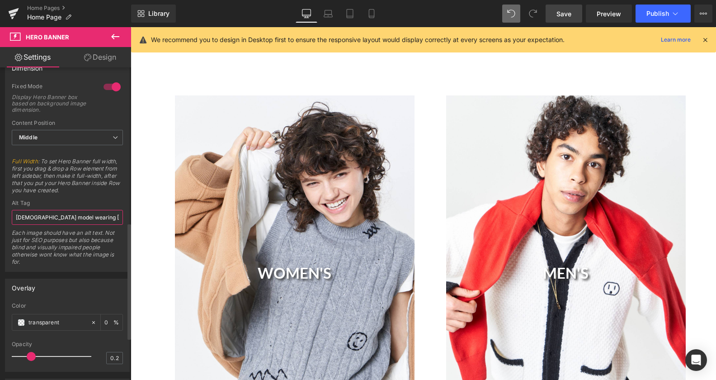
scroll to position [0, 77]
type input "[DEMOGRAPHIC_DATA] model wearing [PERSON_NAME] womenswear, made in [GEOGRAPHIC_…"
drag, startPoint x: 88, startPoint y: 249, endPoint x: 2, endPoint y: 228, distance: 88.4
click at [88, 249] on div "Each image should have an alt text. Not just for SEO purposes but also because …" at bounding box center [67, 250] width 111 height 42
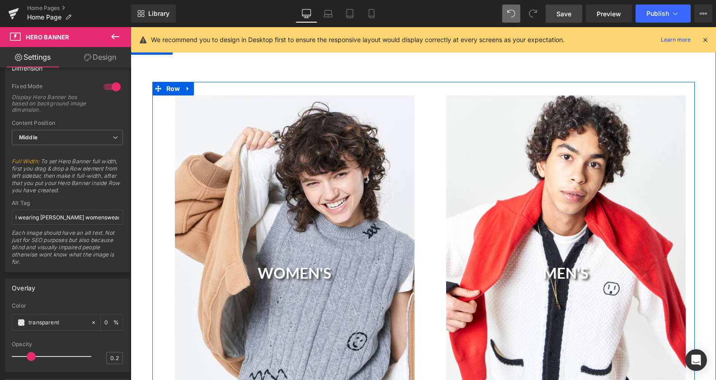
click at [594, 238] on div "MEN'S Heading" at bounding box center [566, 274] width 240 height 359
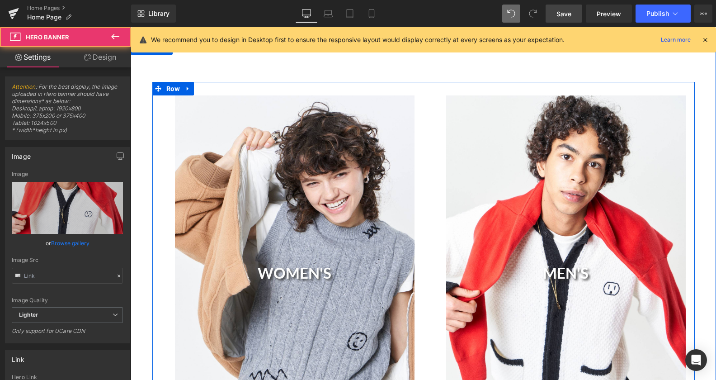
type input "[URL][DOMAIN_NAME]"
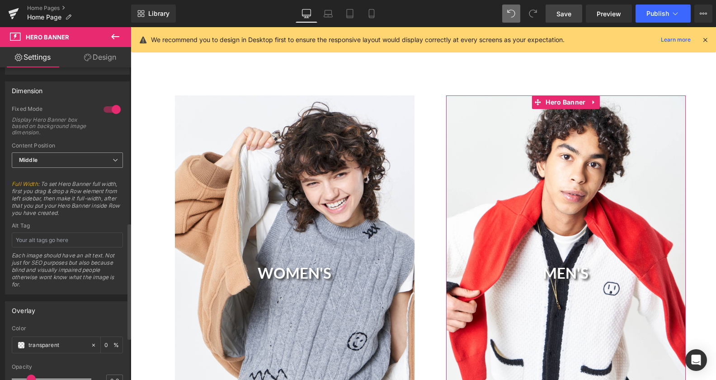
scroll to position [415, 0]
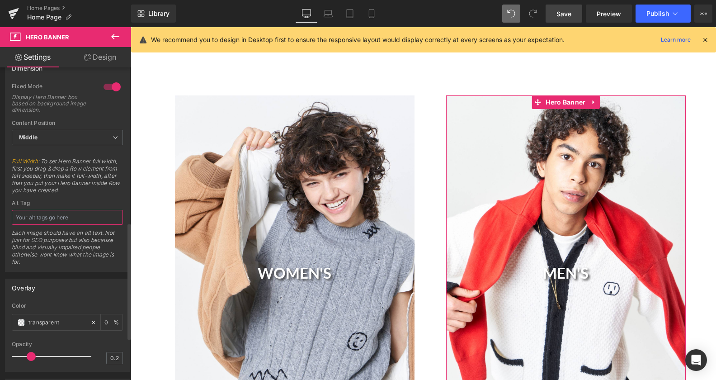
click at [47, 217] on input "text" at bounding box center [67, 217] width 111 height 15
drag, startPoint x: 50, startPoint y: 217, endPoint x: 61, endPoint y: 229, distance: 16.0
click at [50, 217] on input "[DEMOGRAPHIC_DATA] model wearing [PERSON_NAME] womenswear, made in [GEOGRAPHIC_…" at bounding box center [67, 217] width 111 height 15
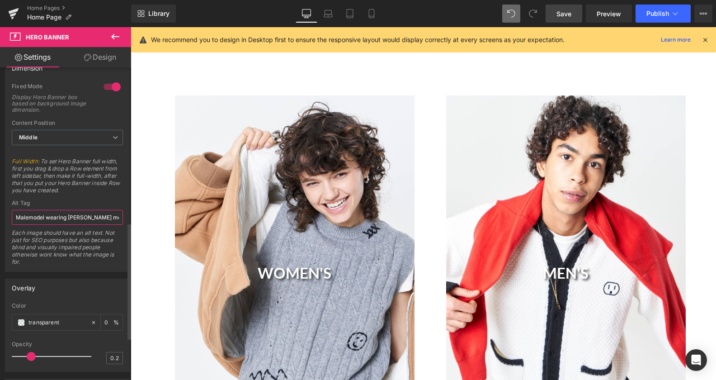
type input "[DEMOGRAPHIC_DATA] model wearing [PERSON_NAME] menswear, made in [GEOGRAPHIC_DA…"
drag, startPoint x: 70, startPoint y: 220, endPoint x: 145, endPoint y: 221, distance: 75.5
click at [123, 221] on input "[DEMOGRAPHIC_DATA] model wearing [PERSON_NAME] menswear, made in [GEOGRAPHIC_DA…" at bounding box center [67, 217] width 111 height 15
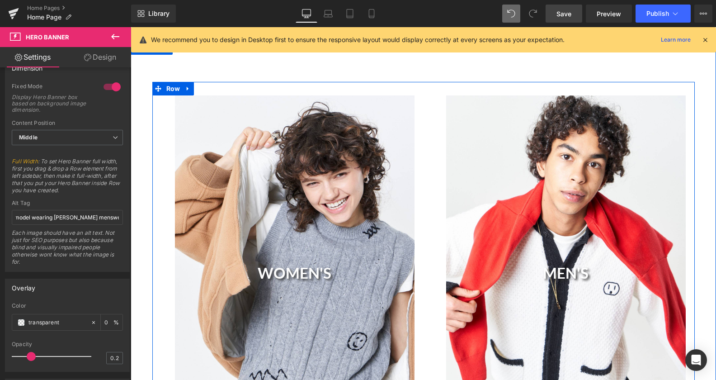
click at [429, 133] on div "MEN'S Heading Hero Banner" at bounding box center [559, 274] width 271 height 359
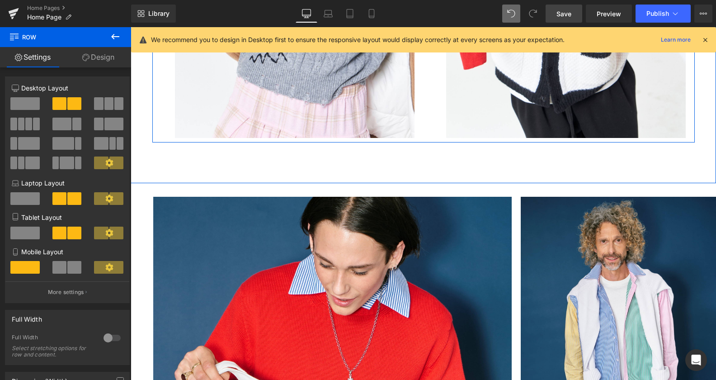
scroll to position [738, 0]
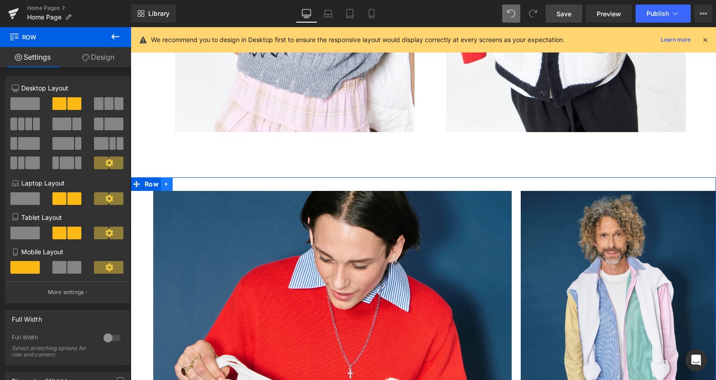
click at [165, 178] on link at bounding box center [167, 184] width 12 height 14
click at [187, 183] on icon at bounding box center [190, 184] width 6 height 6
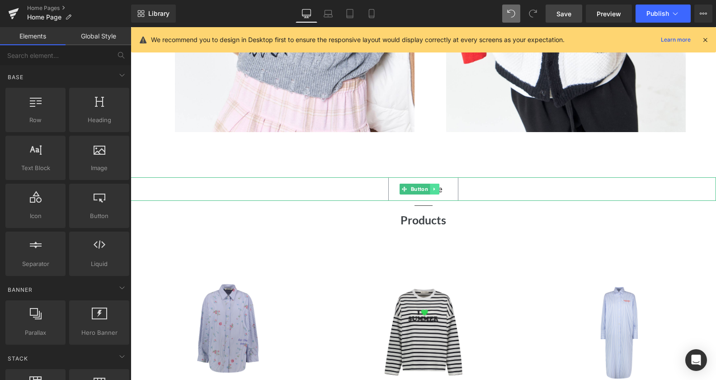
click at [436, 186] on icon at bounding box center [434, 188] width 5 height 5
click at [440, 187] on icon at bounding box center [439, 188] width 5 height 5
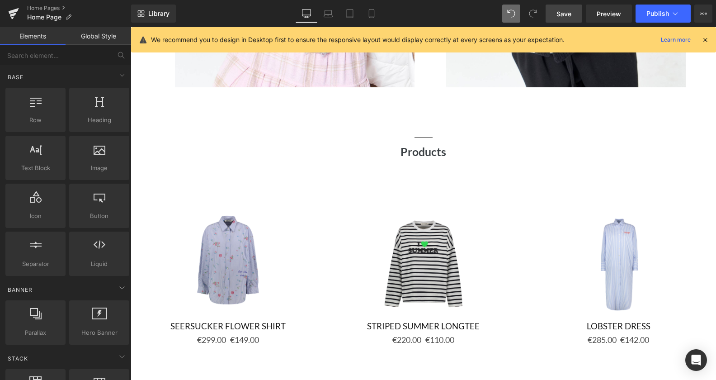
scroll to position [784, 0]
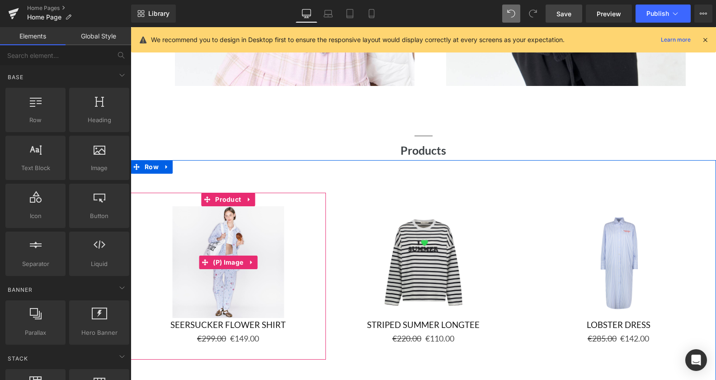
click at [213, 230] on img at bounding box center [228, 262] width 112 height 112
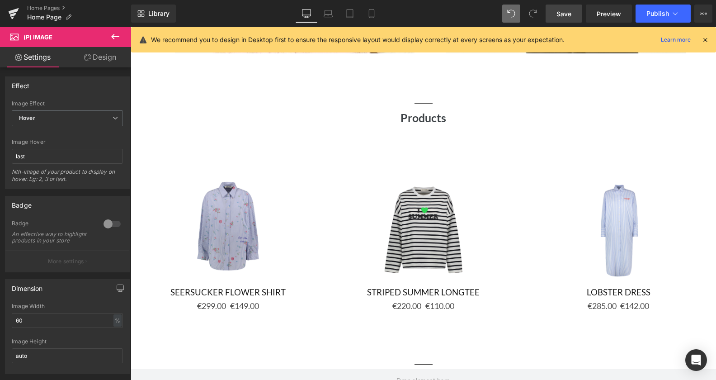
scroll to position [830, 0]
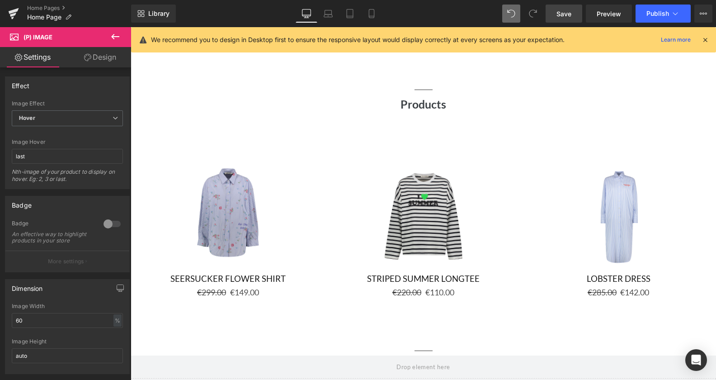
click at [113, 29] on button at bounding box center [115, 37] width 32 height 20
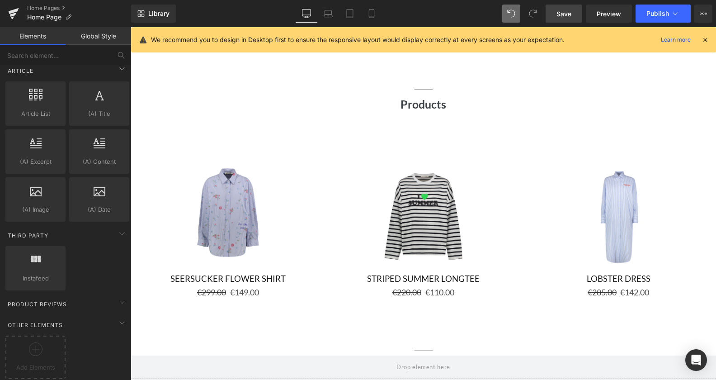
scroll to position [1681, 0]
click at [34, 342] on icon at bounding box center [36, 349] width 14 height 14
click at [36, 0] on div "Hero Banner You are previewing how the will restyle your page. You can not edit…" at bounding box center [358, 0] width 716 height 0
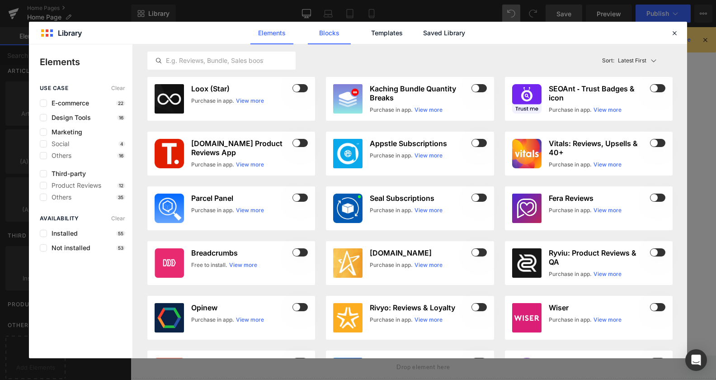
click at [423, 31] on link "Blocks" at bounding box center [444, 33] width 43 height 23
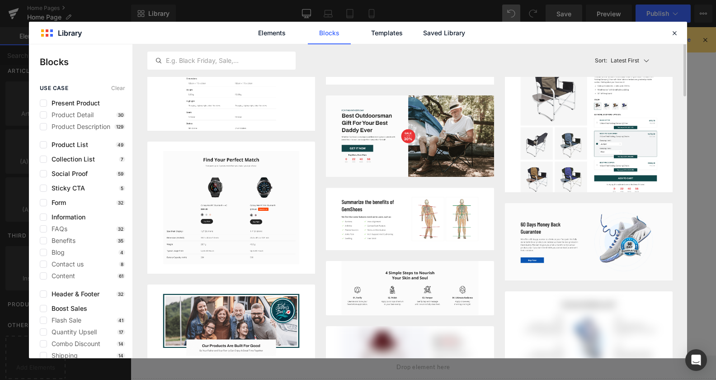
scroll to position [553, 0]
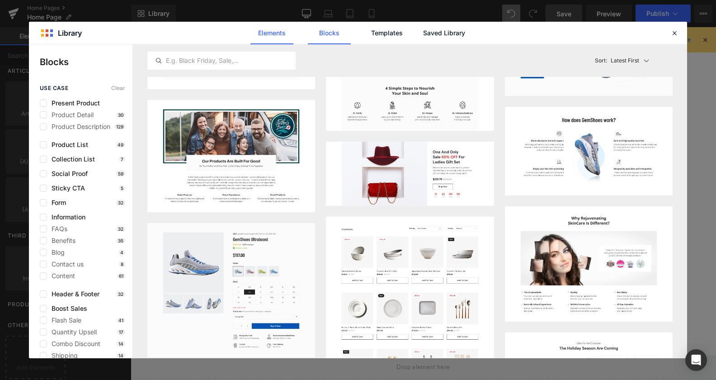
click at [365, 36] on link "Elements" at bounding box center [386, 33] width 43 height 23
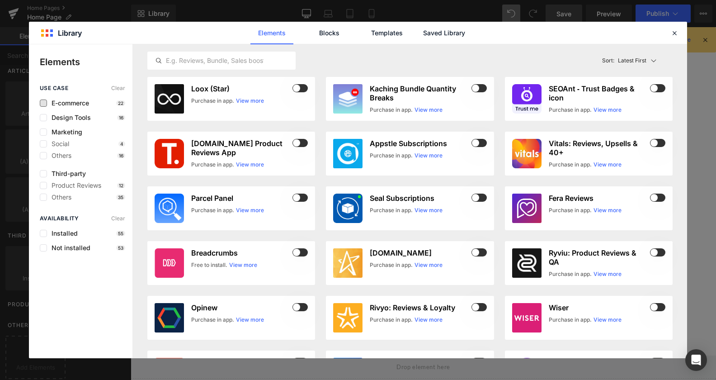
click at [75, 106] on span "E-commerce" at bounding box center [68, 102] width 42 height 7
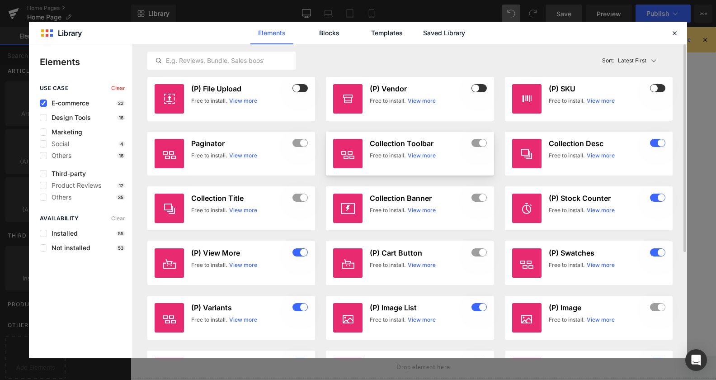
click at [422, 156] on link "View more" at bounding box center [422, 155] width 28 height 8
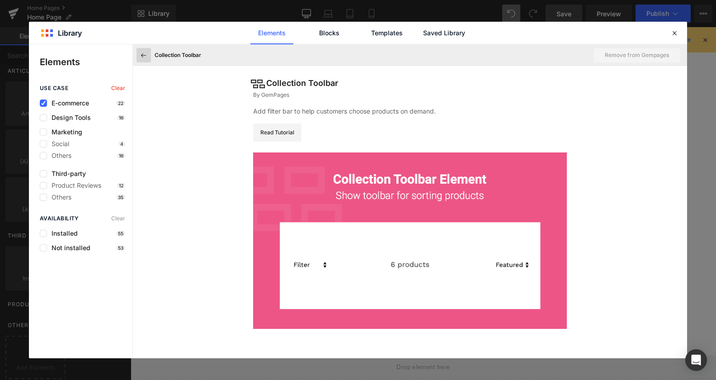
click at [141, 55] on icon at bounding box center [144, 55] width 8 height 8
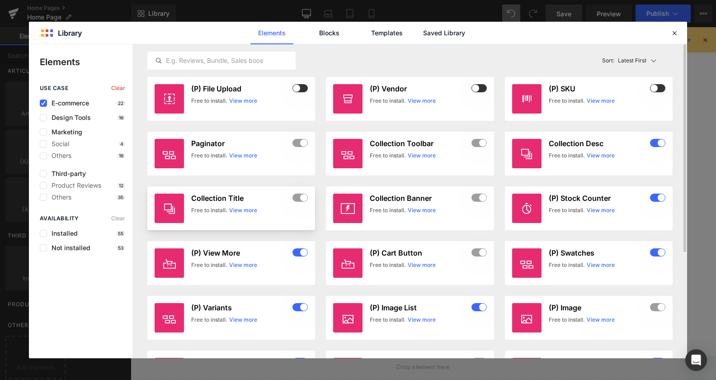
click at [247, 210] on link "View more" at bounding box center [243, 210] width 28 height 8
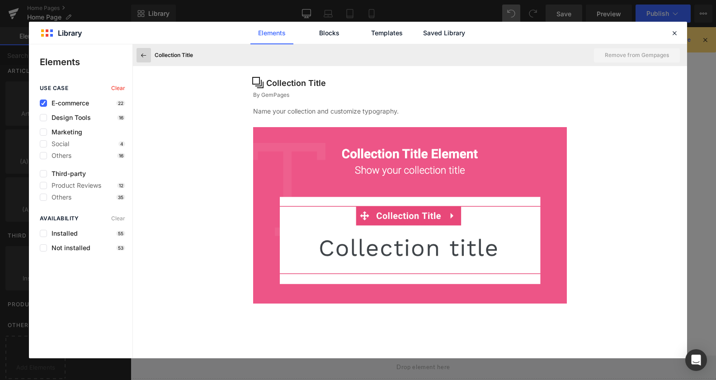
click at [144, 57] on icon at bounding box center [144, 55] width 8 height 8
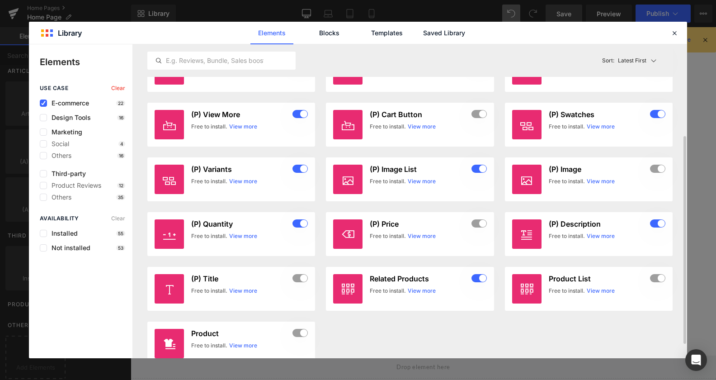
scroll to position [160, 0]
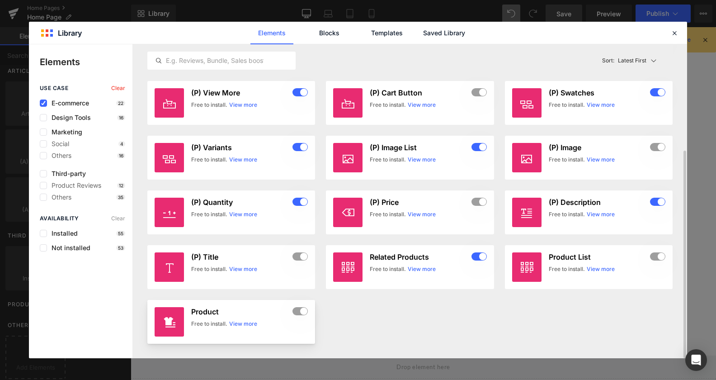
click at [241, 324] on link "View more" at bounding box center [243, 324] width 28 height 8
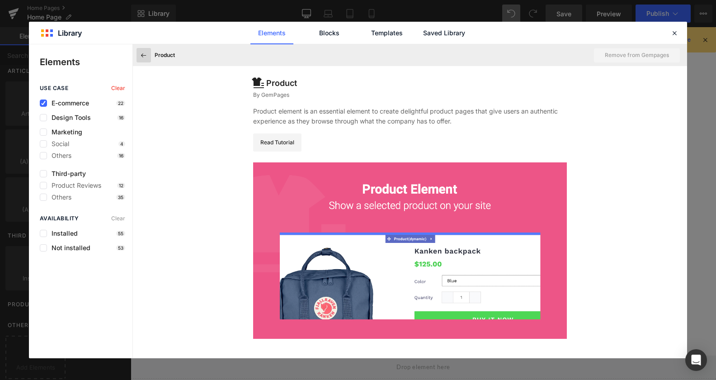
click at [142, 57] on icon at bounding box center [144, 55] width 8 height 8
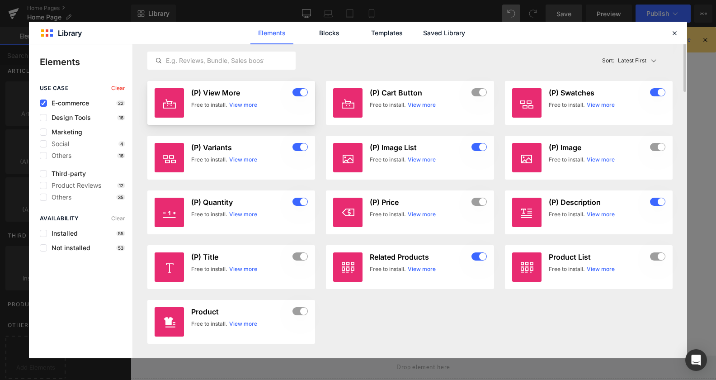
scroll to position [0, 0]
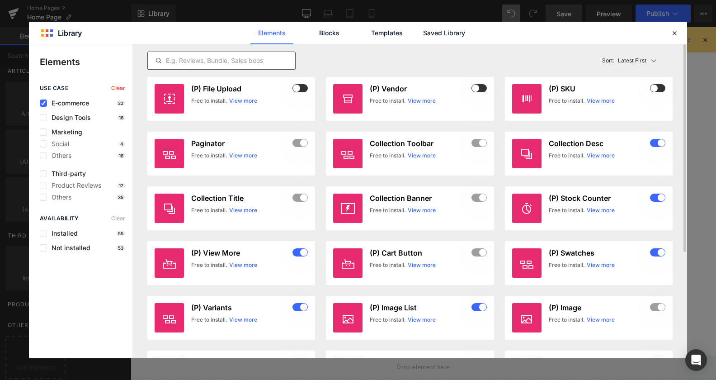
click at [269, 60] on input "text" at bounding box center [221, 60] width 147 height 11
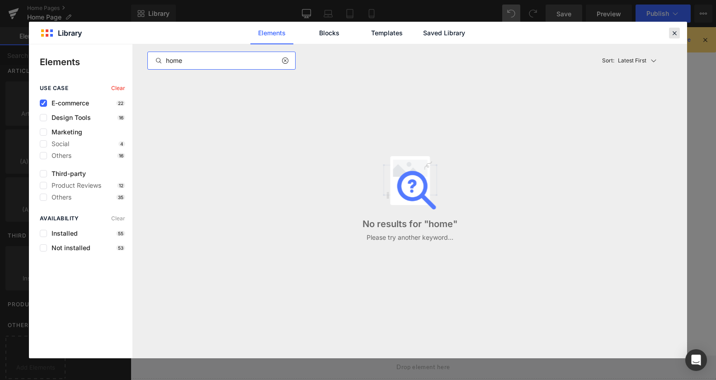
type input "home"
click at [673, 35] on icon at bounding box center [675, 33] width 8 height 8
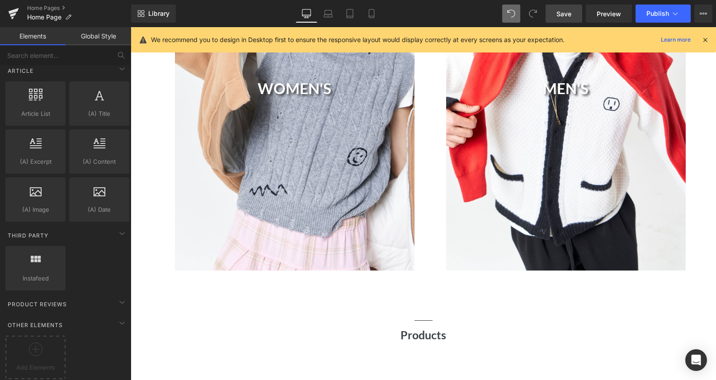
scroll to position [738, 0]
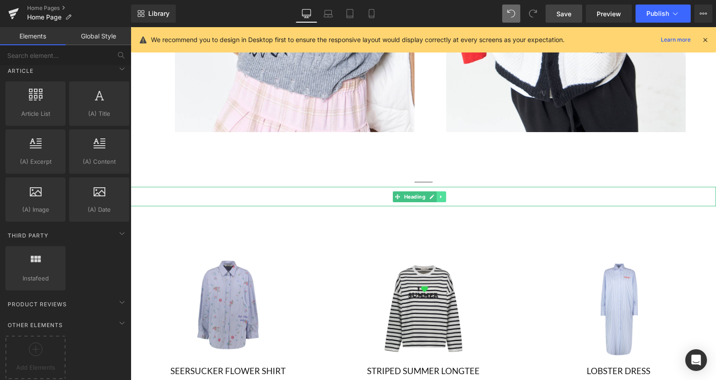
click at [443, 195] on icon at bounding box center [441, 196] width 5 height 5
click at [445, 194] on icon at bounding box center [446, 196] width 5 height 5
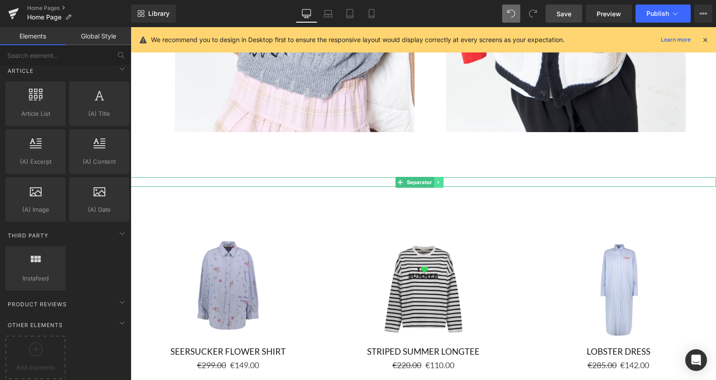
click at [439, 180] on icon at bounding box center [438, 181] width 1 height 3
click at [443, 180] on icon at bounding box center [443, 181] width 5 height 5
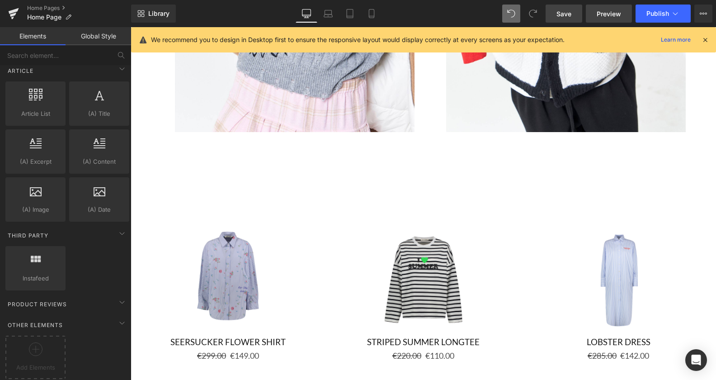
click at [607, 11] on span "Preview" at bounding box center [609, 13] width 24 height 9
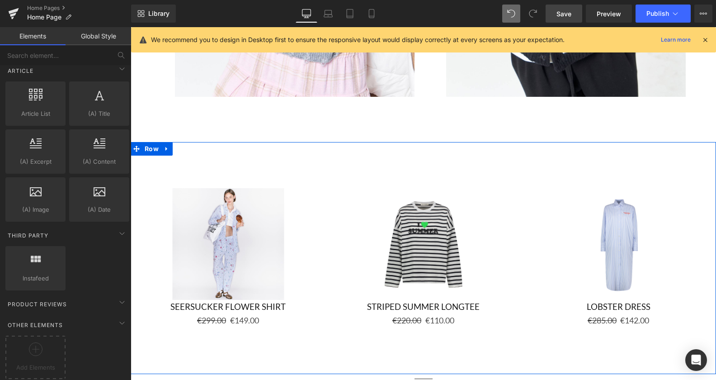
scroll to position [692, 0]
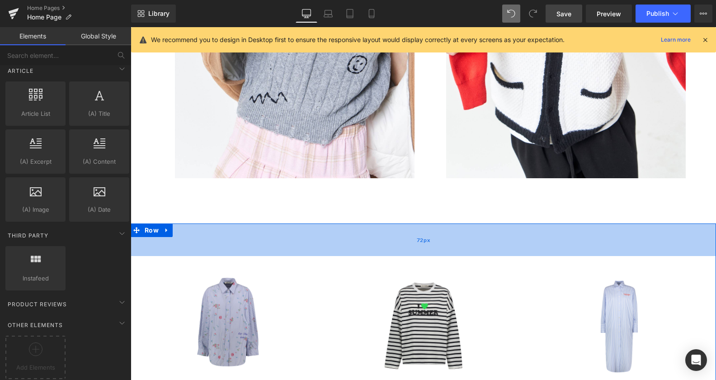
click at [225, 232] on div "72px" at bounding box center [424, 239] width 586 height 33
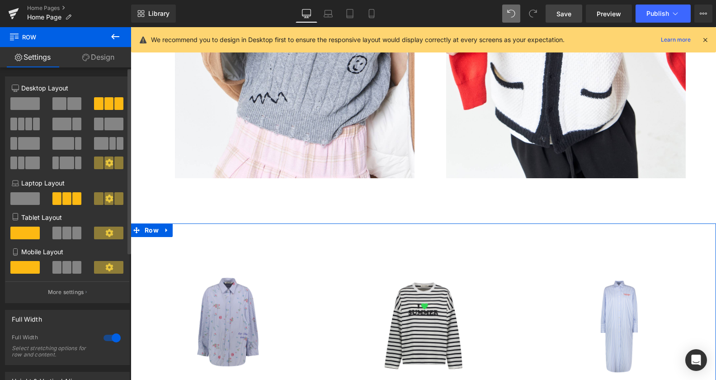
click at [105, 164] on icon at bounding box center [109, 163] width 8 height 8
click at [105, 163] on icon at bounding box center [109, 163] width 8 height 8
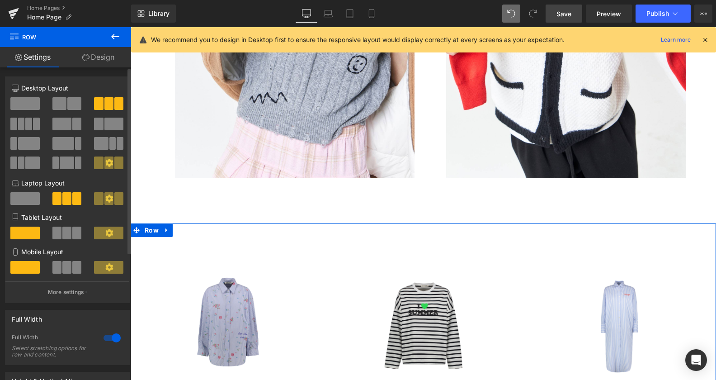
click at [70, 161] on button at bounding box center [67, 162] width 30 height 13
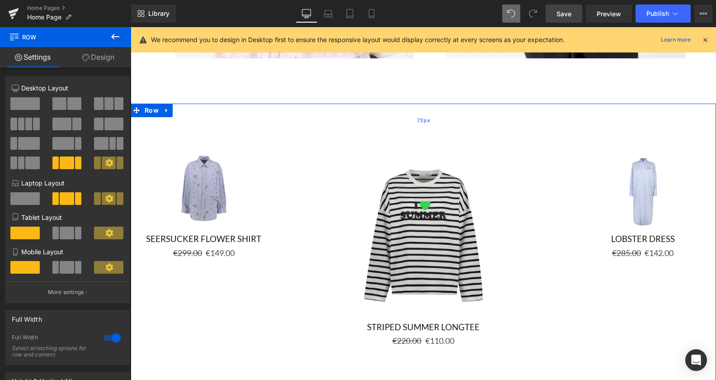
scroll to position [830, 0]
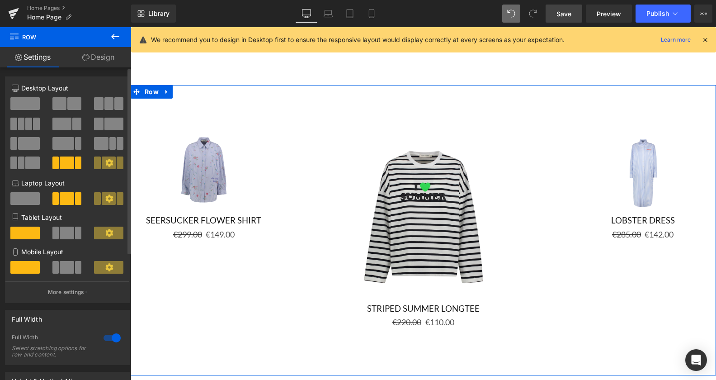
click at [67, 141] on span at bounding box center [63, 143] width 22 height 13
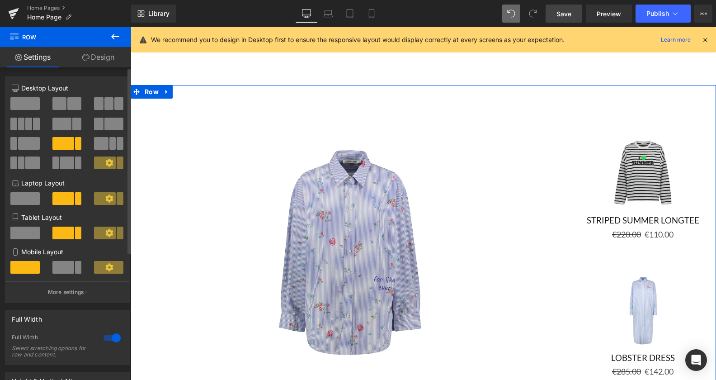
click at [114, 103] on span at bounding box center [118, 103] width 9 height 13
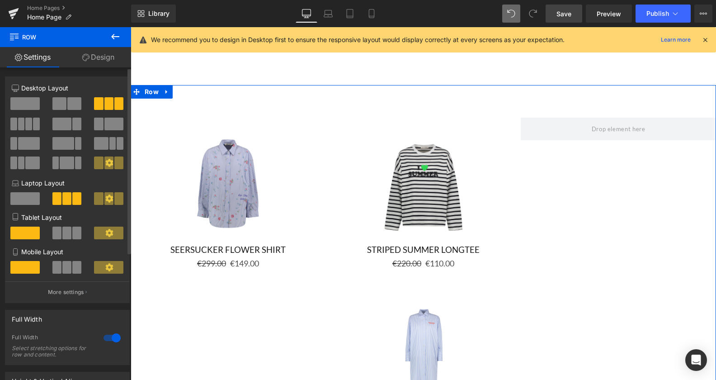
click at [105, 337] on div at bounding box center [112, 338] width 22 height 14
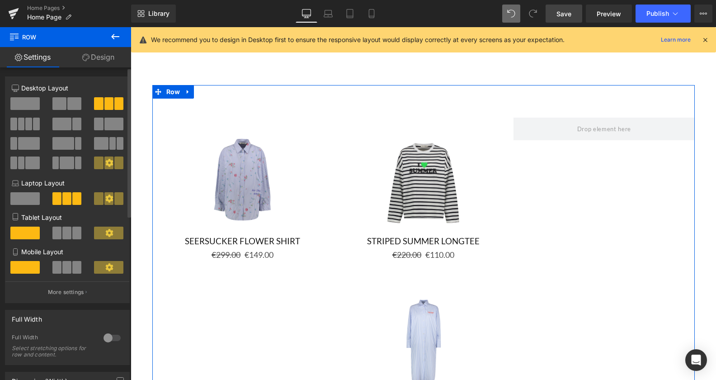
click at [105, 337] on div at bounding box center [112, 338] width 22 height 14
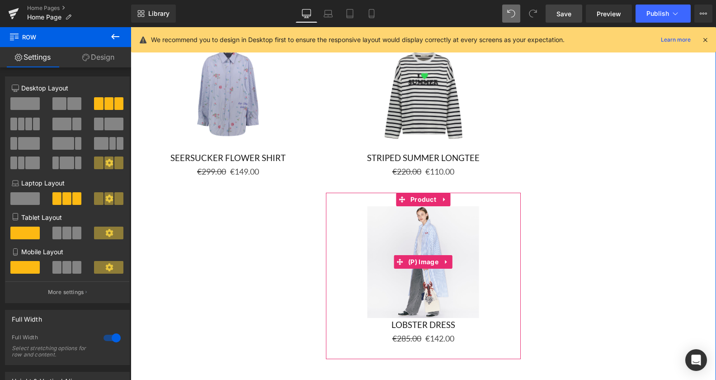
scroll to position [876, 0]
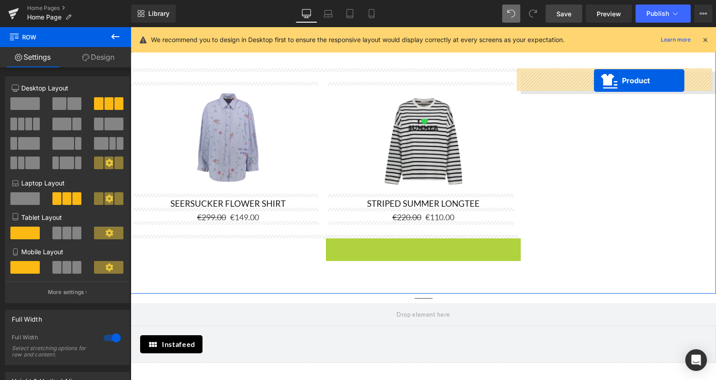
drag, startPoint x: 402, startPoint y: 243, endPoint x: 594, endPoint y: 80, distance: 251.8
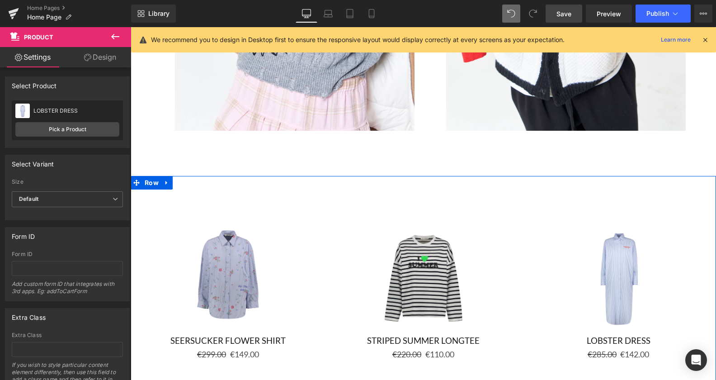
scroll to position [738, 0]
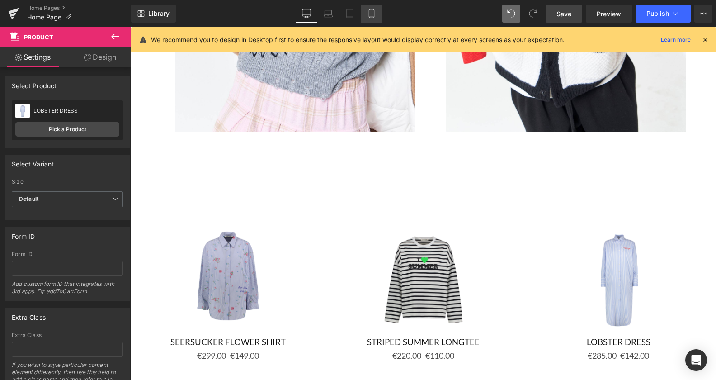
click at [378, 13] on link "Mobile" at bounding box center [372, 14] width 22 height 18
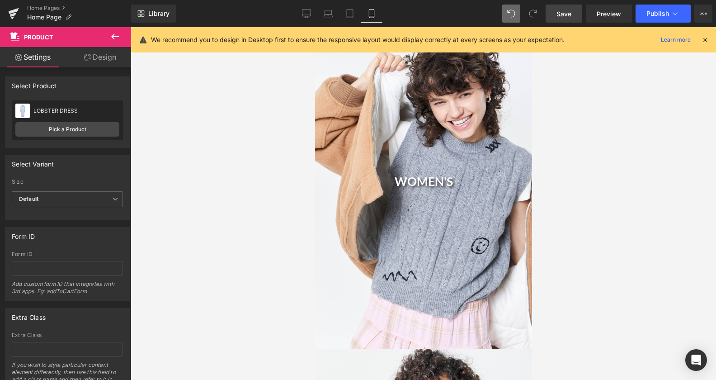
scroll to position [0, 0]
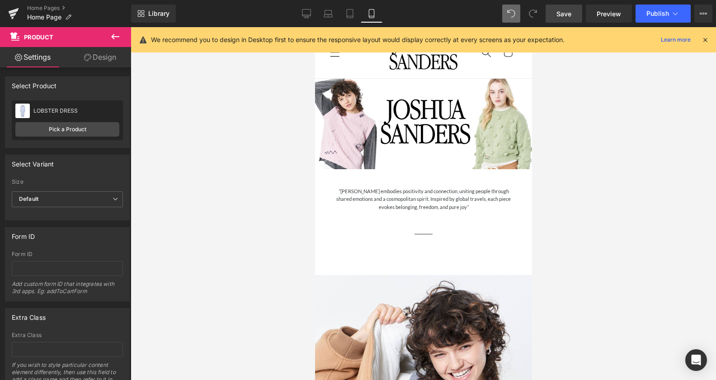
click at [707, 38] on icon at bounding box center [705, 40] width 8 height 8
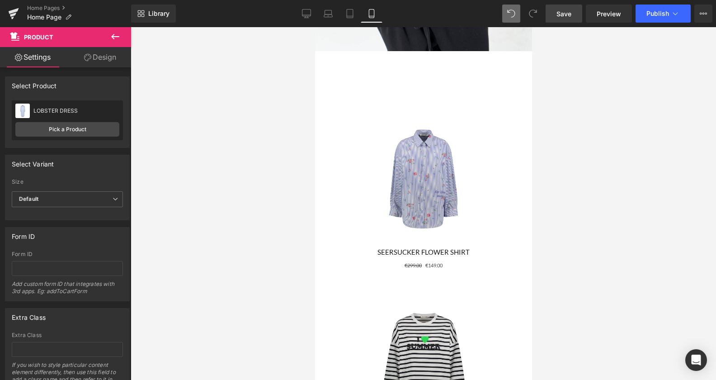
scroll to position [876, 0]
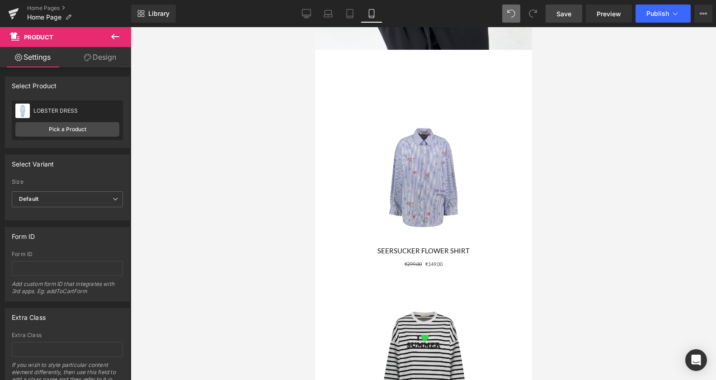
click at [112, 36] on icon at bounding box center [115, 36] width 8 height 5
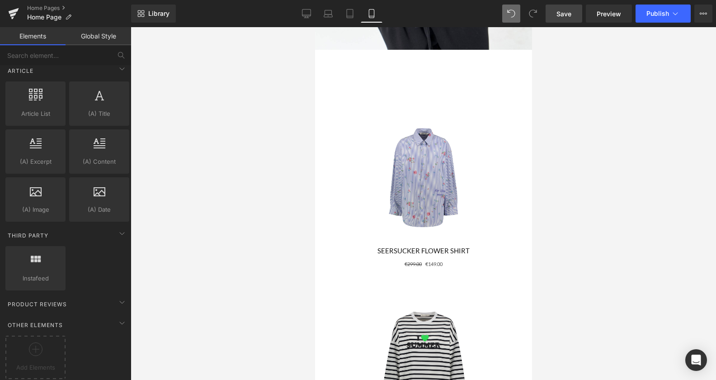
scroll to position [1681, 0]
click at [305, 19] on link "Desktop" at bounding box center [307, 14] width 22 height 18
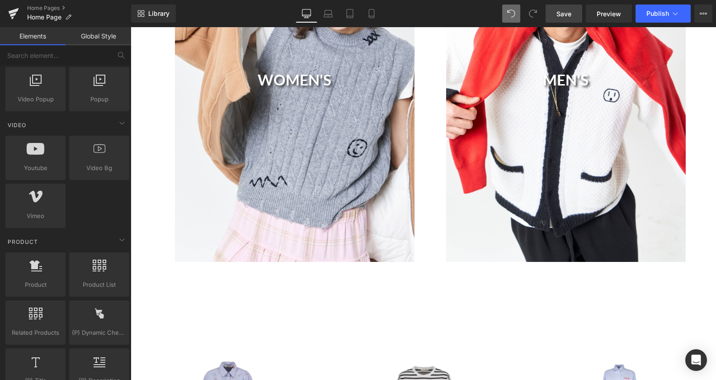
scroll to position [620, 0]
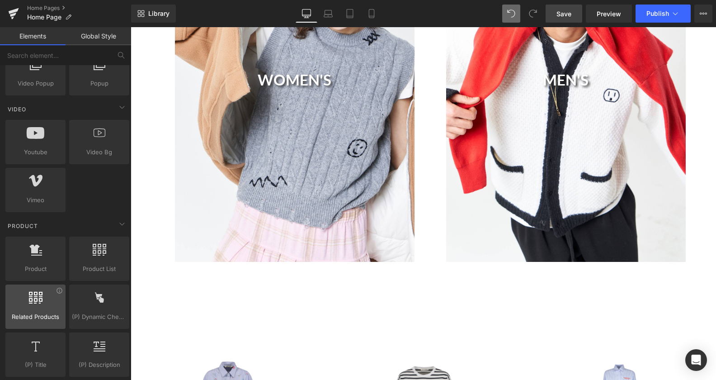
click at [56, 294] on div at bounding box center [35, 302] width 55 height 20
click at [57, 291] on icon at bounding box center [59, 290] width 5 height 5
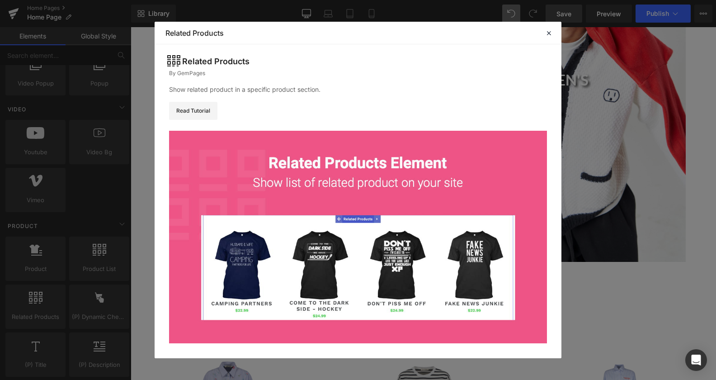
scroll to position [43, 0]
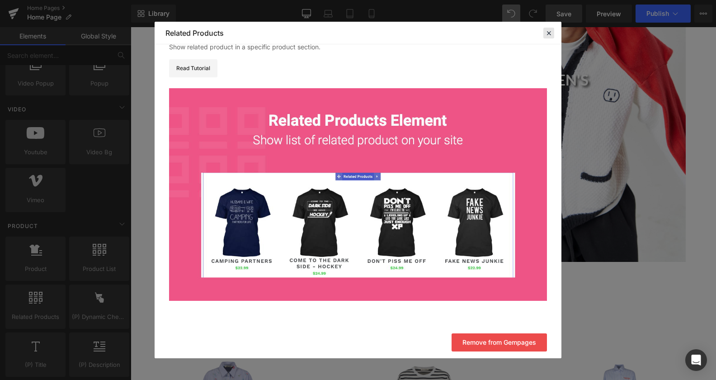
click at [550, 29] on icon at bounding box center [549, 33] width 8 height 8
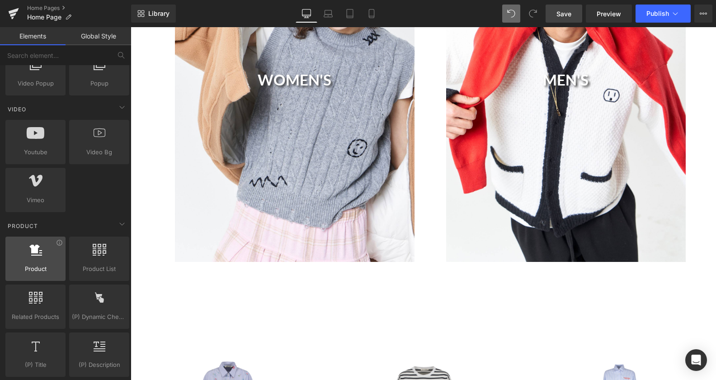
click at [43, 259] on div at bounding box center [35, 254] width 55 height 20
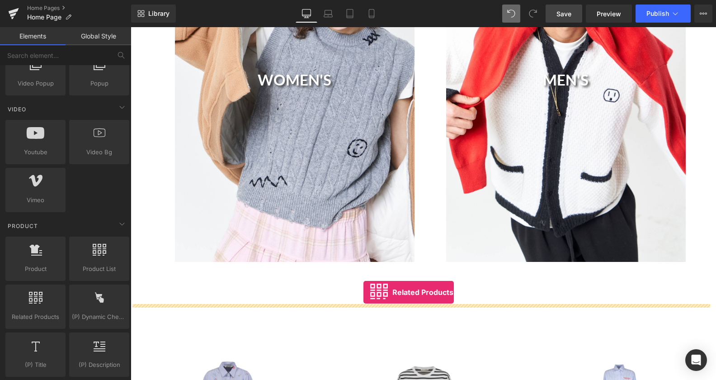
drag, startPoint x: 165, startPoint y: 332, endPoint x: 364, endPoint y: 292, distance: 202.9
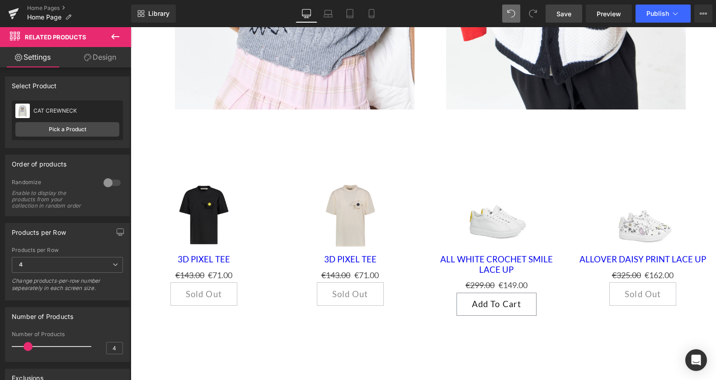
scroll to position [793, 0]
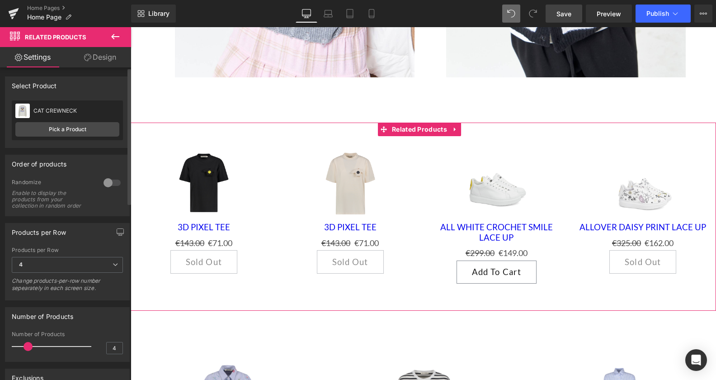
click at [107, 184] on div at bounding box center [112, 182] width 22 height 14
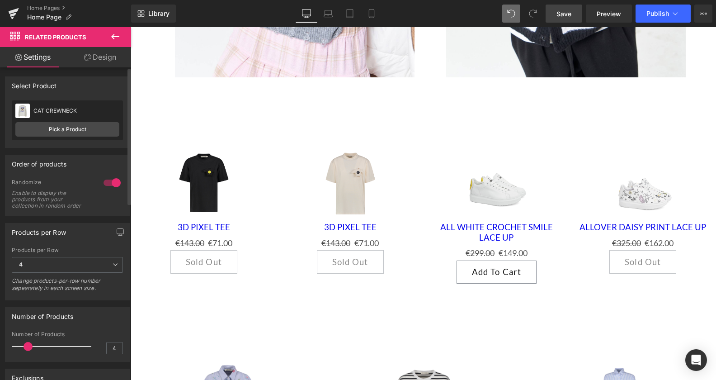
click at [107, 184] on div at bounding box center [112, 182] width 22 height 14
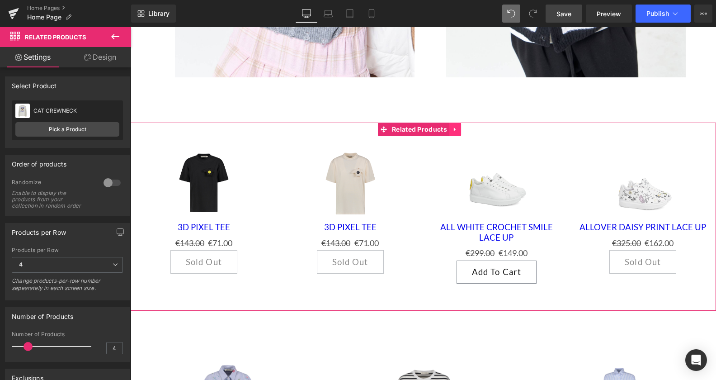
click at [456, 132] on link at bounding box center [455, 130] width 12 height 14
click at [461, 129] on icon at bounding box center [461, 129] width 6 height 6
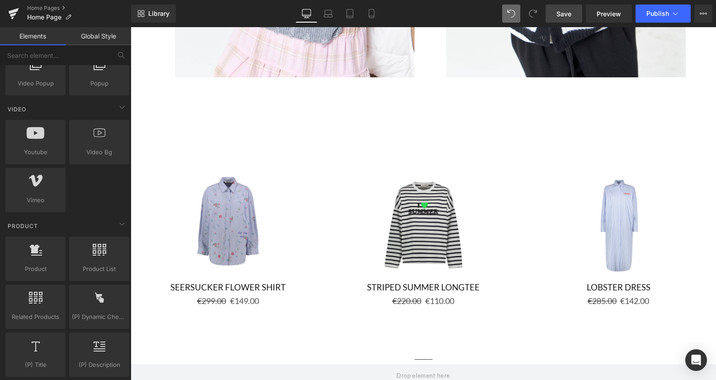
scroll to position [620, 0]
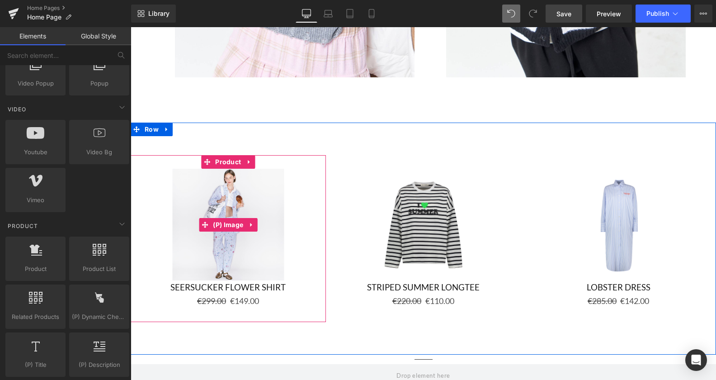
click at [217, 186] on img at bounding box center [228, 225] width 112 height 112
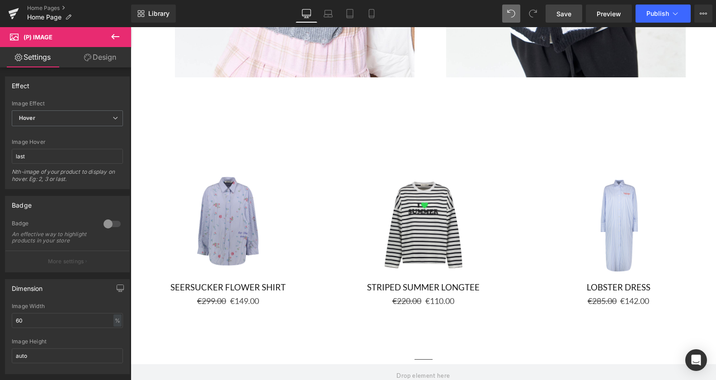
click at [122, 38] on button at bounding box center [115, 37] width 32 height 20
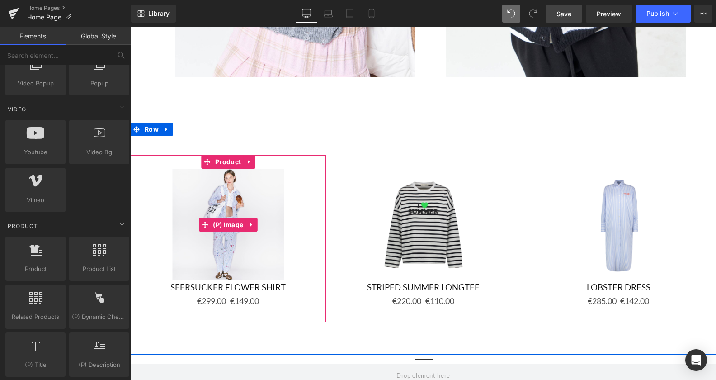
click at [230, 256] on img at bounding box center [228, 225] width 112 height 112
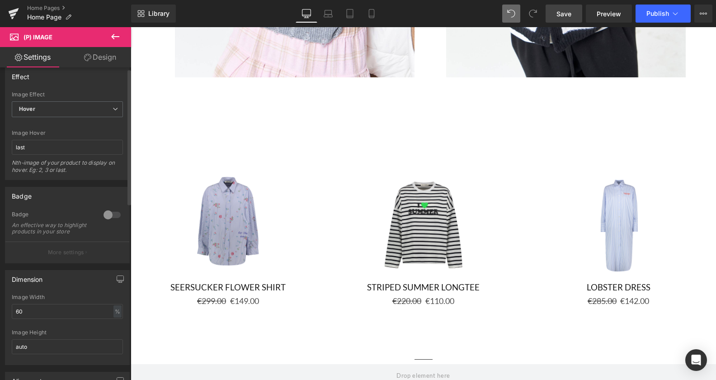
scroll to position [0, 0]
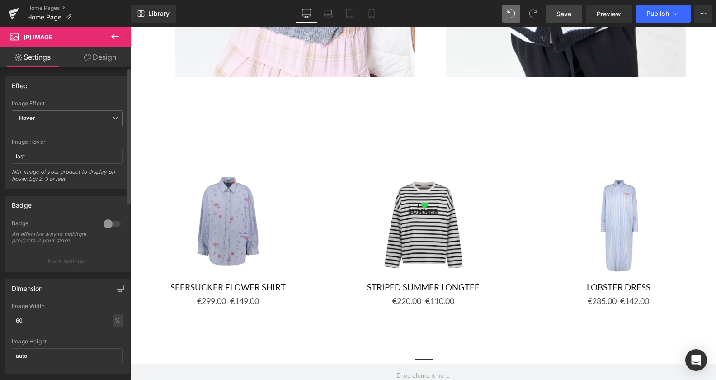
click at [101, 223] on div at bounding box center [112, 224] width 22 height 14
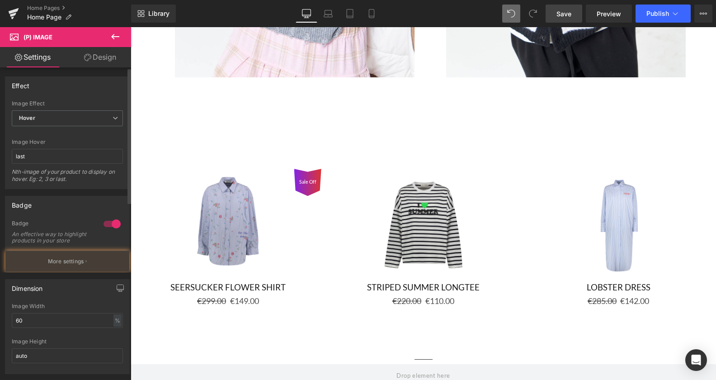
click at [106, 222] on div at bounding box center [112, 224] width 22 height 14
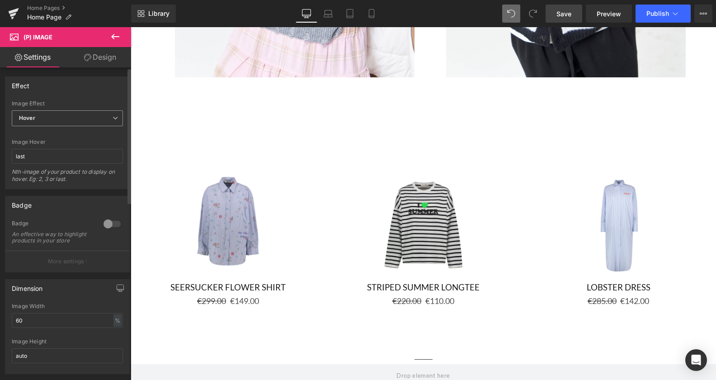
click at [91, 119] on span "Hover" at bounding box center [67, 118] width 111 height 16
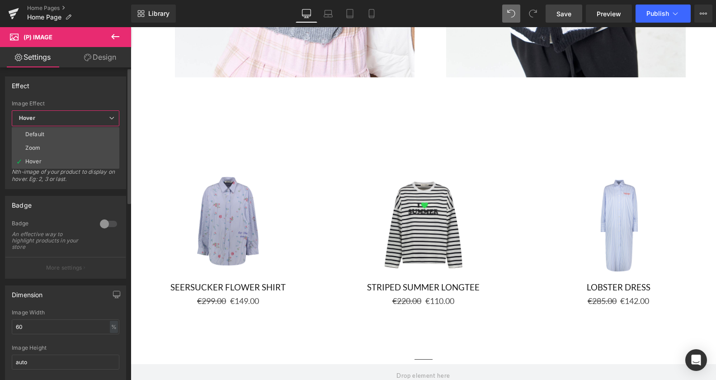
click at [91, 119] on span "Hover" at bounding box center [66, 118] width 108 height 16
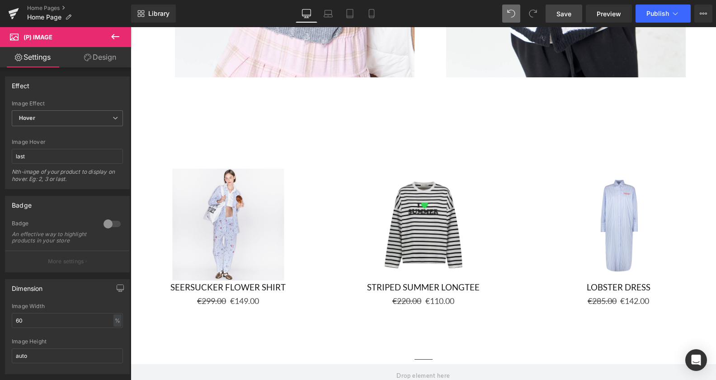
click at [234, 209] on link "Sale Off" at bounding box center [228, 225] width 186 height 112
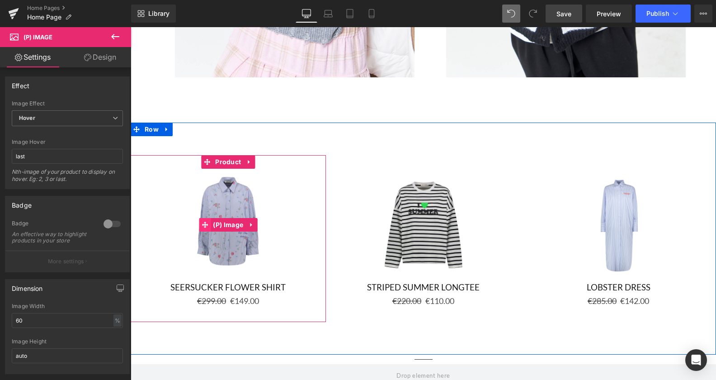
click at [202, 223] on icon at bounding box center [205, 224] width 6 height 7
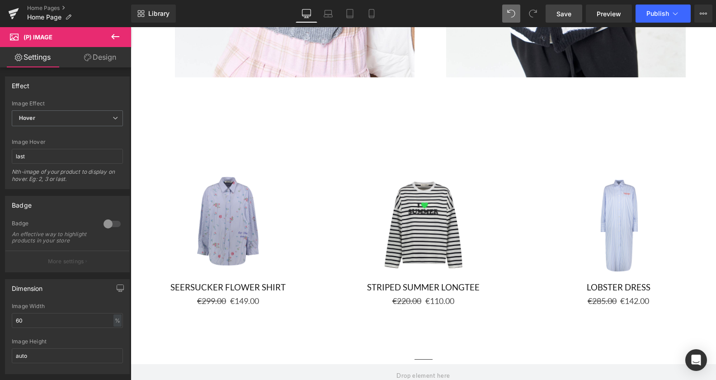
click at [116, 39] on icon at bounding box center [115, 36] width 11 height 11
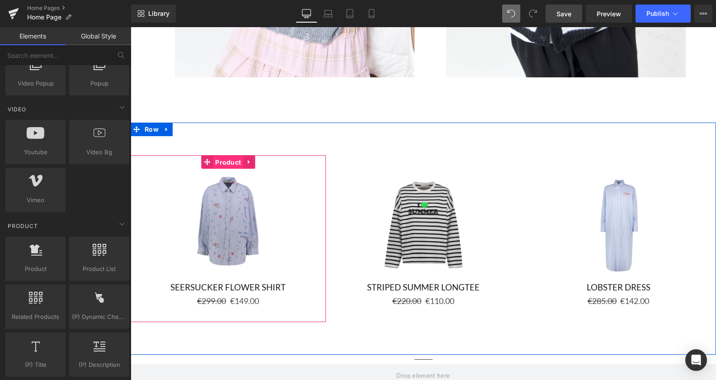
click at [225, 156] on span "Product" at bounding box center [228, 163] width 30 height 14
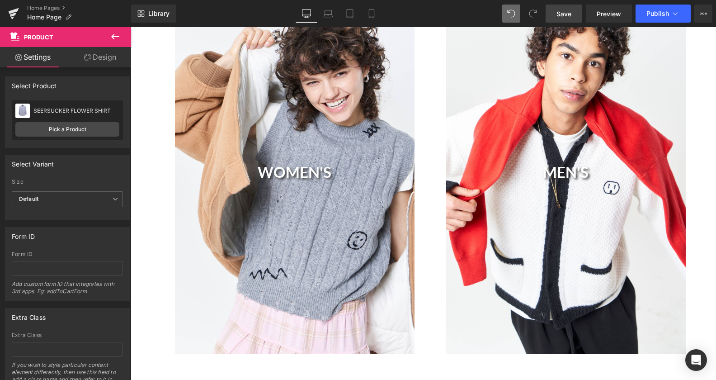
scroll to position [839, 0]
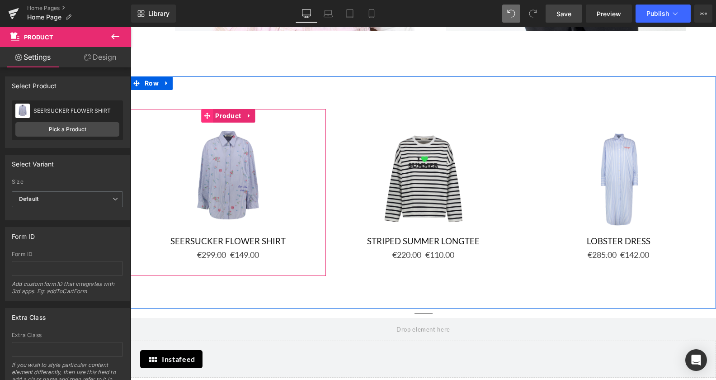
click at [204, 114] on icon at bounding box center [207, 116] width 6 height 6
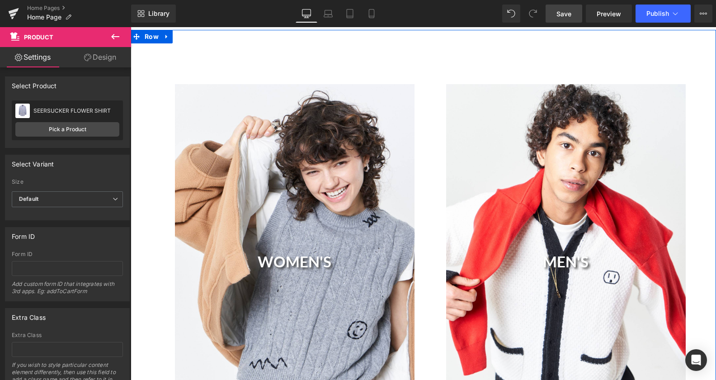
scroll to position [424, 0]
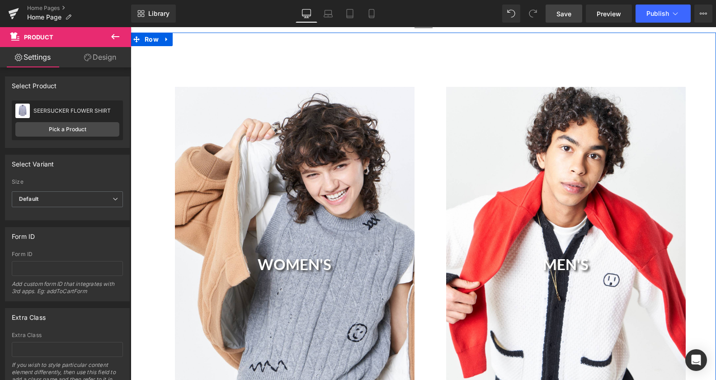
click at [343, 138] on div "WOMEN'S Heading" at bounding box center [295, 266] width 240 height 359
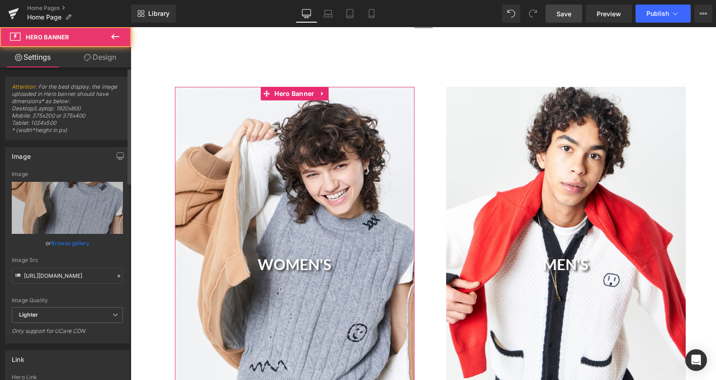
scroll to position [323, 0]
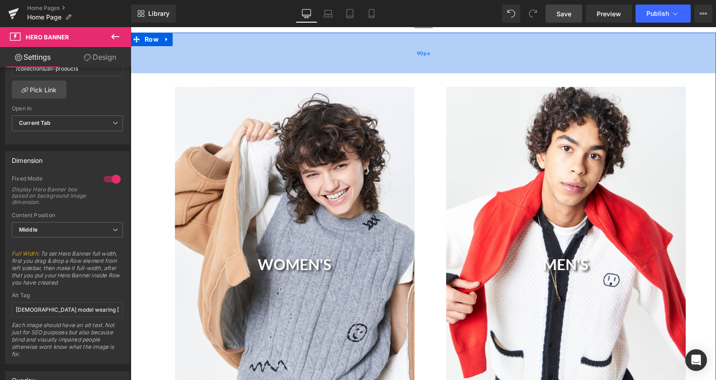
click at [406, 43] on div "90px" at bounding box center [424, 53] width 586 height 41
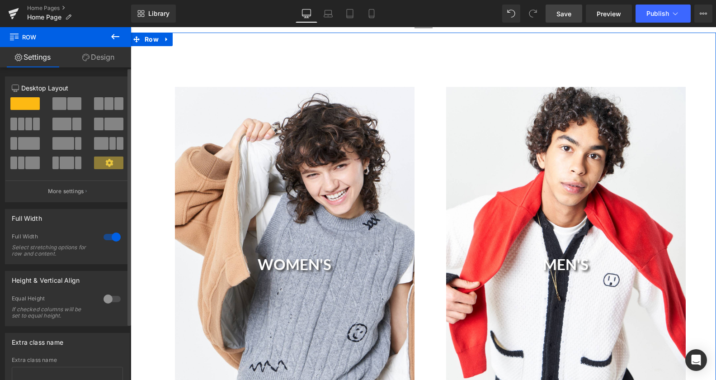
click at [104, 239] on div at bounding box center [112, 237] width 22 height 14
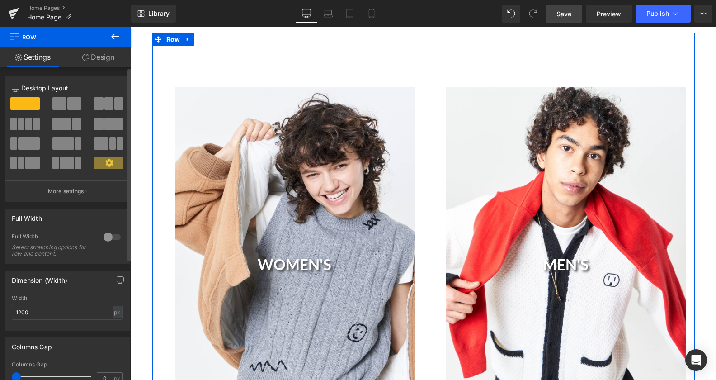
click at [102, 240] on div at bounding box center [112, 237] width 22 height 14
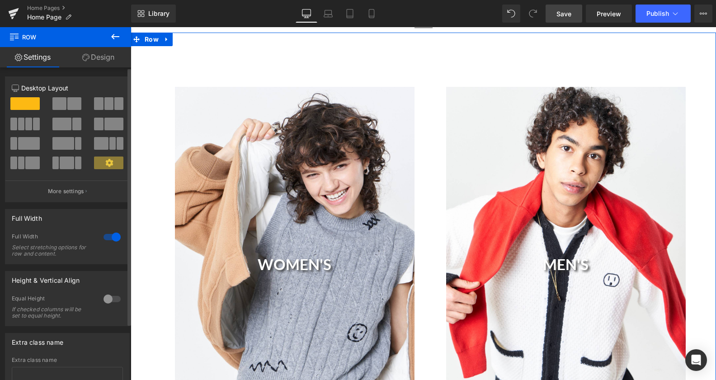
click at [101, 300] on div at bounding box center [112, 299] width 22 height 14
click at [105, 299] on div at bounding box center [112, 299] width 22 height 14
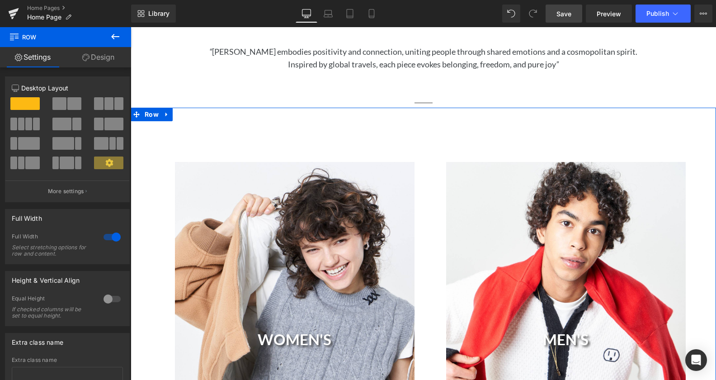
scroll to position [331, 0]
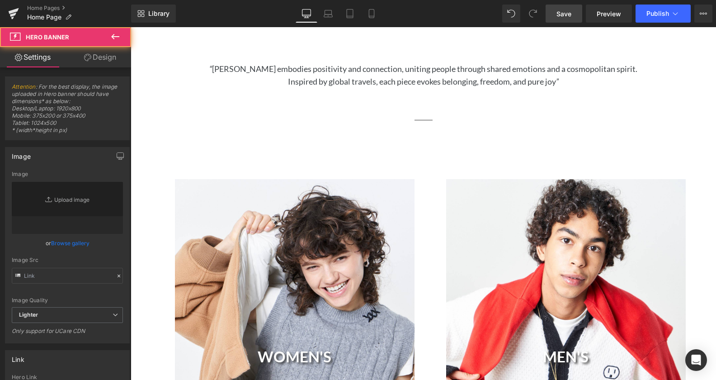
click at [394, 191] on div "WOMEN'S Heading" at bounding box center [295, 358] width 240 height 359
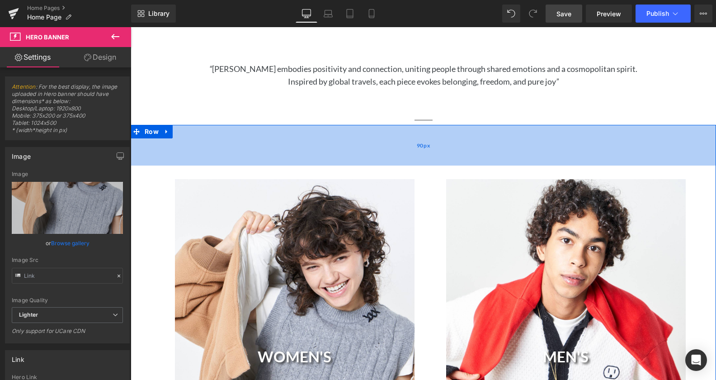
click at [320, 143] on div "90px" at bounding box center [424, 145] width 586 height 41
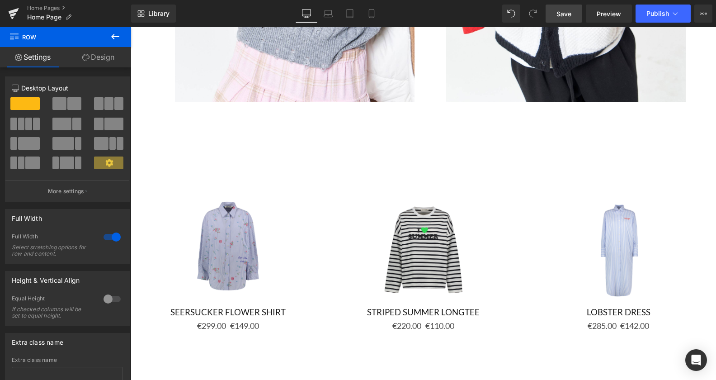
scroll to position [738, 0]
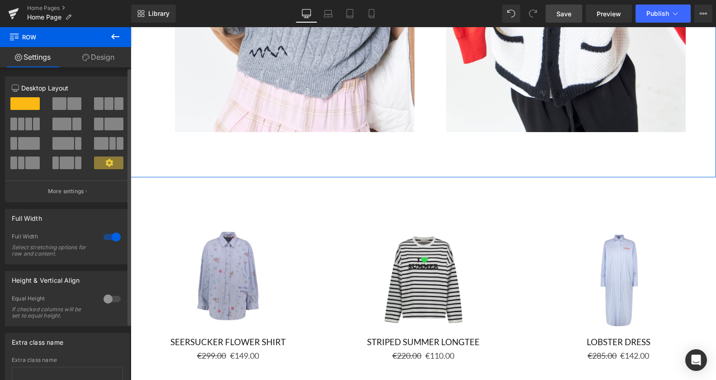
click at [35, 102] on span at bounding box center [24, 103] width 29 height 13
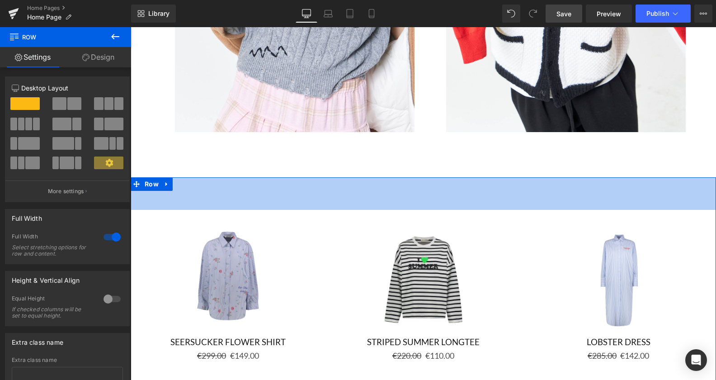
drag, startPoint x: 158, startPoint y: 131, endPoint x: 180, endPoint y: 172, distance: 46.5
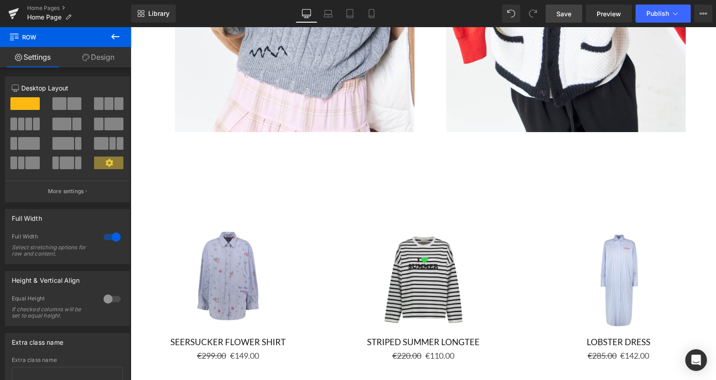
click at [114, 37] on icon at bounding box center [115, 36] width 8 height 5
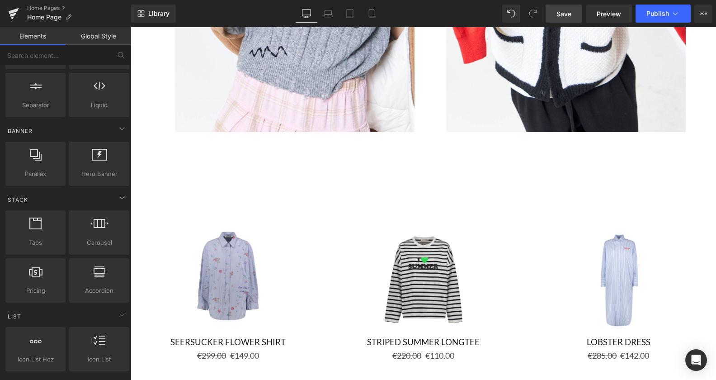
scroll to position [0, 0]
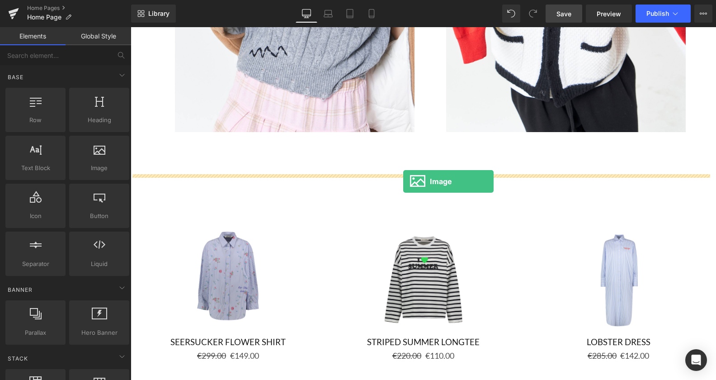
drag, startPoint x: 222, startPoint y: 197, endPoint x: 403, endPoint y: 181, distance: 181.1
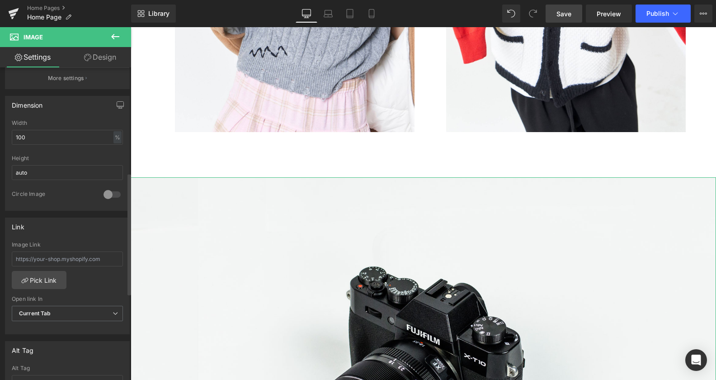
scroll to position [277, 0]
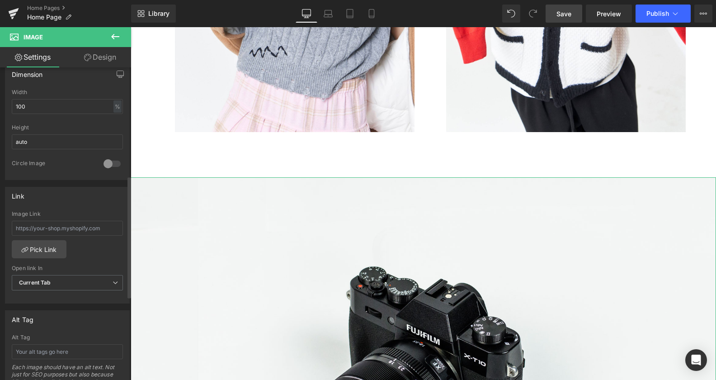
click at [103, 165] on div at bounding box center [112, 163] width 22 height 14
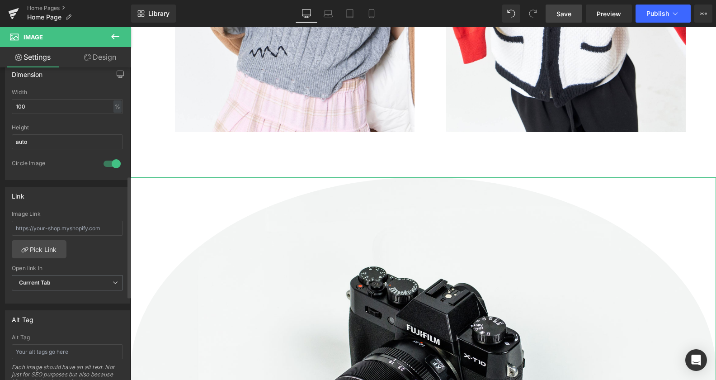
click at [106, 162] on div at bounding box center [112, 163] width 22 height 14
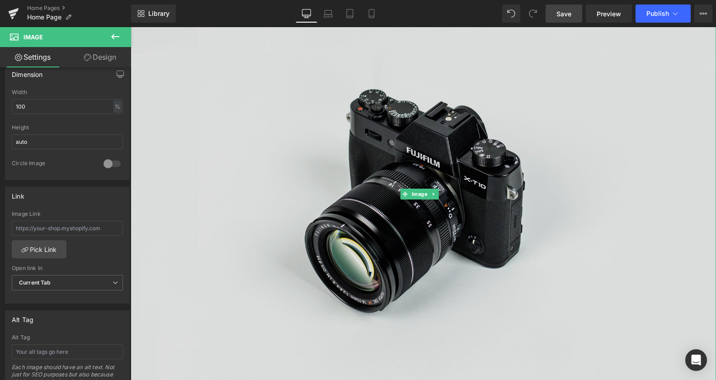
scroll to position [922, 0]
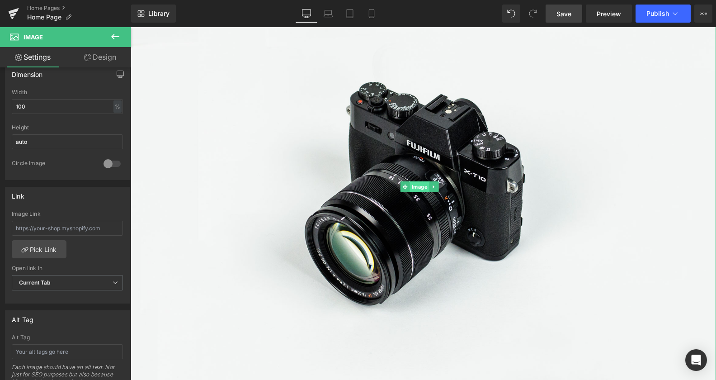
click at [420, 181] on link "Image" at bounding box center [415, 186] width 29 height 11
click at [403, 184] on icon at bounding box center [405, 186] width 5 height 5
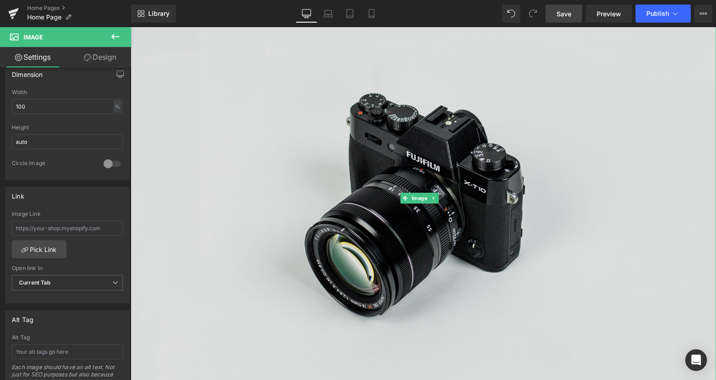
scroll to position [738, 0]
